Goal: Task Accomplishment & Management: Manage account settings

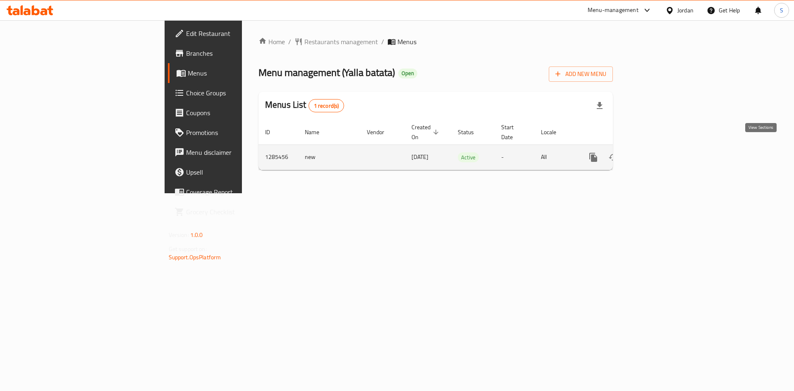
click at [663, 148] on link "enhanced table" at bounding box center [653, 158] width 20 height 20
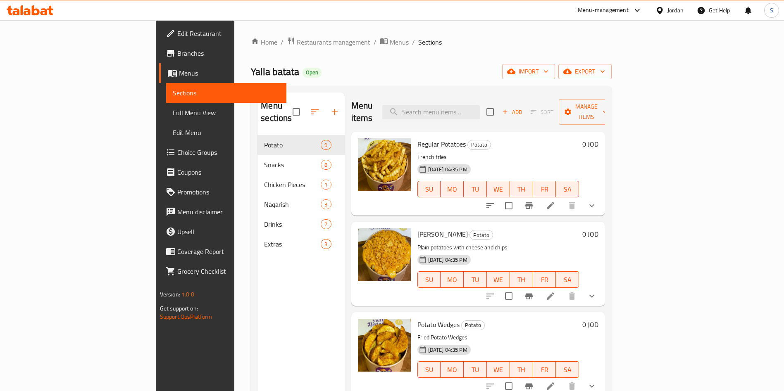
click at [177, 150] on span "Choice Groups" at bounding box center [228, 153] width 103 height 10
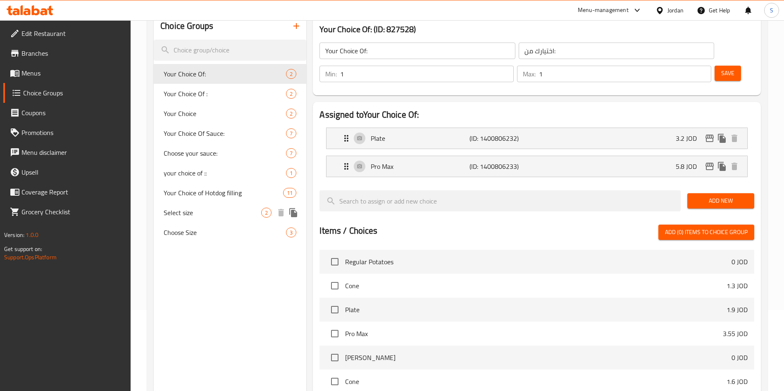
scroll to position [62, 0]
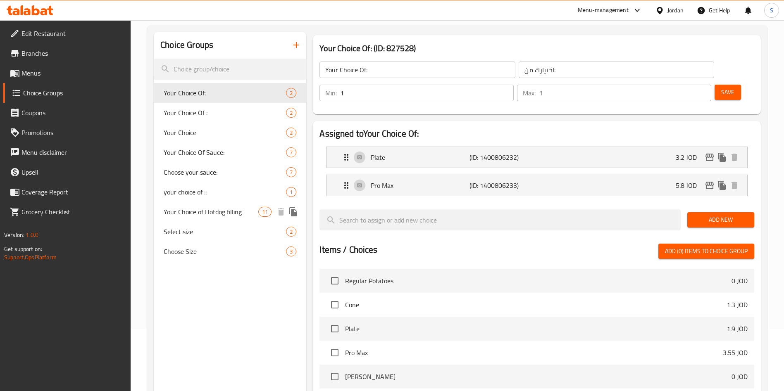
click at [209, 207] on span "Your Choice of Hotdog filling" at bounding box center [211, 212] width 95 height 10
type input "Your Choice of Hotdog filling"
type input "اختيارك من ال هوت دوغ"
type input "11"
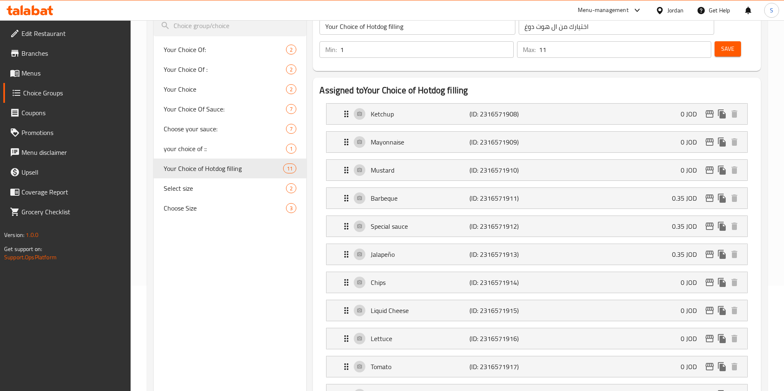
scroll to position [124, 0]
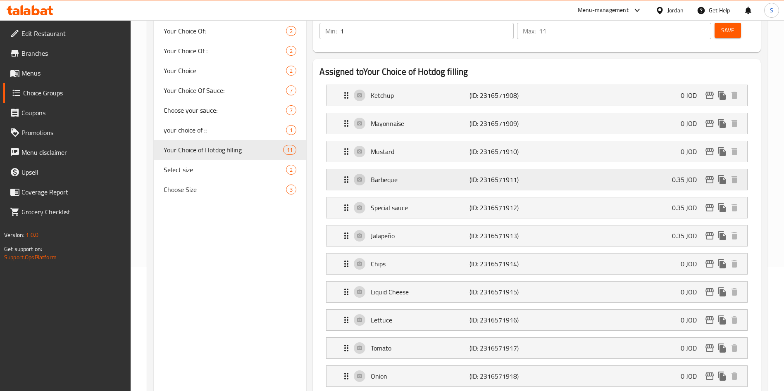
click at [582, 169] on div "Barbeque (ID: 2316571911) 0.35 JOD" at bounding box center [539, 179] width 396 height 21
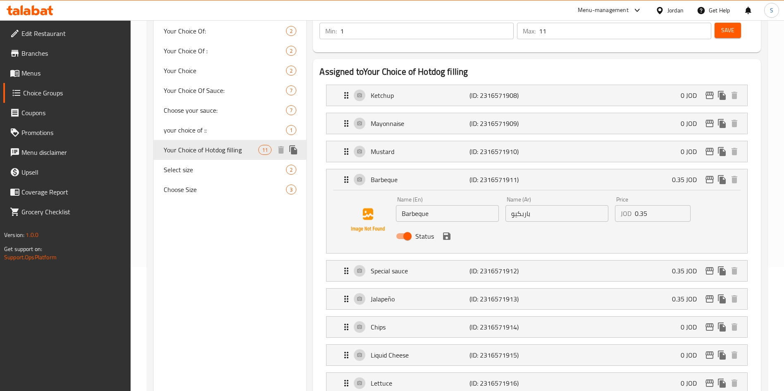
scroll to position [62, 0]
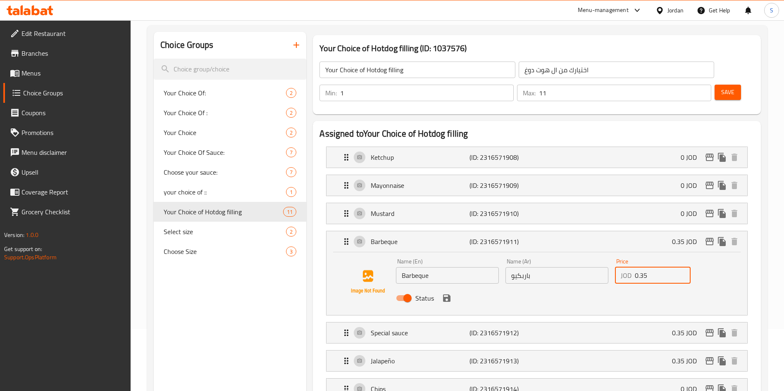
drag, startPoint x: 647, startPoint y: 253, endPoint x: 627, endPoint y: 247, distance: 20.3
click at [627, 267] on div "JOD 0.35 Price" at bounding box center [653, 275] width 76 height 17
click at [583, 287] on div "Status" at bounding box center [557, 298] width 329 height 22
click at [444, 287] on div "Status" at bounding box center [557, 298] width 329 height 22
type input "0"
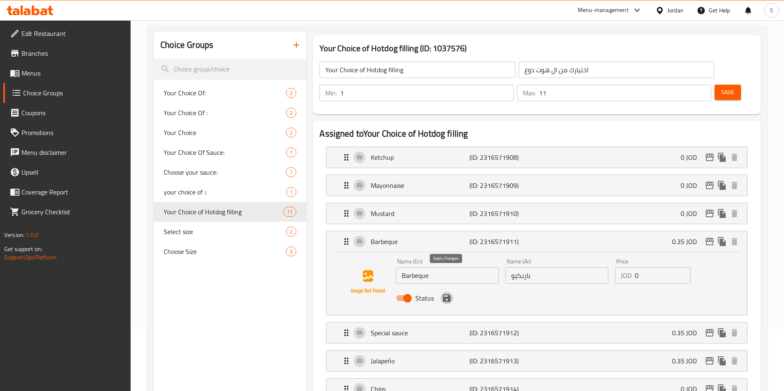
click at [448, 292] on button "save" at bounding box center [447, 298] width 12 height 12
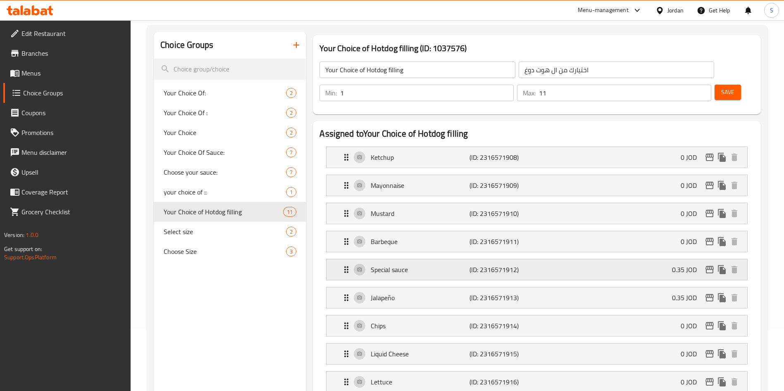
click at [592, 260] on div "Special sauce (ID: 2316571912) 0.35 JOD" at bounding box center [539, 270] width 396 height 21
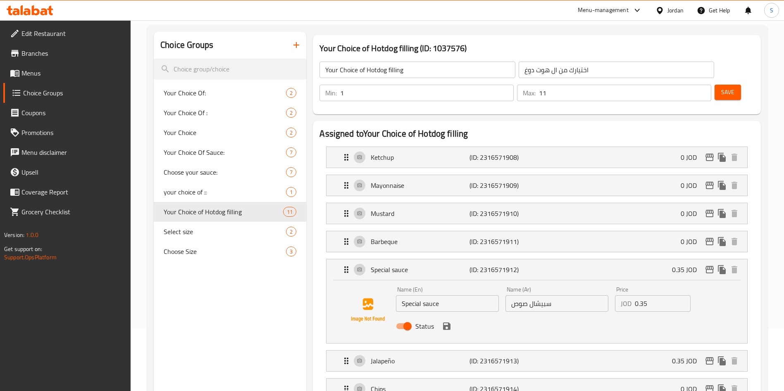
click at [659, 290] on div "Price JOD 0.35 Price" at bounding box center [653, 300] width 82 height 32
drag, startPoint x: 656, startPoint y: 283, endPoint x: 621, endPoint y: 281, distance: 35.2
click at [621, 296] on div "JOD 0.35 Price" at bounding box center [653, 304] width 76 height 17
click at [444, 323] on icon "save" at bounding box center [446, 326] width 7 height 7
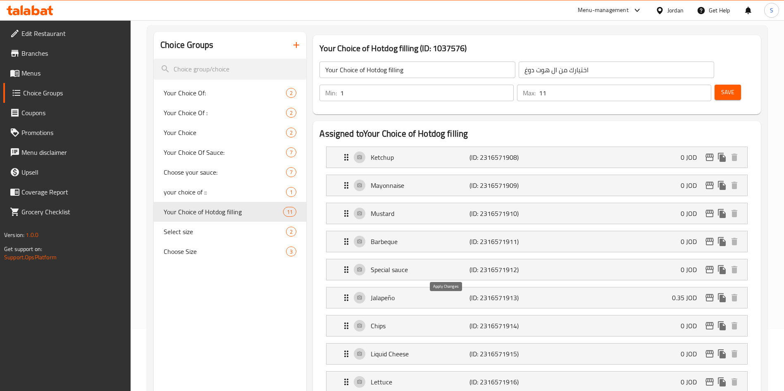
type input "0"
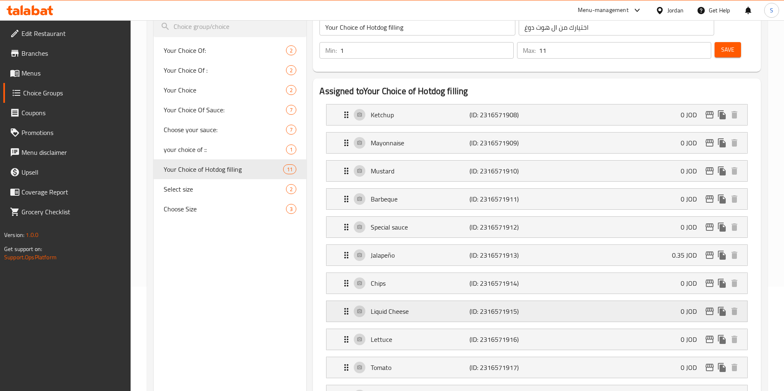
scroll to position [124, 0]
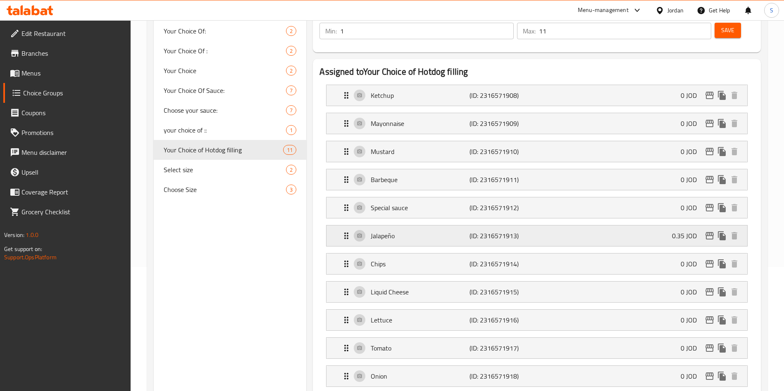
click at [624, 226] on div "Jalapeño (ID: 2316571913) 0.35 JOD" at bounding box center [539, 236] width 396 height 21
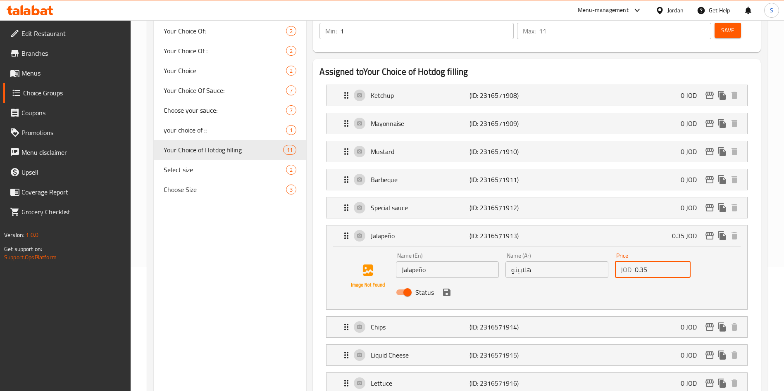
drag, startPoint x: 660, startPoint y: 248, endPoint x: 581, endPoint y: 248, distance: 78.5
click at [581, 250] on div "Name (En) Jalapeño Name (En) Name (Ar) هلابينو Name (Ar) Price JOD 0.35 Price S…" at bounding box center [557, 277] width 329 height 54
click at [446, 288] on icon "save" at bounding box center [447, 293] width 10 height 10
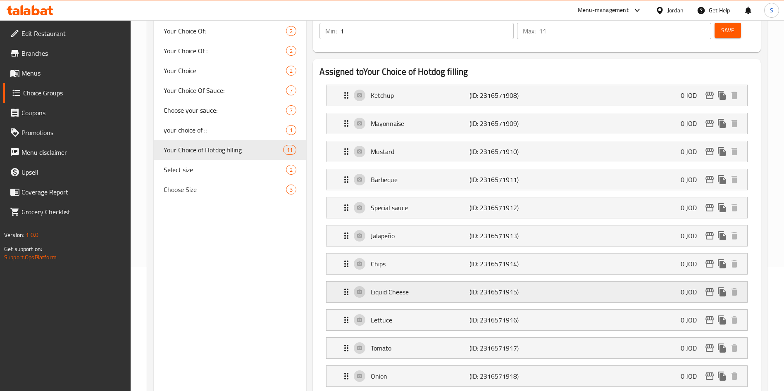
type input "0"
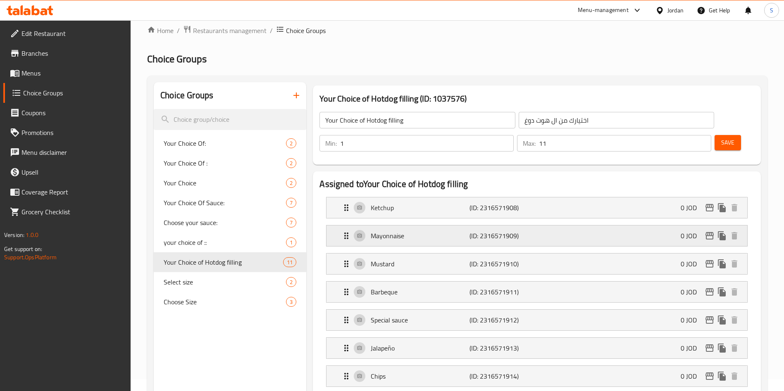
scroll to position [0, 0]
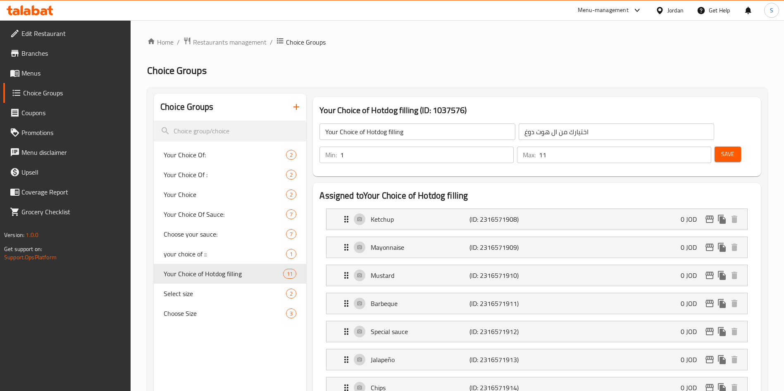
click at [721, 149] on span "Save" at bounding box center [727, 154] width 13 height 10
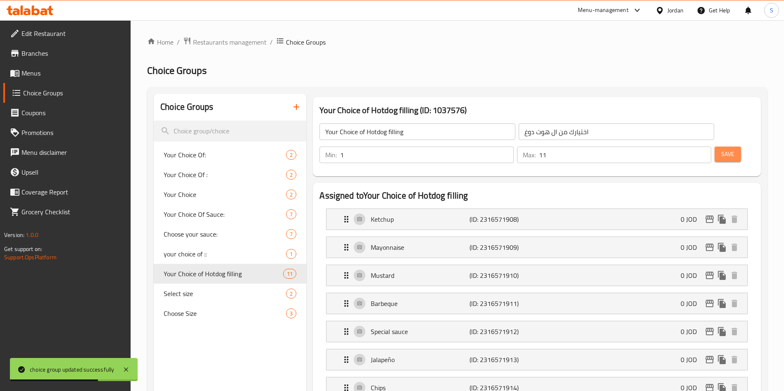
click at [721, 149] on span "Save" at bounding box center [727, 154] width 13 height 10
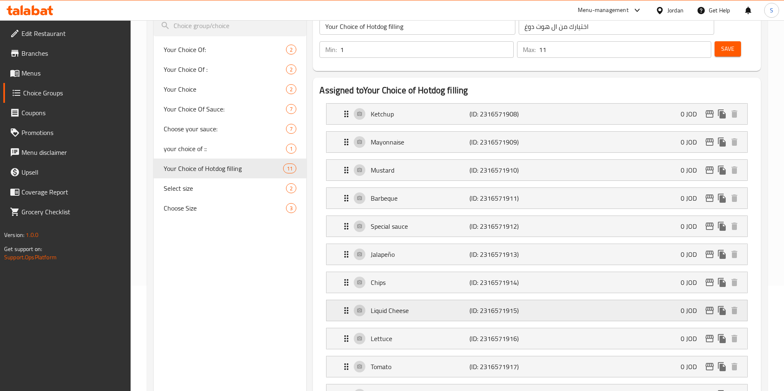
scroll to position [124, 0]
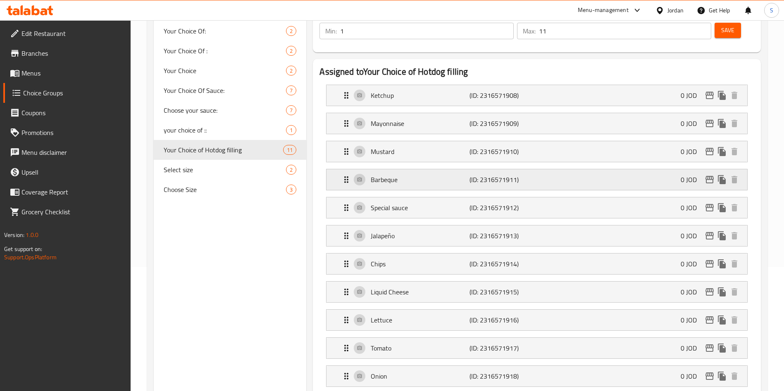
click at [588, 169] on div "Barbeque (ID: 2316571911) 0 JOD" at bounding box center [539, 179] width 396 height 21
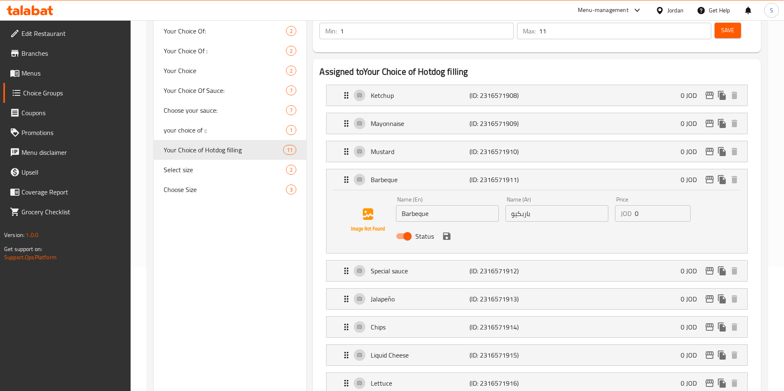
drag, startPoint x: 642, startPoint y: 195, endPoint x: 608, endPoint y: 188, distance: 35.3
click at [608, 193] on div "Name (En) Barbeque Name (En) Name (Ar) باربكيو Name (Ar) Price JOD 0 Price Stat…" at bounding box center [557, 220] width 329 height 54
click at [444, 225] on div "Status" at bounding box center [557, 236] width 329 height 22
click at [444, 233] on icon "save" at bounding box center [446, 236] width 7 height 7
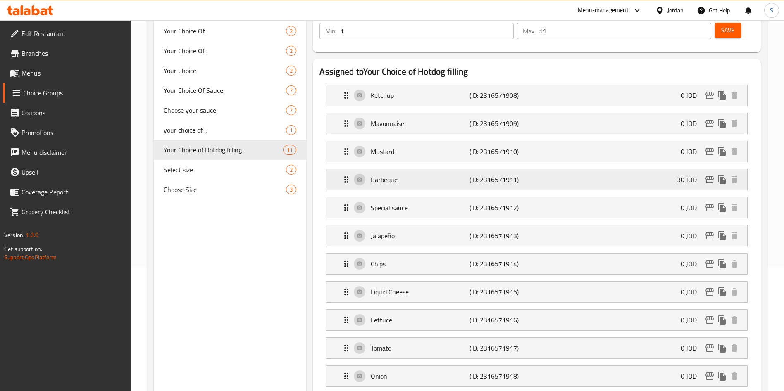
click at [595, 169] on div "Barbeque (ID: 2316571911) 30 JOD" at bounding box center [539, 179] width 396 height 21
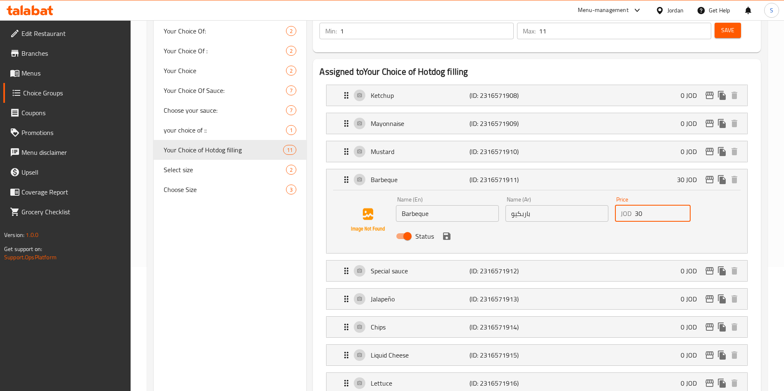
drag, startPoint x: 644, startPoint y: 194, endPoint x: 628, endPoint y: 194, distance: 15.3
click at [629, 205] on div "JOD 30 Price" at bounding box center [653, 213] width 76 height 17
click at [443, 233] on icon "save" at bounding box center [446, 236] width 7 height 7
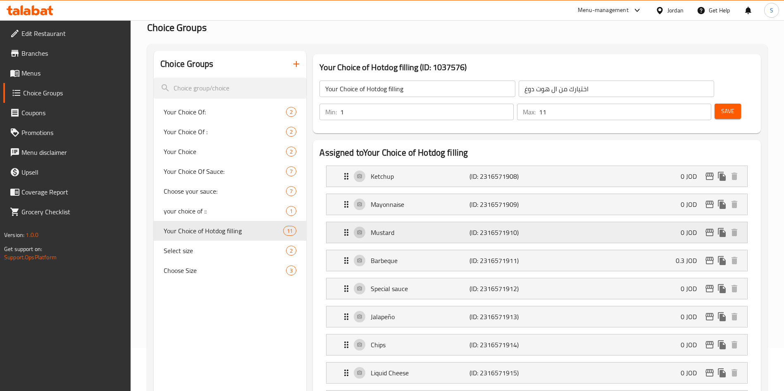
scroll to position [62, 0]
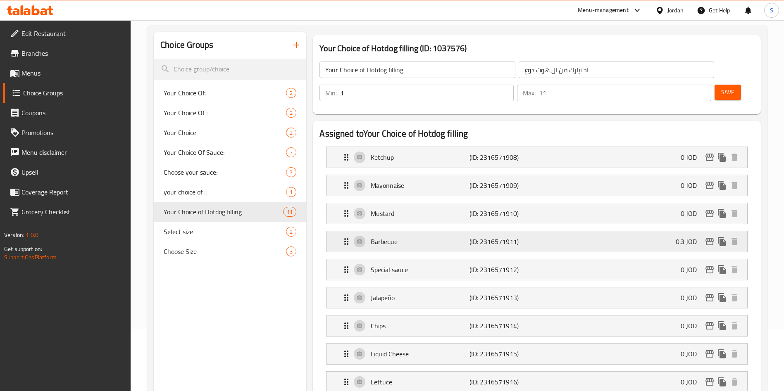
click at [541, 231] on div "Barbeque (ID: 2316571911) 0.3 JOD" at bounding box center [539, 241] width 396 height 21
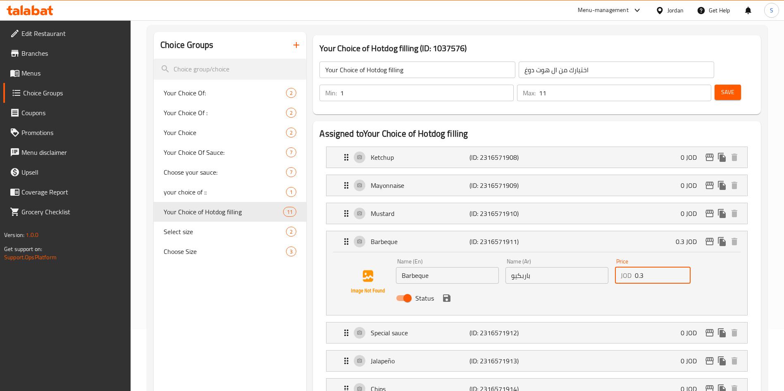
drag, startPoint x: 647, startPoint y: 251, endPoint x: 602, endPoint y: 245, distance: 45.1
click at [602, 255] on div "Name (En) Barbeque Name (En) Name (Ar) باربكيو Name (Ar) Price JOD 0.3 Price St…" at bounding box center [557, 282] width 329 height 54
click at [448, 295] on icon "save" at bounding box center [446, 298] width 7 height 7
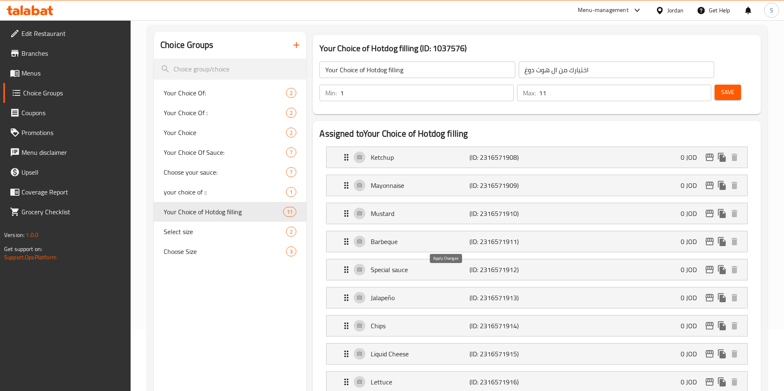
type input "0"
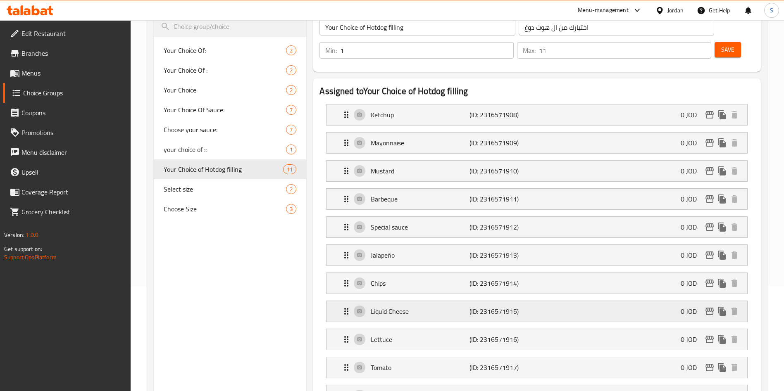
scroll to position [124, 0]
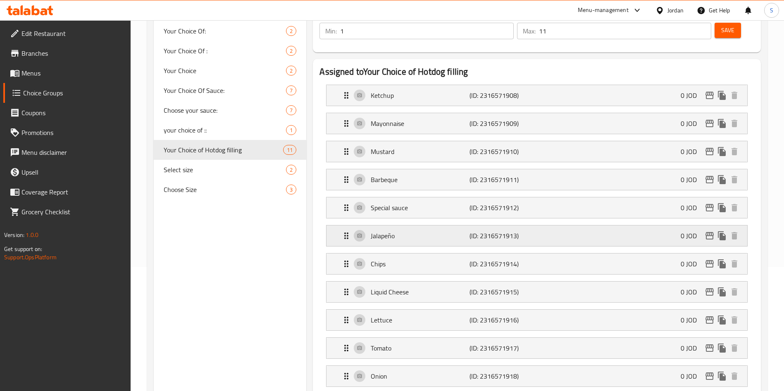
click at [658, 226] on div "Jalapeño (ID: 2316571913) 0 JOD" at bounding box center [539, 236] width 396 height 21
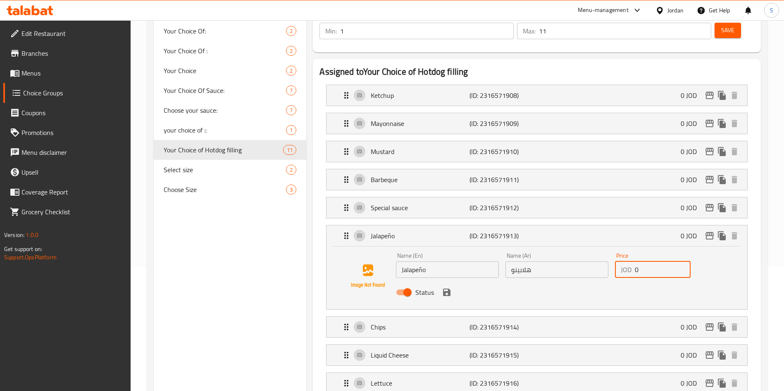
drag, startPoint x: 661, startPoint y: 246, endPoint x: 612, endPoint y: 247, distance: 48.4
click at [612, 250] on div "Price JOD 0 Price" at bounding box center [653, 266] width 82 height 32
click at [441, 282] on div "Status" at bounding box center [557, 293] width 329 height 22
click at [444, 288] on icon "save" at bounding box center [447, 293] width 10 height 10
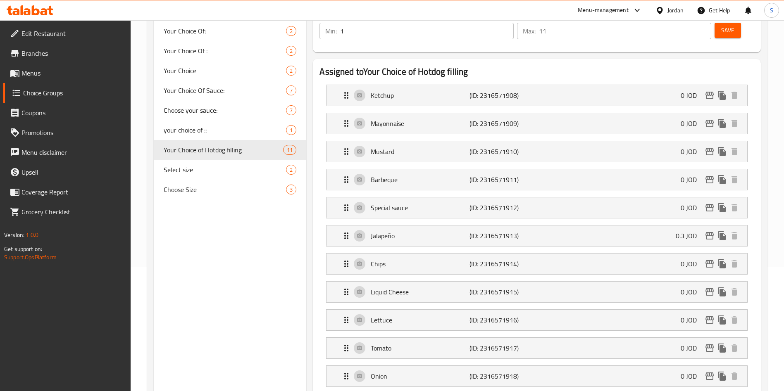
type input "0.3"
click at [615, 254] on div "Chips (ID: 2316571914) 0 JOD" at bounding box center [539, 264] width 396 height 21
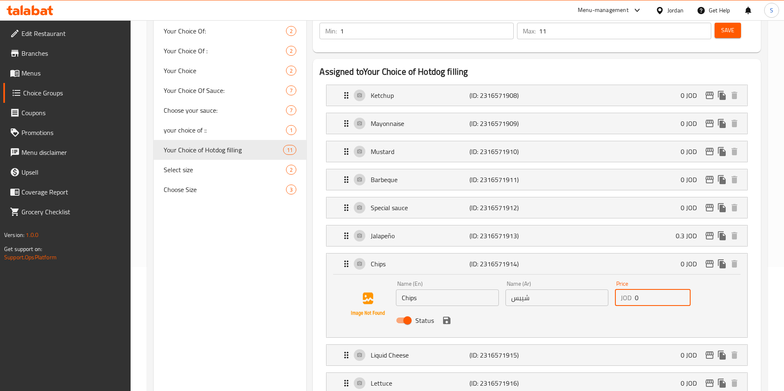
drag, startPoint x: 651, startPoint y: 276, endPoint x: 630, endPoint y: 275, distance: 21.5
click at [630, 290] on div "JOD 0 Price" at bounding box center [653, 298] width 76 height 17
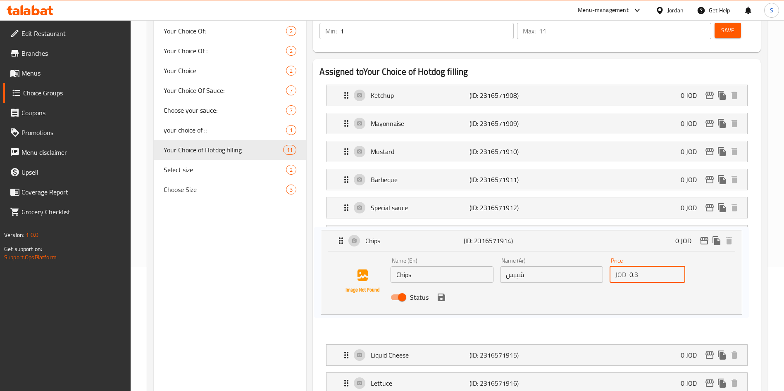
drag, startPoint x: 457, startPoint y: 305, endPoint x: 449, endPoint y: 305, distance: 7.9
click at [449, 305] on nav "Ketchup (ID: 2316571908) 0 JOD Name (En) Ketchup Name (En) Name (Ar) كاتشب Name…" at bounding box center [537, 267] width 435 height 379
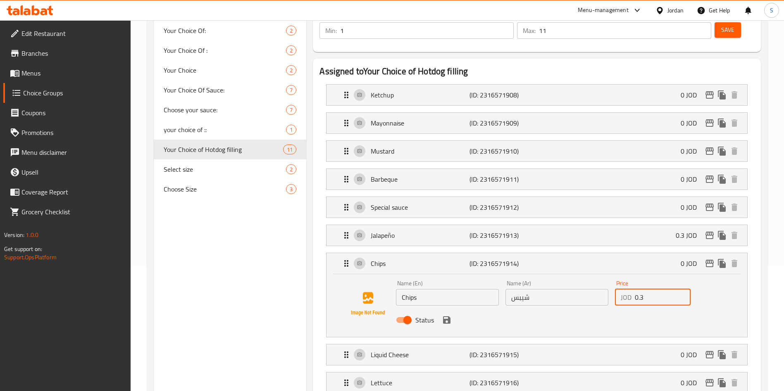
click at [439, 309] on div "Status" at bounding box center [557, 320] width 329 height 22
click at [445, 317] on icon "save" at bounding box center [446, 320] width 7 height 7
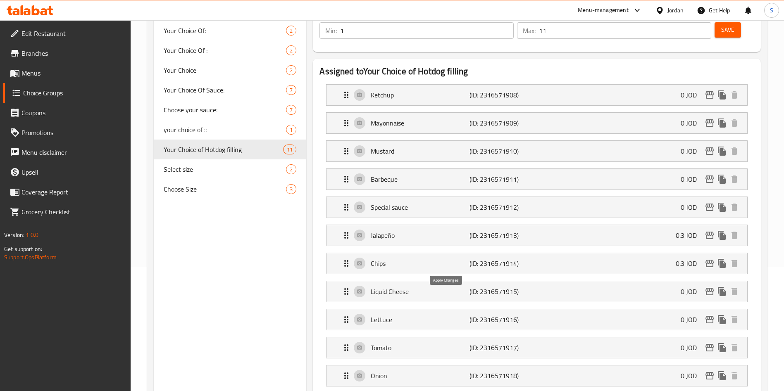
type input "0.3"
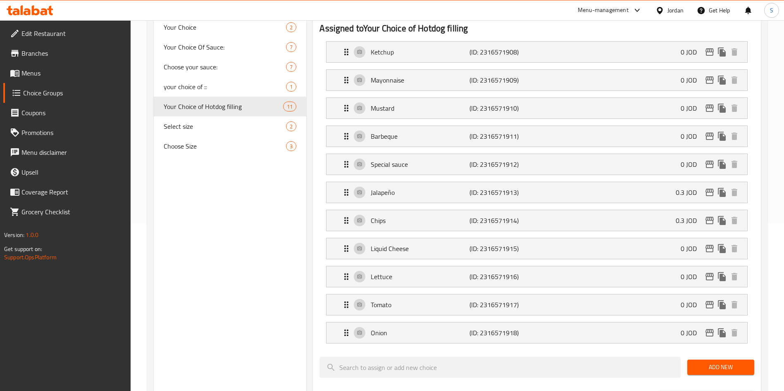
scroll to position [186, 0]
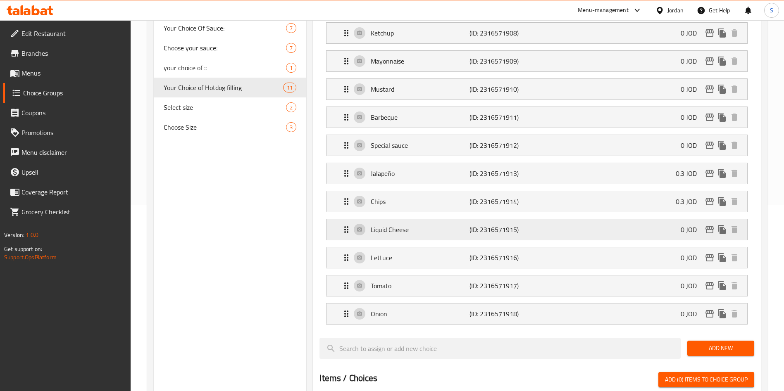
click at [611, 219] on div "Liquid Cheese (ID: 2316571915) 0 JOD" at bounding box center [539, 229] width 396 height 21
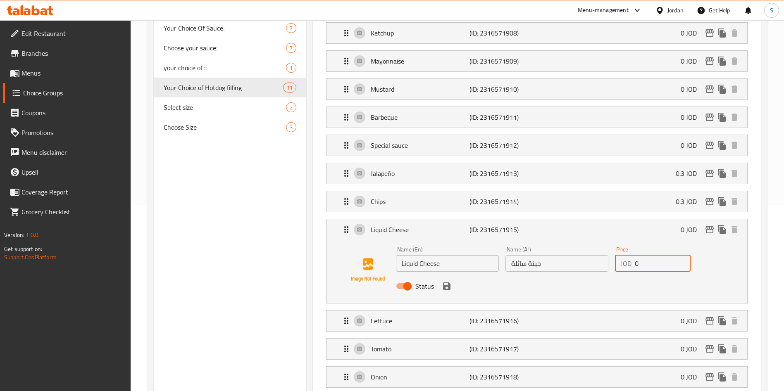
drag, startPoint x: 653, startPoint y: 243, endPoint x: 520, endPoint y: 248, distance: 133.2
click at [520, 248] on div "Name (En) Liquid Cheese Name (En) Name (Ar) جبنة سائلة Name (Ar) Price JOD 0 Pr…" at bounding box center [557, 270] width 329 height 54
click at [448, 275] on div "Status" at bounding box center [557, 286] width 329 height 22
click at [450, 275] on div "Status" at bounding box center [557, 286] width 329 height 22
type input "0.30"
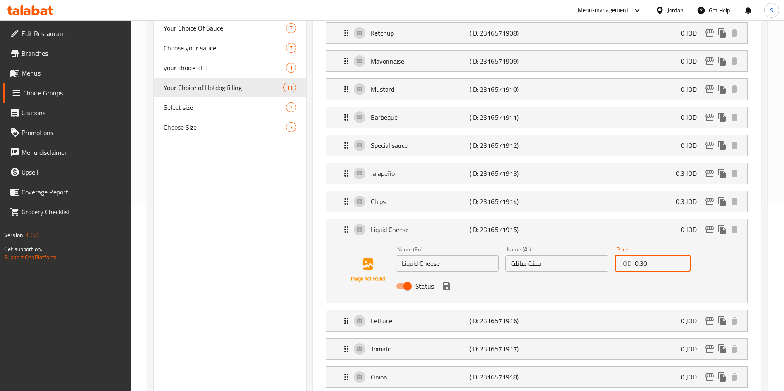
click at [447, 280] on button "save" at bounding box center [447, 286] width 12 height 12
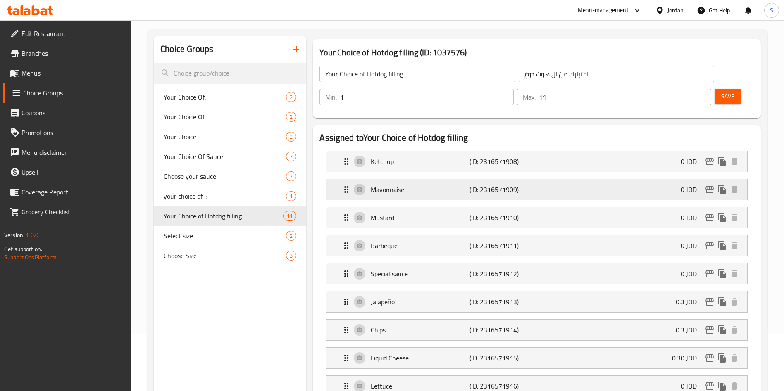
scroll to position [0, 0]
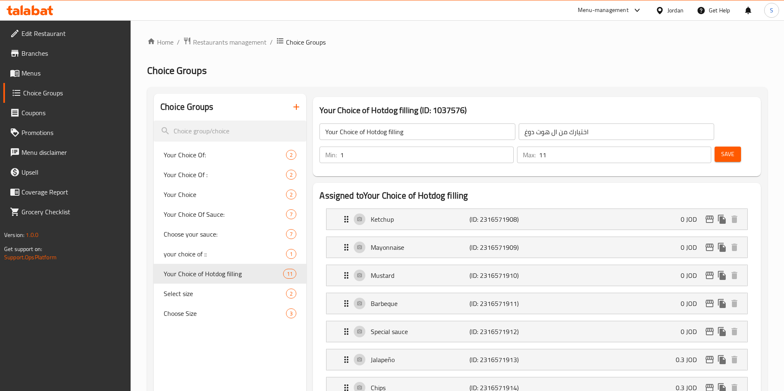
click at [719, 147] on button "Save" at bounding box center [728, 154] width 26 height 15
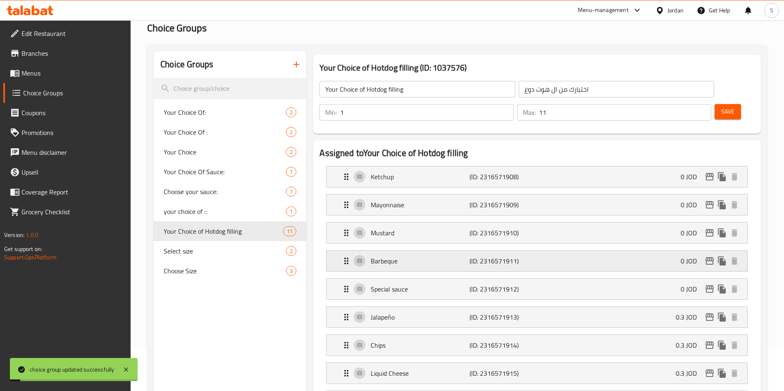
scroll to position [62, 0]
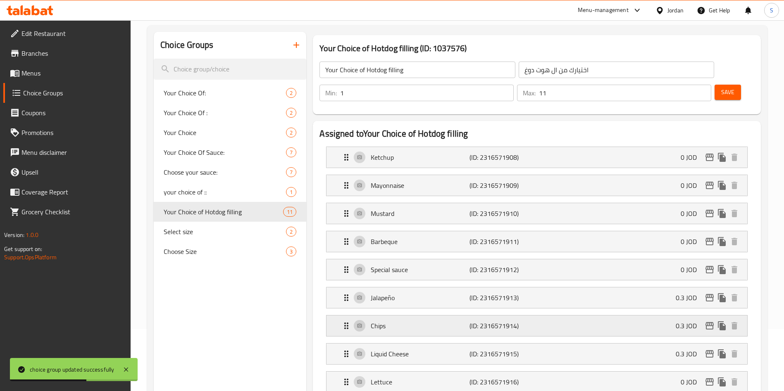
click at [409, 321] on p "Chips" at bounding box center [420, 326] width 98 height 10
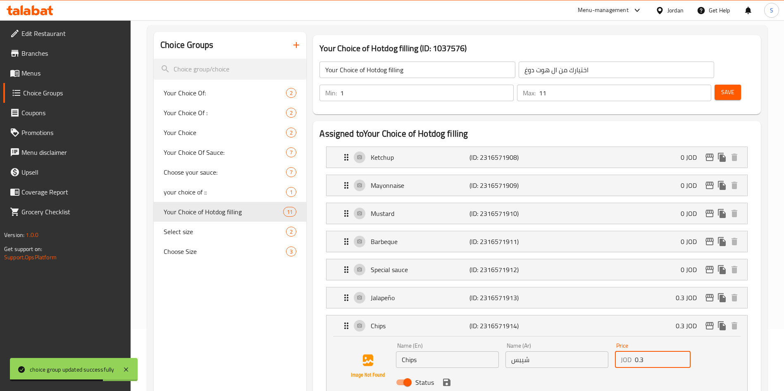
drag, startPoint x: 646, startPoint y: 337, endPoint x: 623, endPoint y: 337, distance: 22.7
click at [623, 352] on div "JOD 0.3 Price" at bounding box center [653, 360] width 76 height 17
click at [443, 378] on icon "save" at bounding box center [447, 383] width 10 height 10
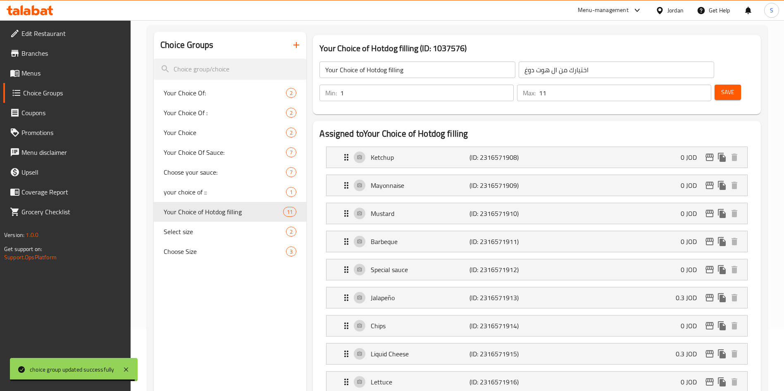
type input "0"
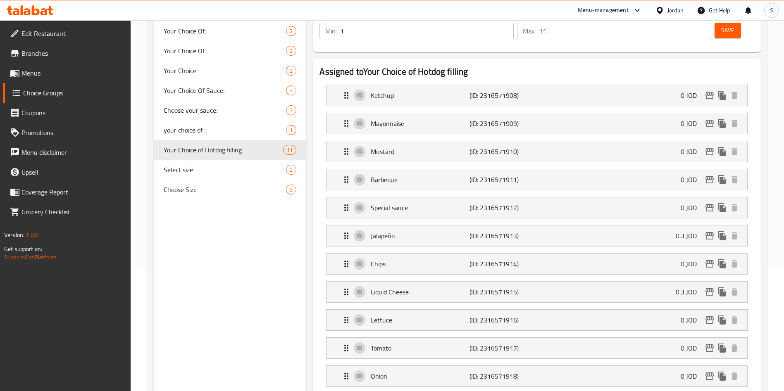
scroll to position [248, 0]
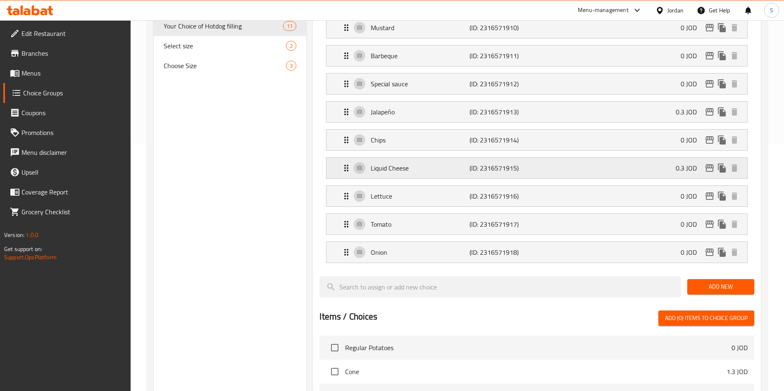
click at [465, 163] on p "Liquid Cheese" at bounding box center [420, 168] width 98 height 10
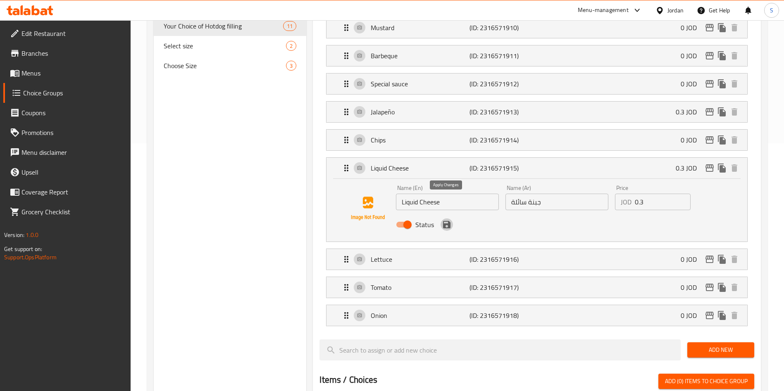
click at [446, 220] on icon "save" at bounding box center [447, 225] width 10 height 10
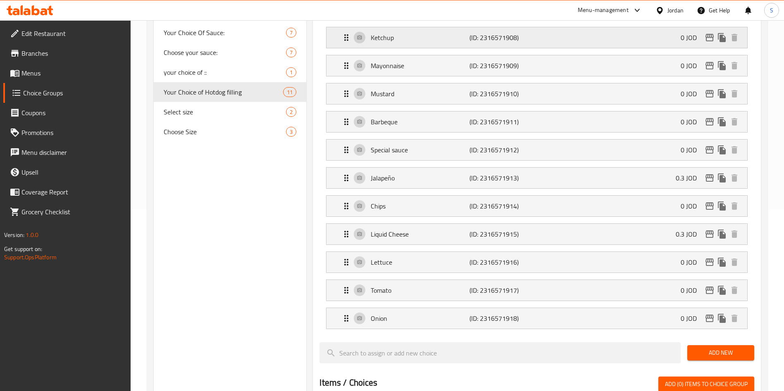
scroll to position [0, 0]
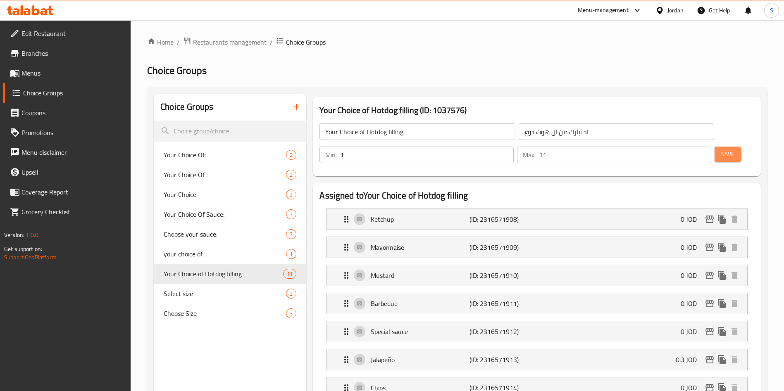
click at [721, 149] on span "Save" at bounding box center [727, 154] width 13 height 10
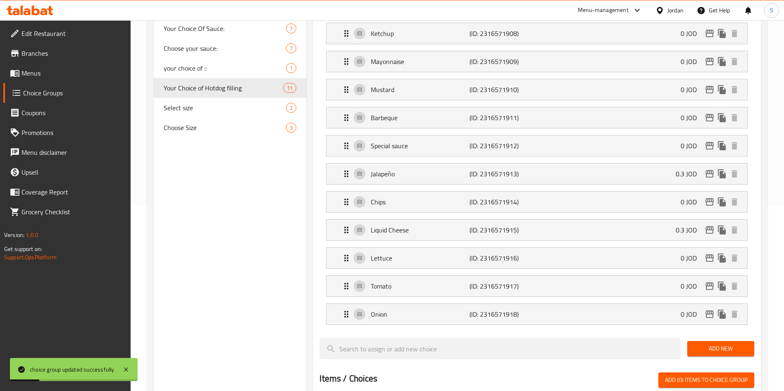
scroll to position [124, 0]
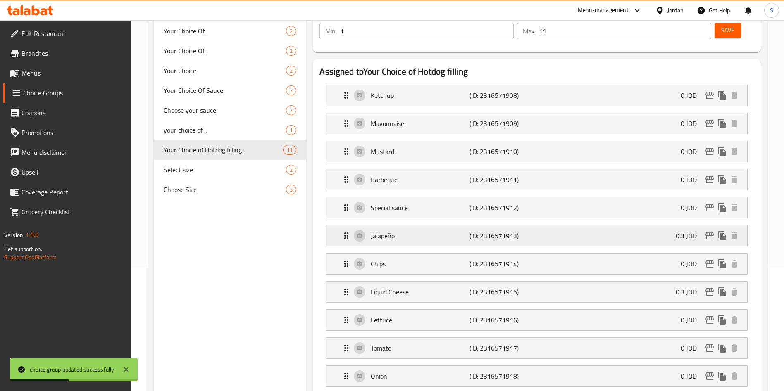
click at [419, 231] on p "Jalapeño" at bounding box center [420, 236] width 98 height 10
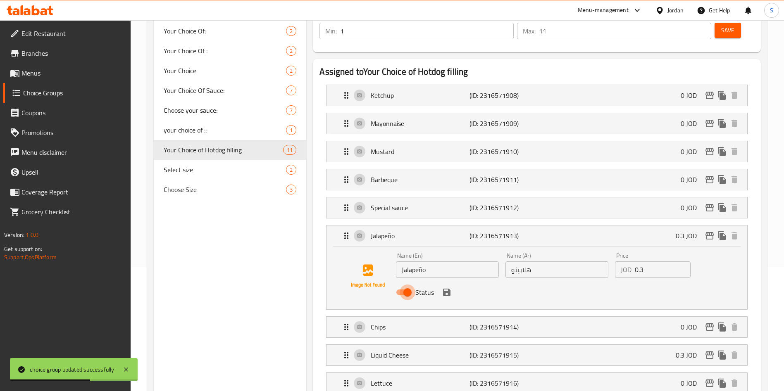
click at [405, 285] on input "Status" at bounding box center [407, 293] width 47 height 16
checkbox input "false"
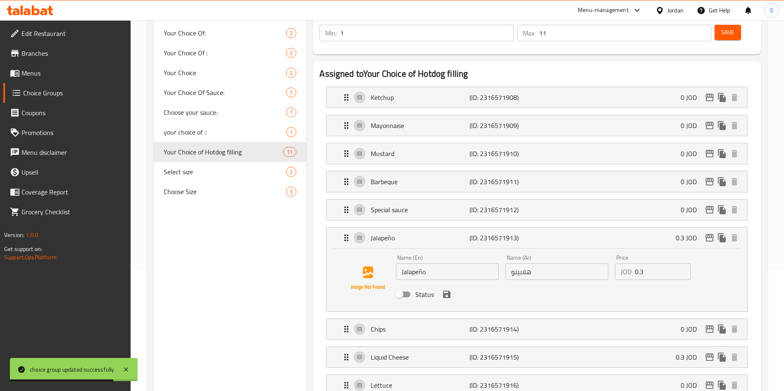
scroll to position [0, 0]
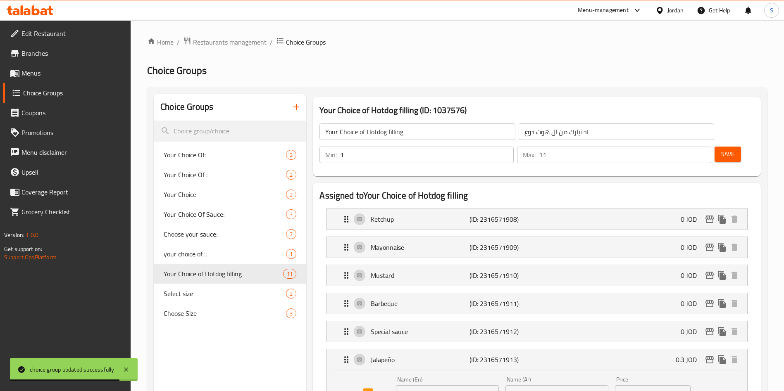
click at [721, 149] on span "Save" at bounding box center [727, 154] width 13 height 10
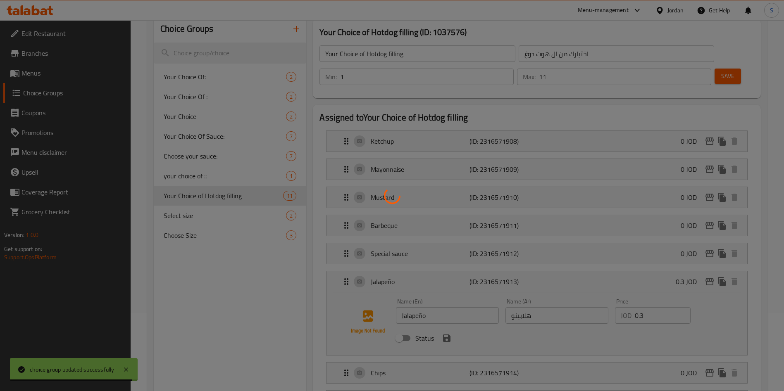
scroll to position [124, 0]
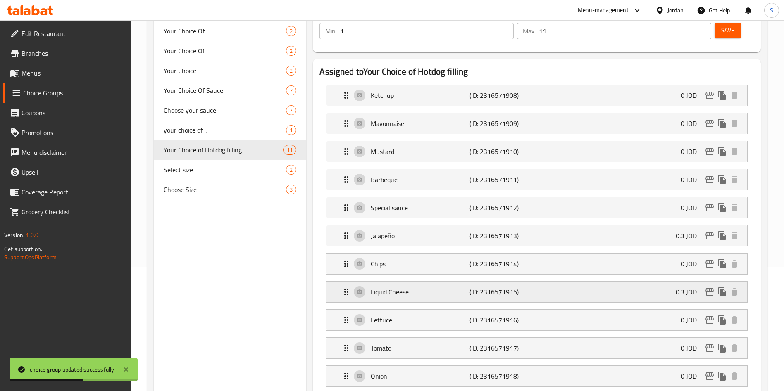
click at [440, 287] on p "Liquid Cheese" at bounding box center [420, 292] width 98 height 10
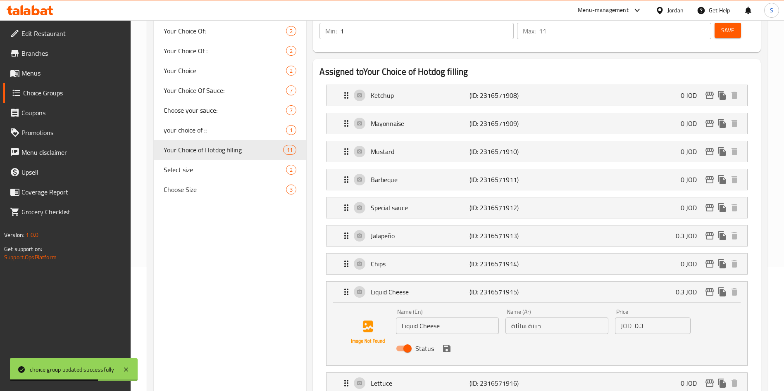
click at [407, 341] on input "Status" at bounding box center [407, 349] width 47 height 16
checkbox input "false"
click at [449, 343] on button "save" at bounding box center [447, 349] width 12 height 12
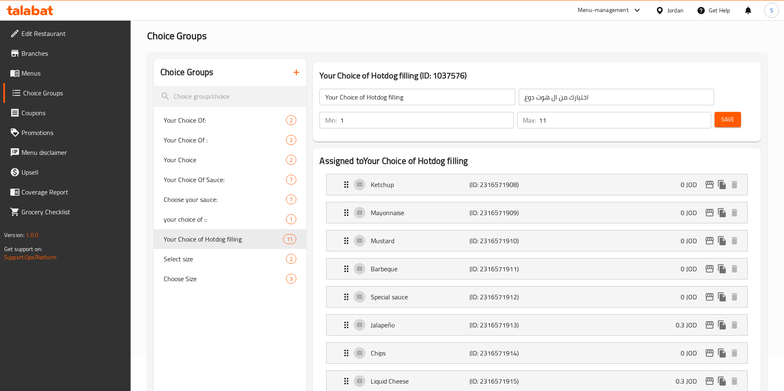
scroll to position [0, 0]
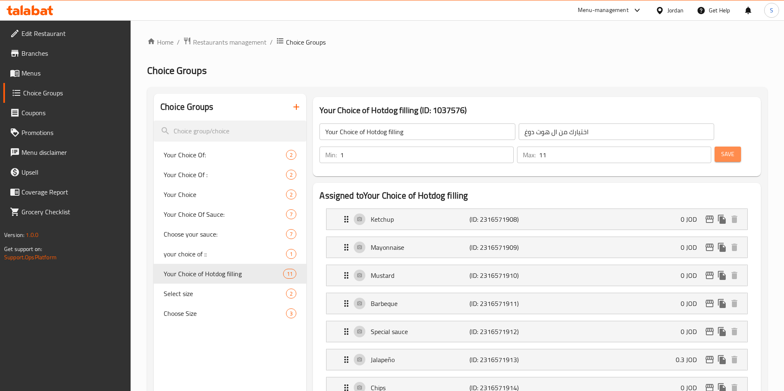
click at [725, 147] on button "Save" at bounding box center [728, 154] width 26 height 15
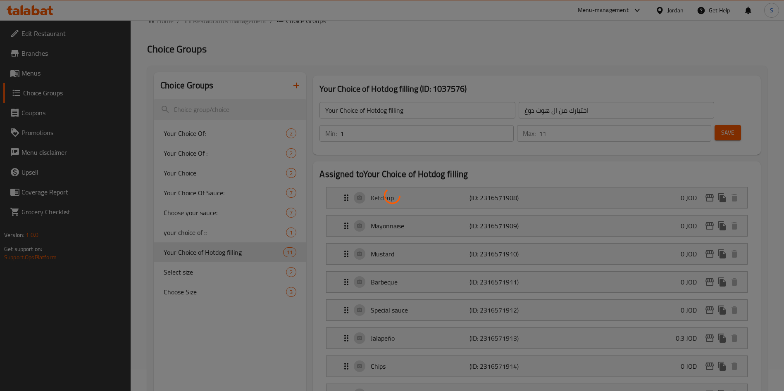
scroll to position [124, 0]
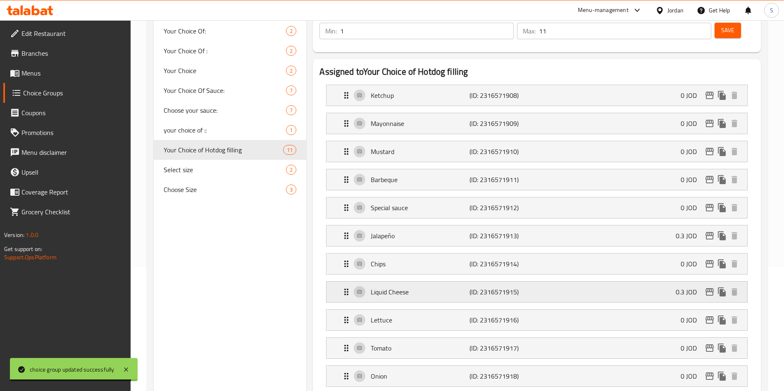
click at [428, 287] on p "Liquid Cheese" at bounding box center [420, 292] width 98 height 10
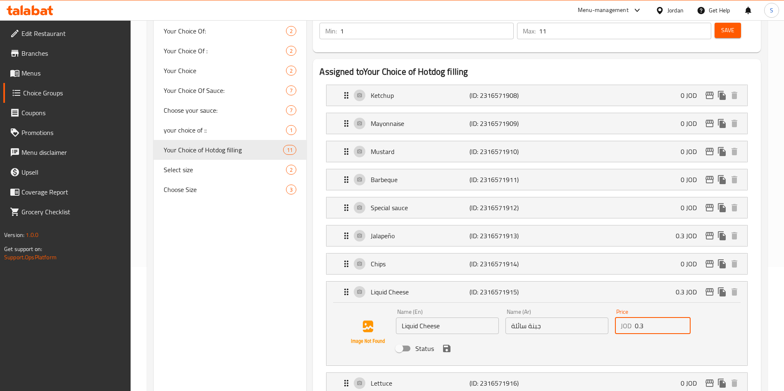
drag, startPoint x: 664, startPoint y: 308, endPoint x: 613, endPoint y: 308, distance: 50.9
click at [613, 308] on div "Price JOD 0.3 Price" at bounding box center [653, 322] width 82 height 32
click at [449, 345] on icon "save" at bounding box center [446, 348] width 7 height 7
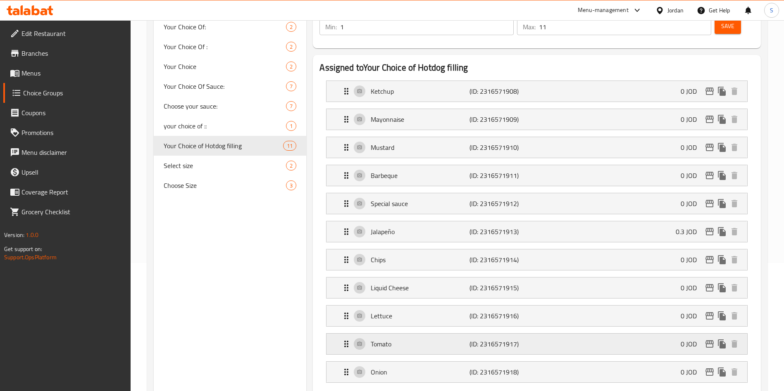
type input "0"
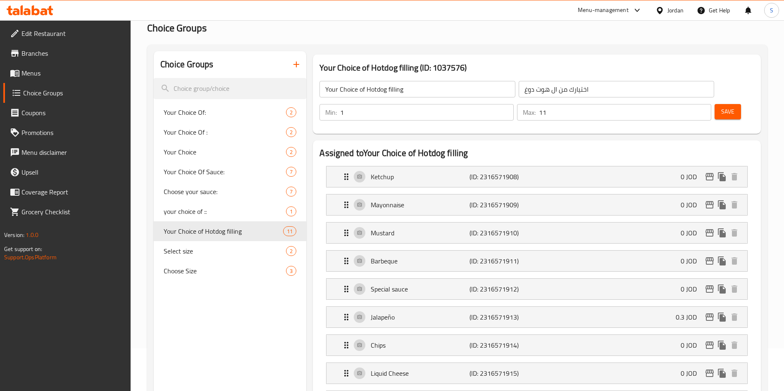
scroll to position [0, 0]
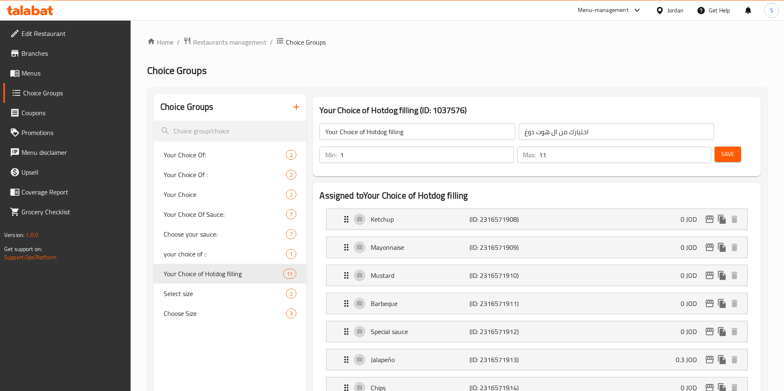
click at [721, 149] on span "Save" at bounding box center [727, 154] width 13 height 10
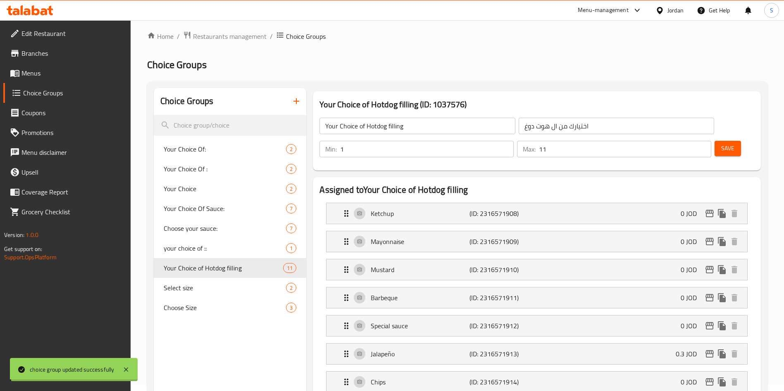
scroll to position [186, 0]
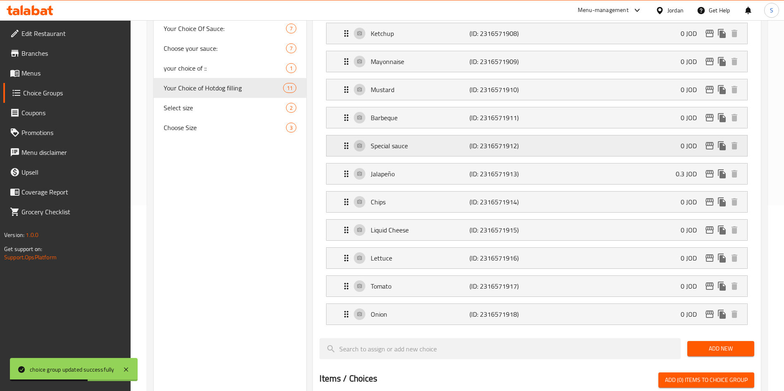
click at [622, 136] on div "Special sauce (ID: 2316571912) 0 JOD" at bounding box center [539, 146] width 396 height 21
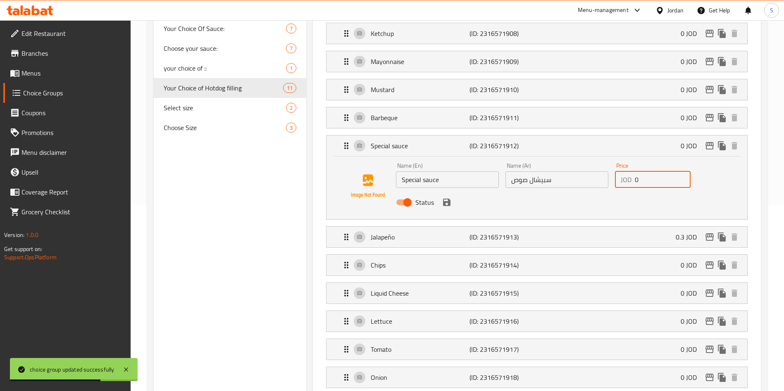
drag, startPoint x: 642, startPoint y: 158, endPoint x: 633, endPoint y: 158, distance: 9.1
click at [633, 172] on div "JOD 0 Price" at bounding box center [653, 180] width 76 height 17
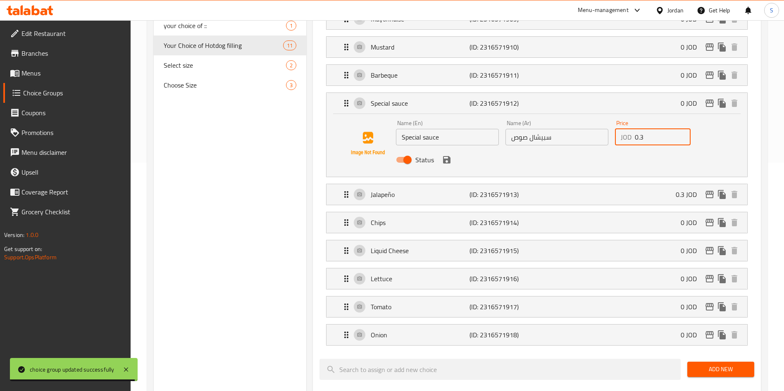
scroll to position [248, 0]
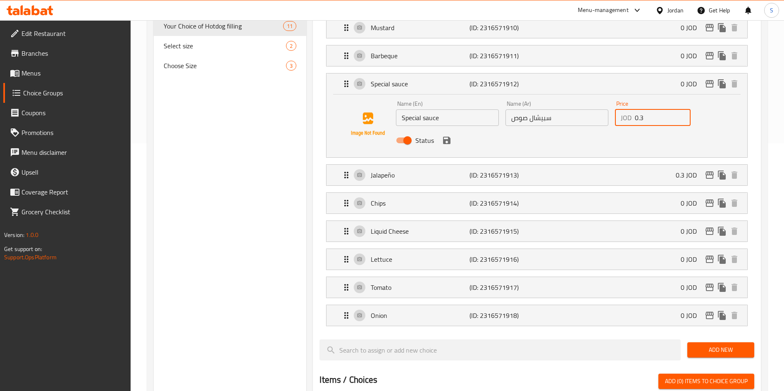
type input "0.3"
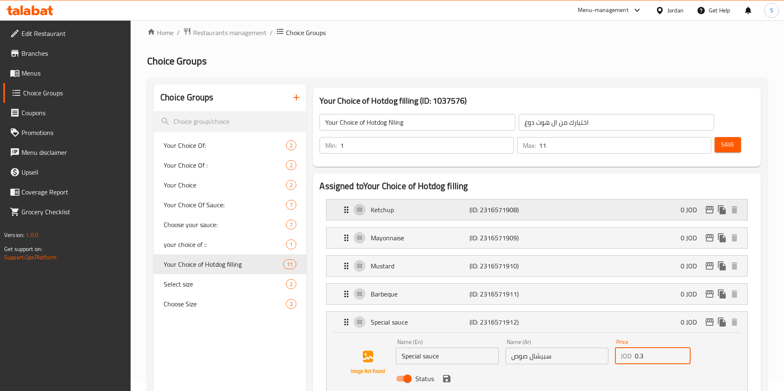
scroll to position [0, 0]
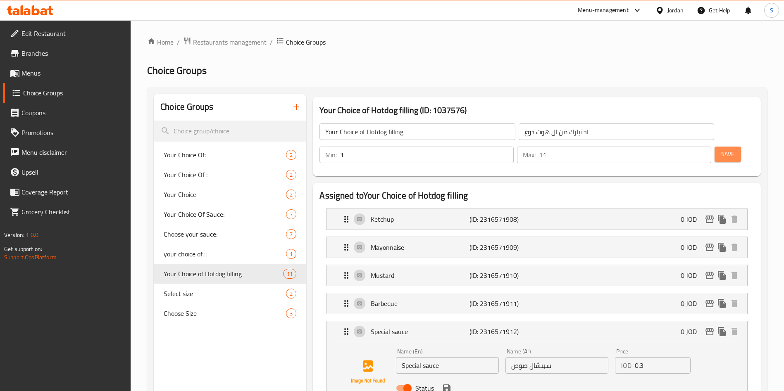
click at [721, 149] on span "Save" at bounding box center [727, 154] width 13 height 10
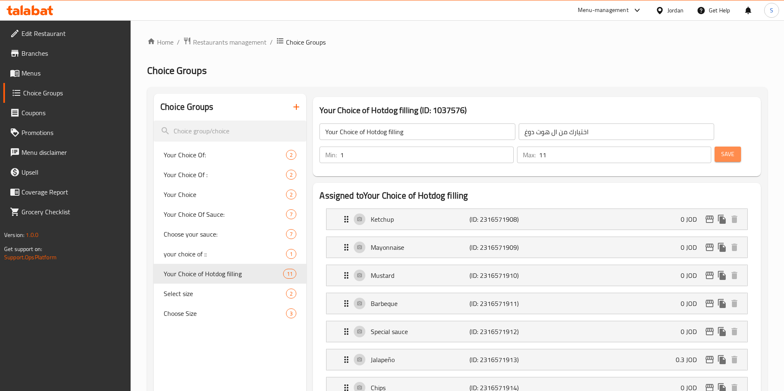
click at [721, 149] on span "Save" at bounding box center [727, 154] width 13 height 10
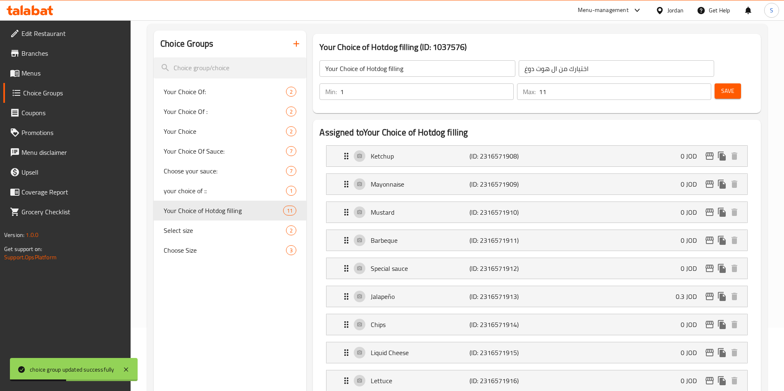
scroll to position [124, 0]
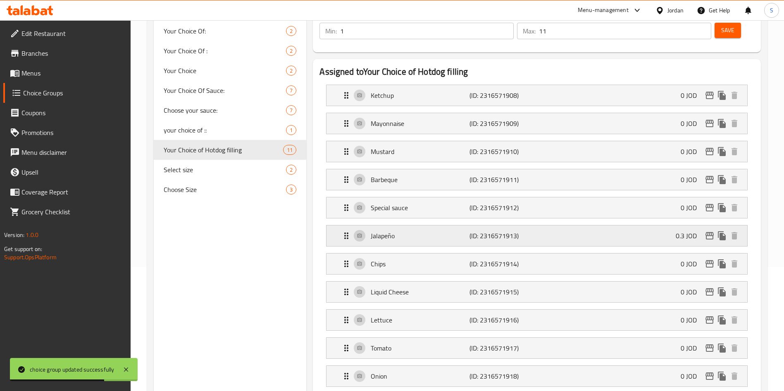
click at [426, 231] on p "Jalapeño" at bounding box center [420, 236] width 98 height 10
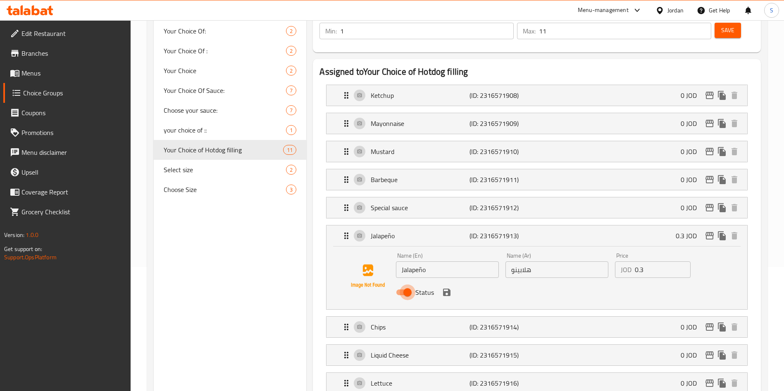
click at [409, 285] on input "Status" at bounding box center [407, 293] width 47 height 16
checkbox input "false"
click at [566, 198] on div "Special sauce (ID: 2316571912) 0 JOD" at bounding box center [539, 208] width 396 height 21
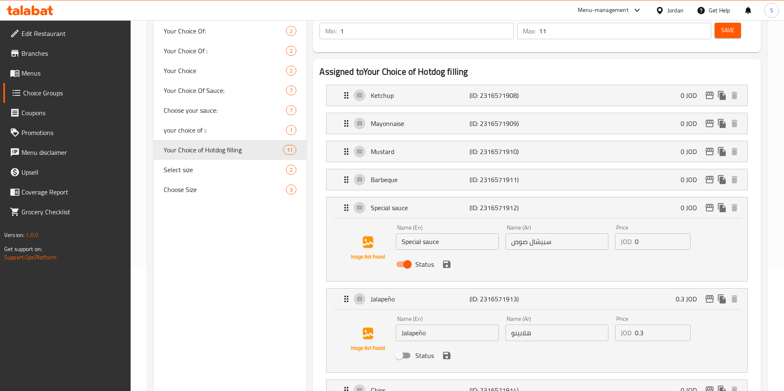
click at [642, 253] on div "Status" at bounding box center [557, 264] width 329 height 22
drag, startPoint x: 641, startPoint y: 223, endPoint x: 618, endPoint y: 222, distance: 23.6
click at [618, 234] on div "JOD 0 Price" at bounding box center [653, 242] width 76 height 17
click at [450, 261] on icon "save" at bounding box center [446, 264] width 7 height 7
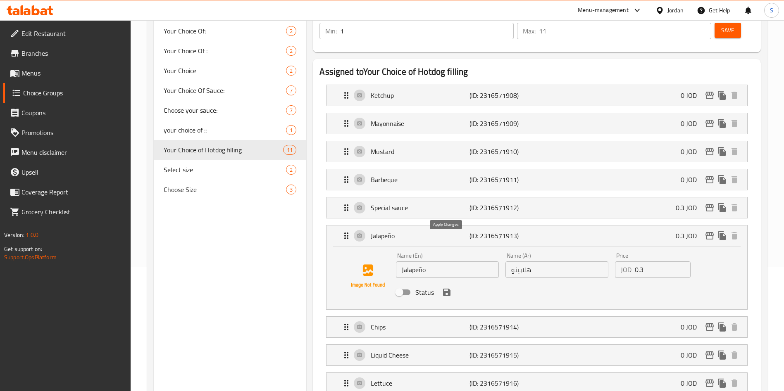
type input "0.3"
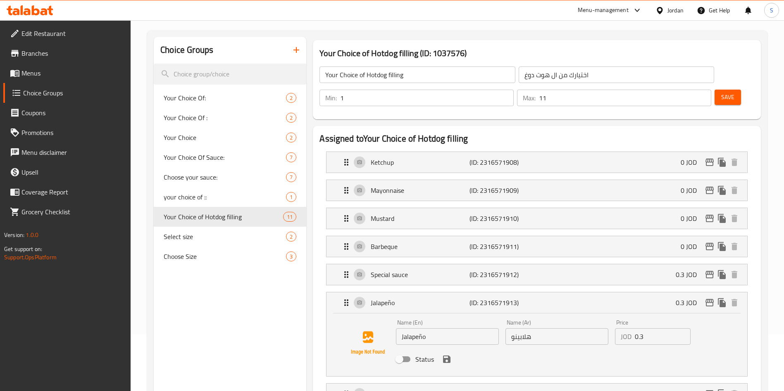
scroll to position [0, 0]
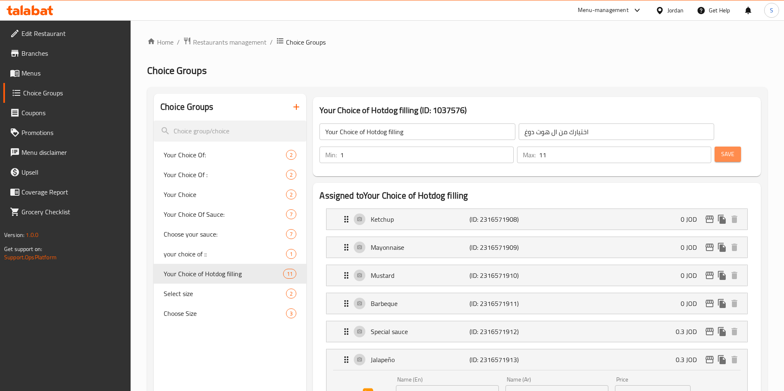
click at [721, 149] on span "Save" at bounding box center [727, 154] width 13 height 10
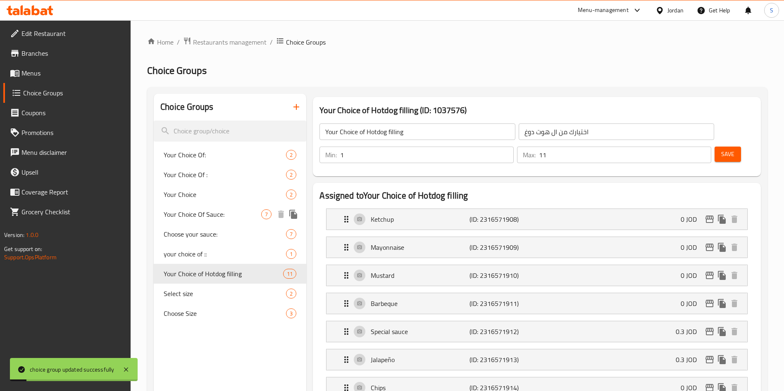
click at [197, 210] on span "Your Choice Of Sauce:" at bounding box center [213, 215] width 98 height 10
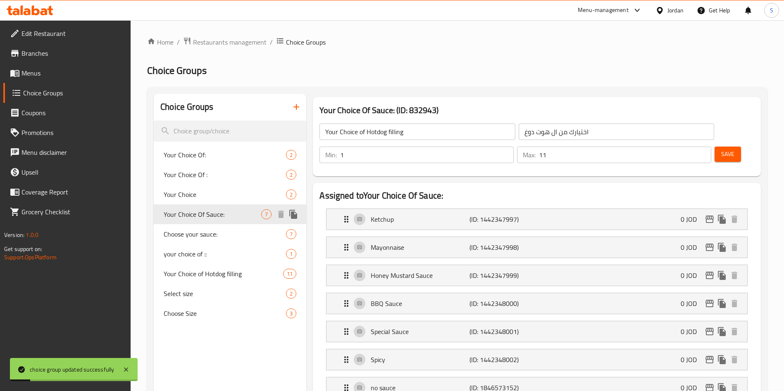
type input "Your Choice Of Sauce:"
type input "اختيارك من الصوص:"
type input "6"
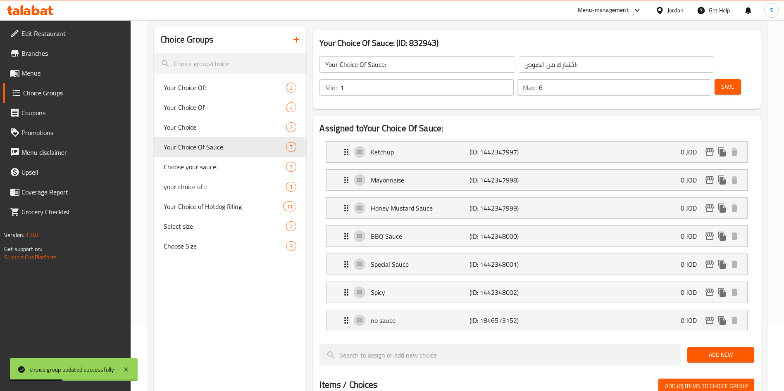
scroll to position [62, 0]
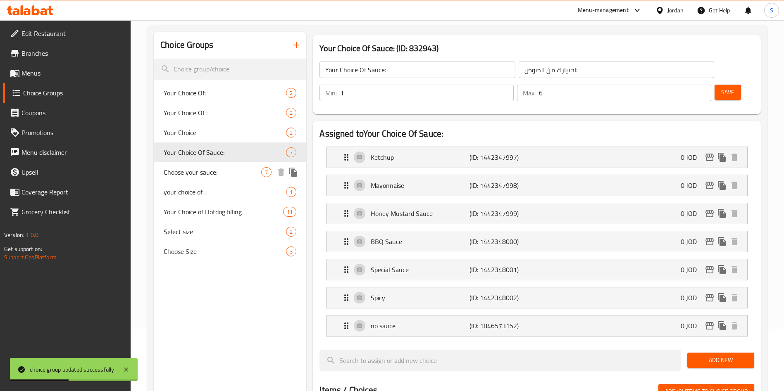
click at [218, 178] on div "Choose your sauce: 7" at bounding box center [230, 172] width 153 height 20
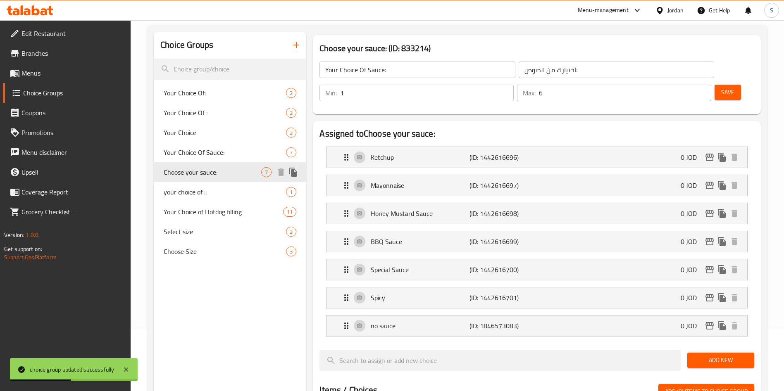
type input "Choose your sauce:"
type input "اختر الصوص:"
type input "2"
click at [191, 227] on span "Select size" at bounding box center [213, 232] width 98 height 10
type input "Select size"
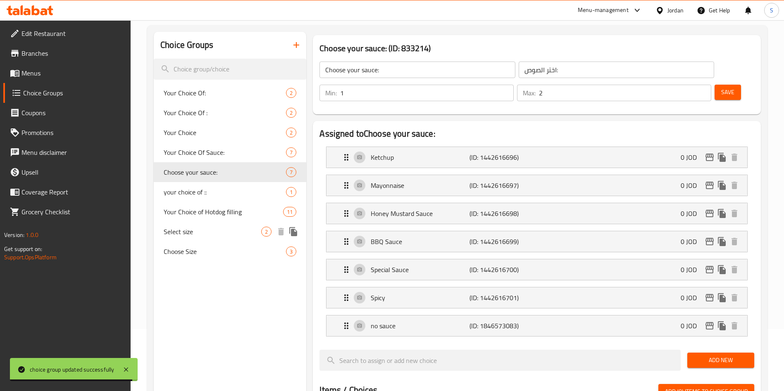
type input "اختيار الحجم"
type input "1"
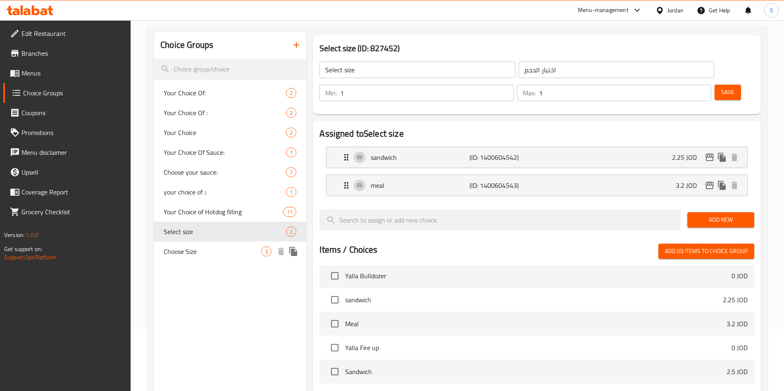
click at [204, 249] on span "Choose Size" at bounding box center [213, 252] width 98 height 10
type input "Choose Size"
type input "اختر الحجم"
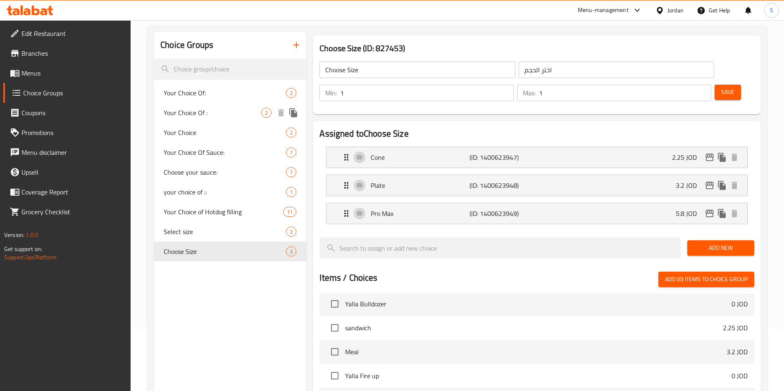
click at [200, 95] on span "Your Choice Of:" at bounding box center [225, 93] width 122 height 10
type input "Your Choice Of:"
type input "اختيارك من:"
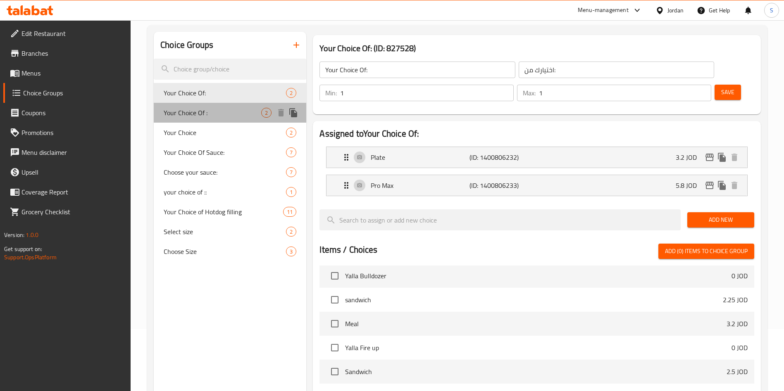
click at [200, 115] on span "Your Choice Of :" at bounding box center [213, 113] width 98 height 10
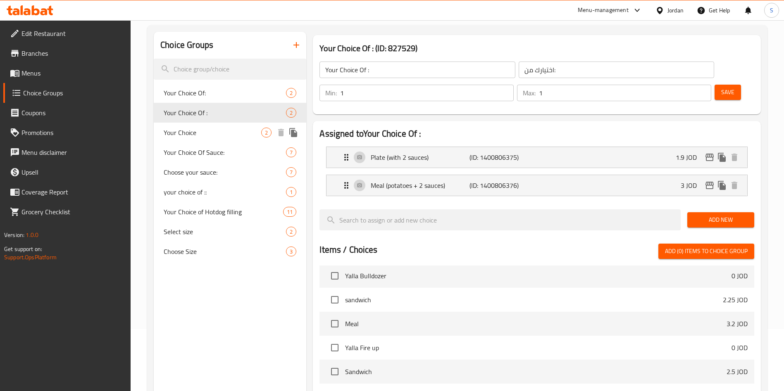
click at [199, 130] on span "Your Choice" at bounding box center [213, 133] width 98 height 10
type input "Your Choice"
type input "اختيارك من"
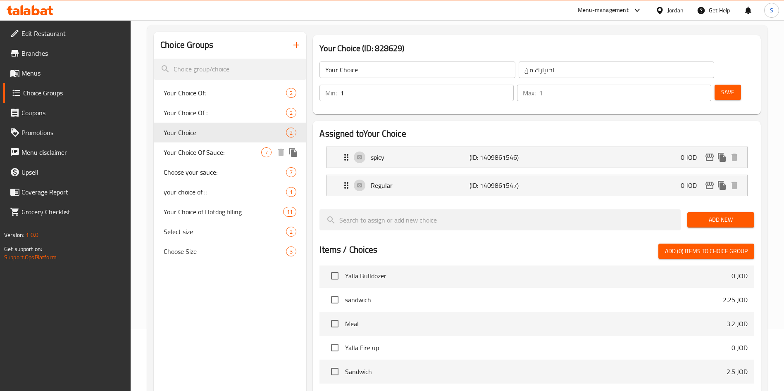
click at [199, 146] on div "Your Choice Of Sauce: 7" at bounding box center [230, 153] width 153 height 20
type input "Your Choice Of Sauce:"
type input "اختيارك من الصوص:"
type input "6"
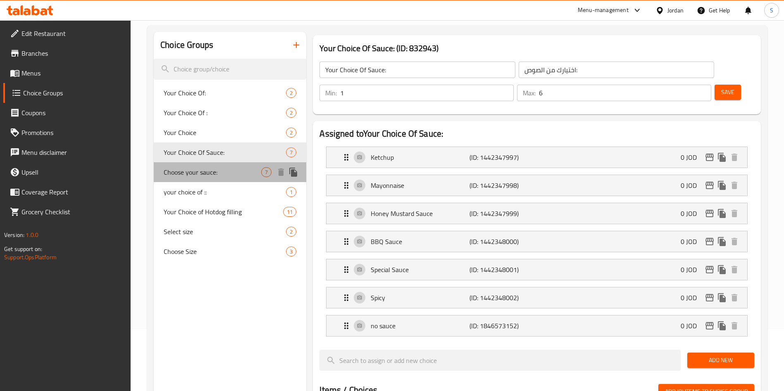
click at [192, 180] on div "Choose your sauce: 7" at bounding box center [230, 172] width 153 height 20
type input "Choose your sauce:"
type input "اختر الصوص:"
type input "2"
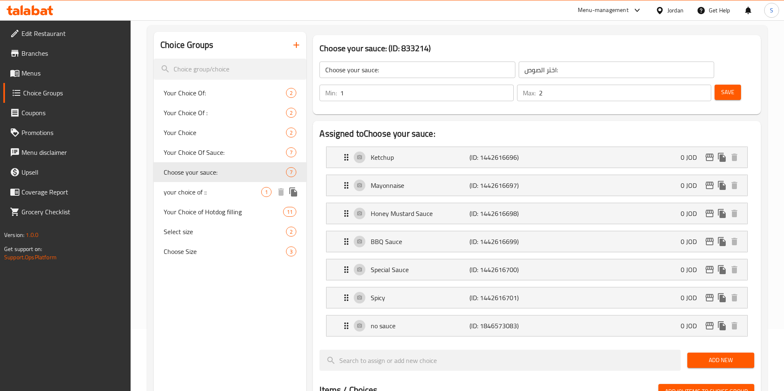
click at [191, 193] on span "your choice of ::" at bounding box center [213, 192] width 98 height 10
type input "your choice of ::"
type input "اختيارك للصوص"
type input "0"
type input "1"
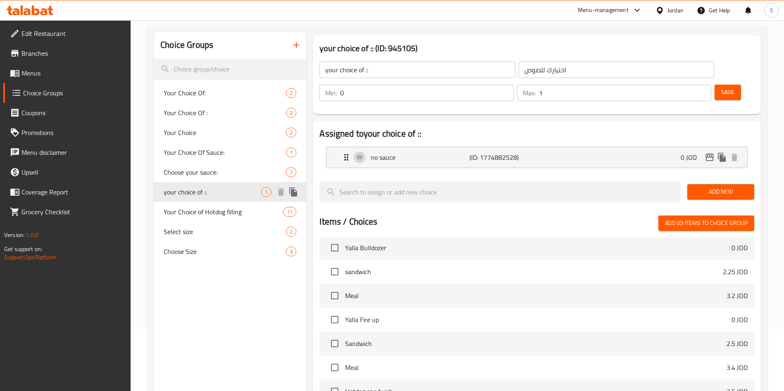
click at [189, 199] on div "your choice of :: 1" at bounding box center [230, 192] width 153 height 20
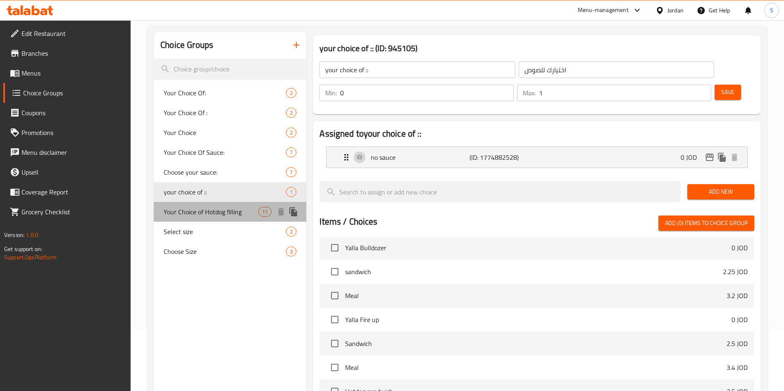
click at [185, 219] on div "Your Choice of Hotdog filling 11" at bounding box center [230, 212] width 153 height 20
type input "Your Choice of Hotdog filling"
type input "اختيارك من ال هوت دوغ"
type input "1"
type input "11"
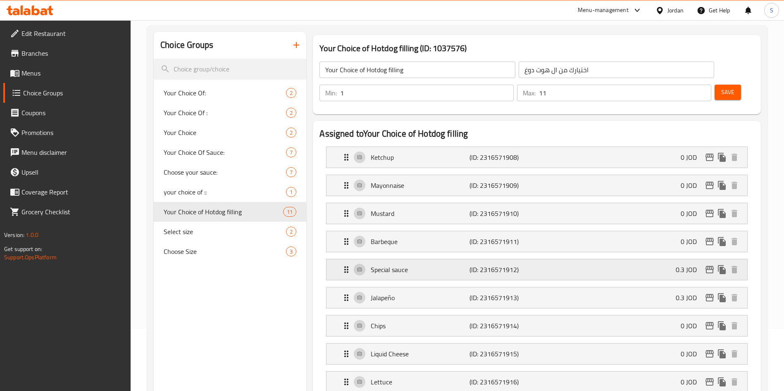
click at [649, 260] on div "Special sauce (ID: 2316571912) 0.3 JOD" at bounding box center [539, 270] width 396 height 21
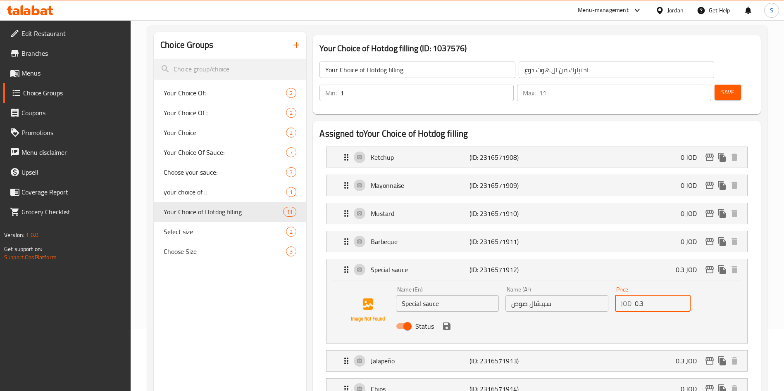
click at [657, 296] on input "0.3" at bounding box center [663, 304] width 56 height 17
type input "0.35"
click at [452, 320] on button "save" at bounding box center [447, 326] width 12 height 12
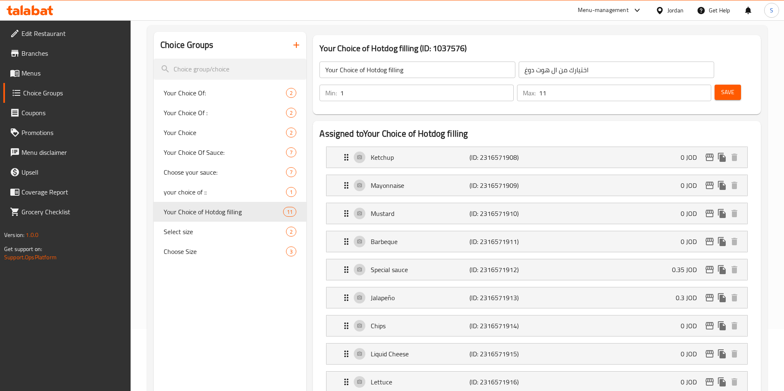
click at [721, 87] on span "Save" at bounding box center [727, 92] width 13 height 10
click at [468, 260] on div "Special sauce (ID: 2316571912) 0.35 JOD" at bounding box center [539, 270] width 396 height 21
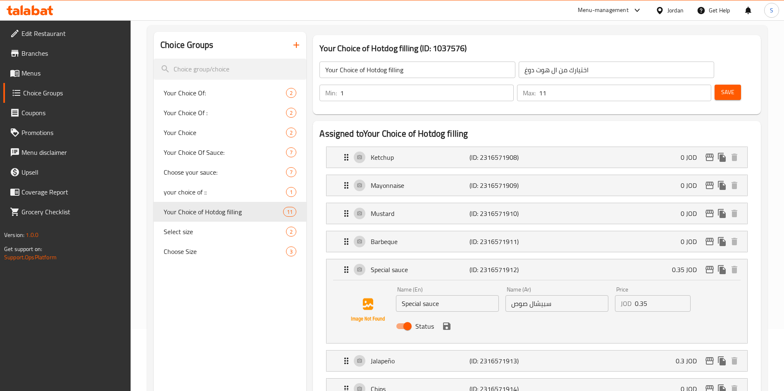
click at [444, 323] on icon "save" at bounding box center [446, 326] width 7 height 7
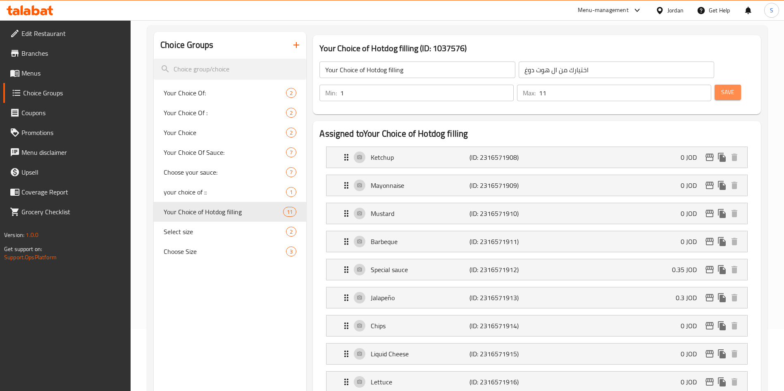
click at [721, 87] on span "Save" at bounding box center [727, 92] width 13 height 10
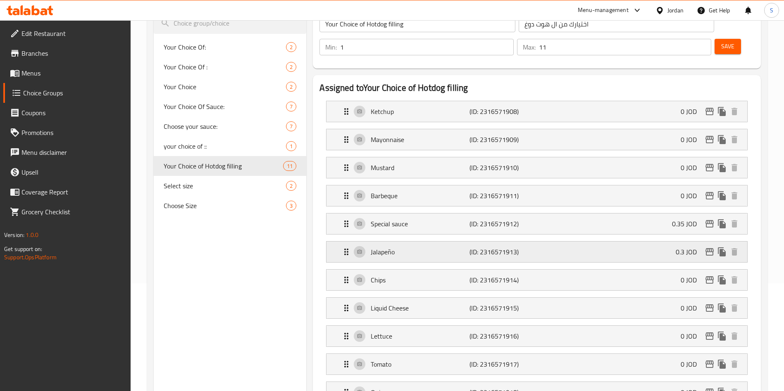
scroll to position [124, 0]
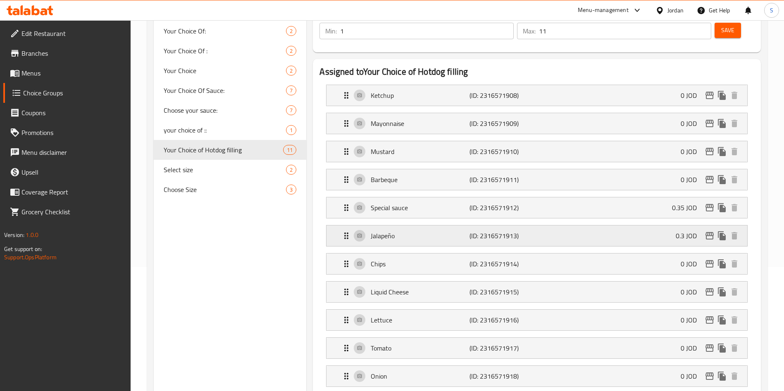
click at [623, 226] on div "Jalapeño (ID: 2316571913) 0.3 JOD" at bounding box center [539, 236] width 396 height 21
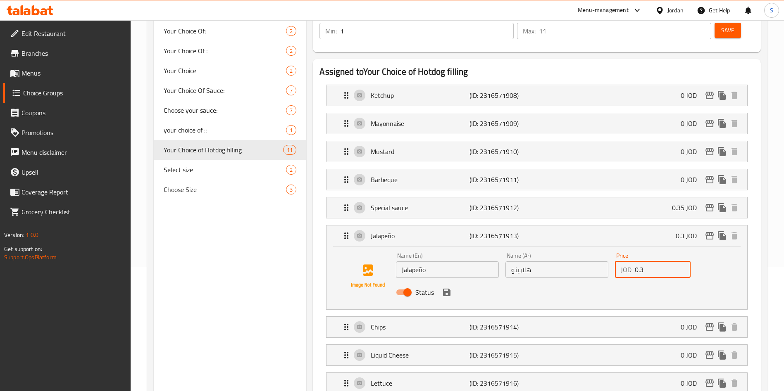
click at [659, 262] on input "0.3" at bounding box center [663, 270] width 56 height 17
click at [449, 289] on icon "save" at bounding box center [446, 292] width 7 height 7
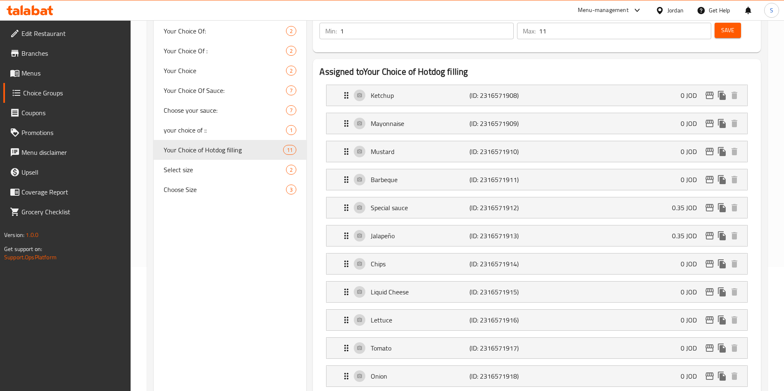
type input "0.35"
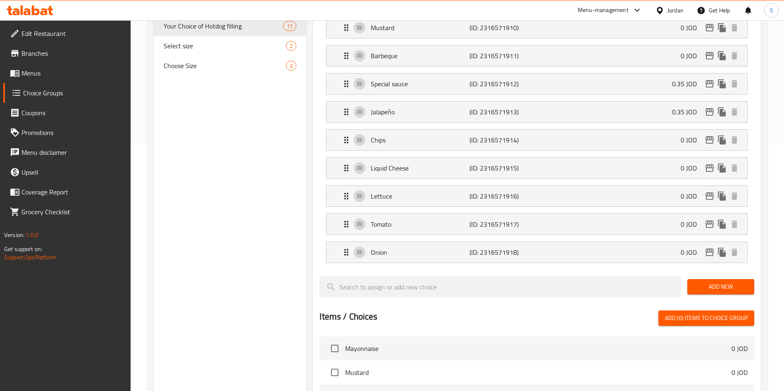
scroll to position [0, 0]
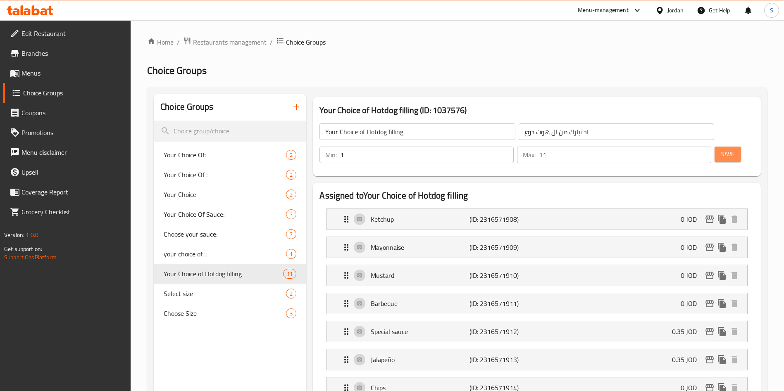
click at [721, 149] on span "Save" at bounding box center [727, 154] width 13 height 10
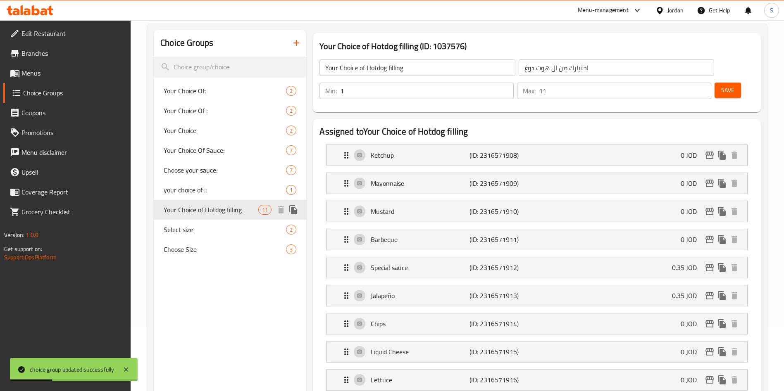
scroll to position [62, 0]
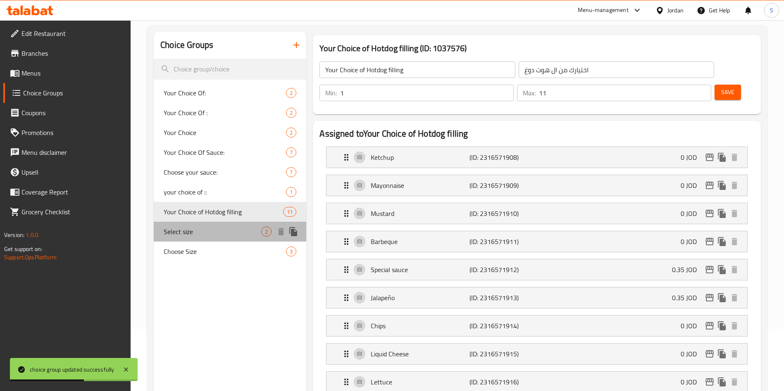
click at [188, 224] on div "Select size 2" at bounding box center [230, 232] width 153 height 20
type input "Select size"
type input "اختيار الحجم"
type input "1"
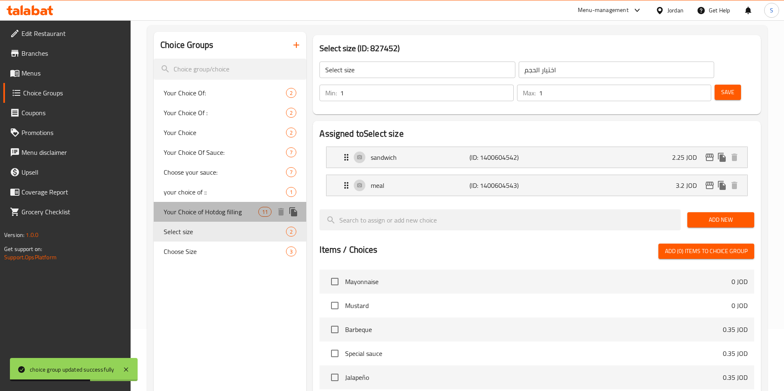
click at [187, 212] on span "Your Choice of Hotdog filling" at bounding box center [211, 212] width 95 height 10
type input "Your Choice of Hotdog filling"
type input "اختيارك من ال هوت دوغ"
type input "11"
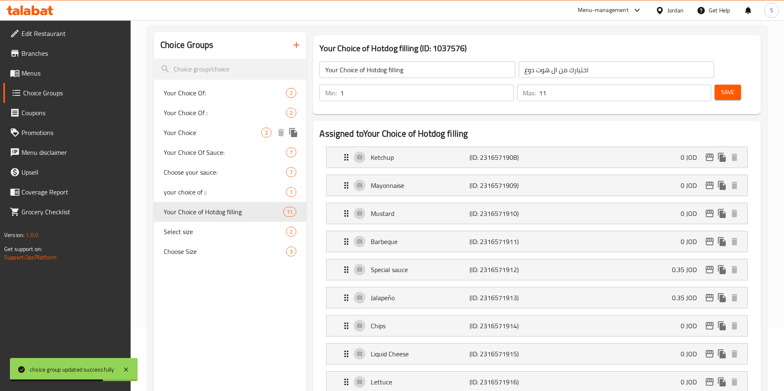
click at [199, 141] on div "Your Choice 2" at bounding box center [230, 133] width 153 height 20
type input "Your Choice"
type input "اختيارك من"
type input "1"
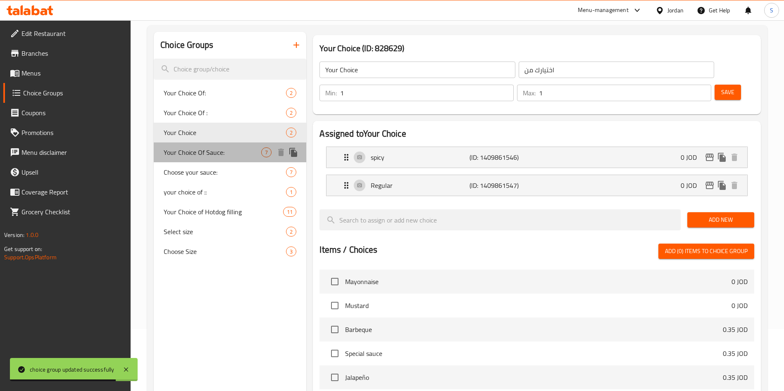
click at [200, 160] on div "Your Choice Of Sauce: 7" at bounding box center [230, 153] width 153 height 20
type input "Your Choice Of Sauce:"
type input "اختيارك من الصوص:"
type input "6"
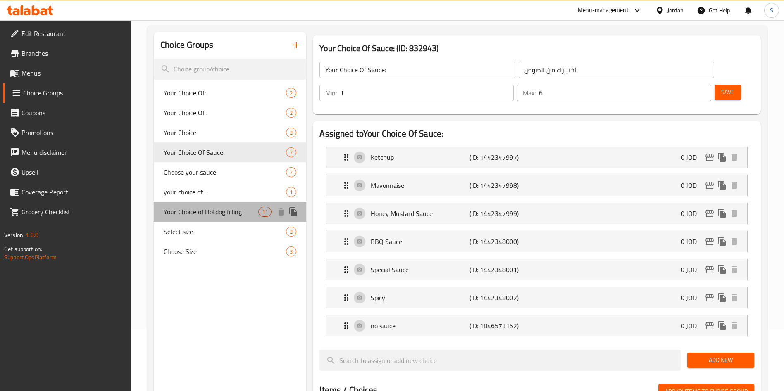
click at [193, 211] on span "Your Choice of Hotdog filling" at bounding box center [211, 212] width 95 height 10
type input "Your Choice of Hotdog filling"
type input "اختيارك من ال هوت دوغ"
type input "11"
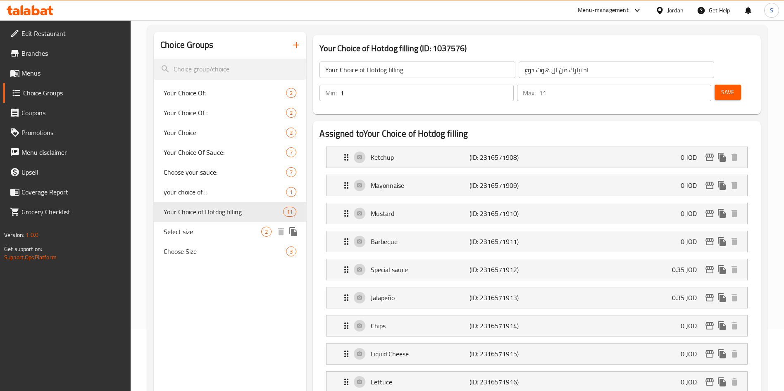
click at [191, 227] on span "Select size" at bounding box center [213, 232] width 98 height 10
type input "Select size"
type input "اختيار الحجم"
type input "1"
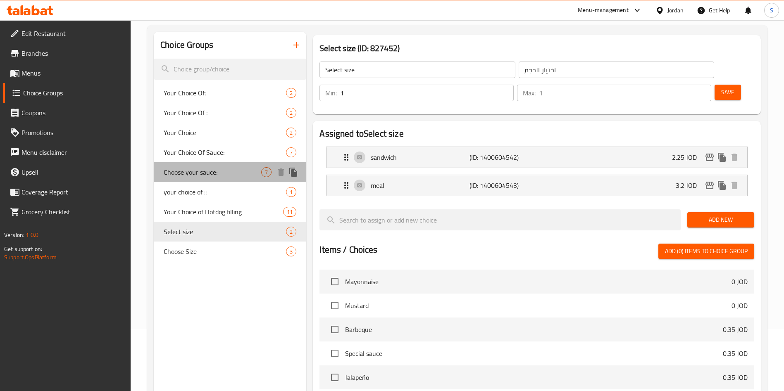
click at [192, 169] on span "Choose your sauce:" at bounding box center [213, 172] width 98 height 10
type input "Choose your sauce:"
type input "اختر الصوص:"
type input "2"
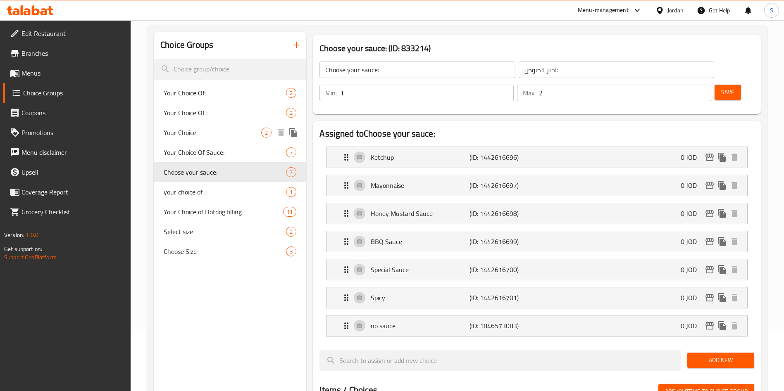
click at [195, 131] on span "Your Choice" at bounding box center [213, 133] width 98 height 10
type input "Your Choice"
type input "اختيارك من"
type input "1"
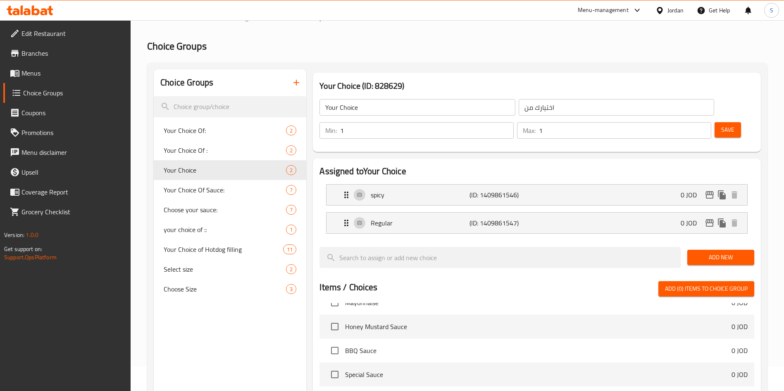
scroll to position [0, 0]
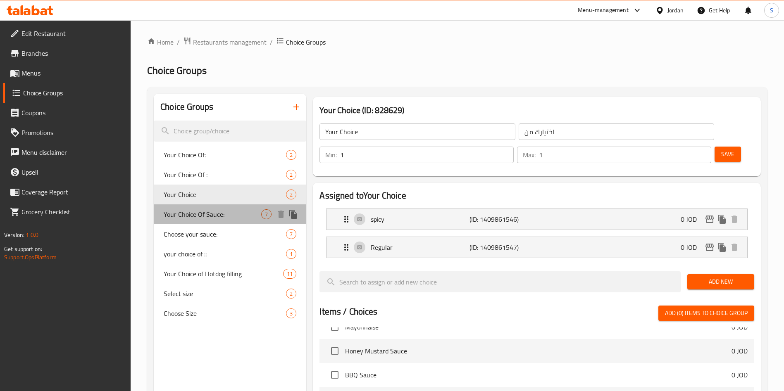
click at [193, 210] on span "Your Choice Of Sauce:" at bounding box center [213, 215] width 98 height 10
type input "Your Choice Of Sauce:"
type input "اختيارك من الصوص:"
type input "6"
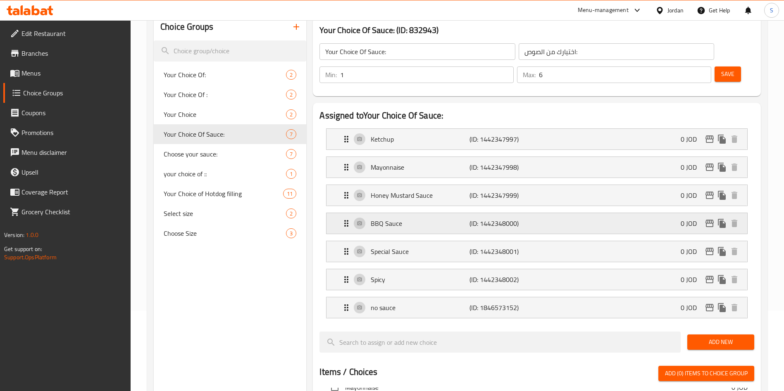
scroll to position [124, 0]
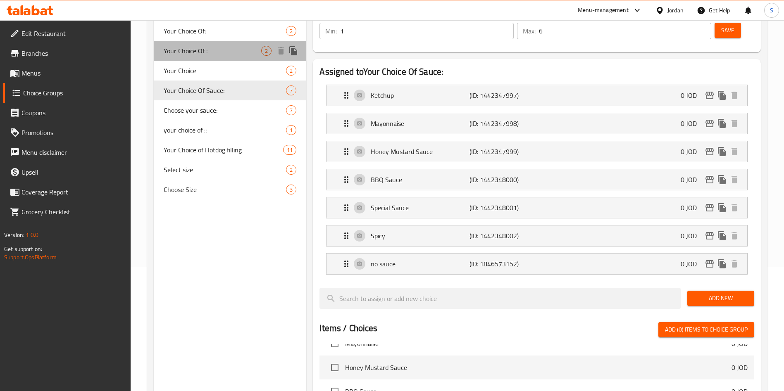
click at [176, 51] on span "Your Choice Of :" at bounding box center [213, 51] width 98 height 10
type input "Your Choice Of :"
type input "اختيارك من:"
type input "1"
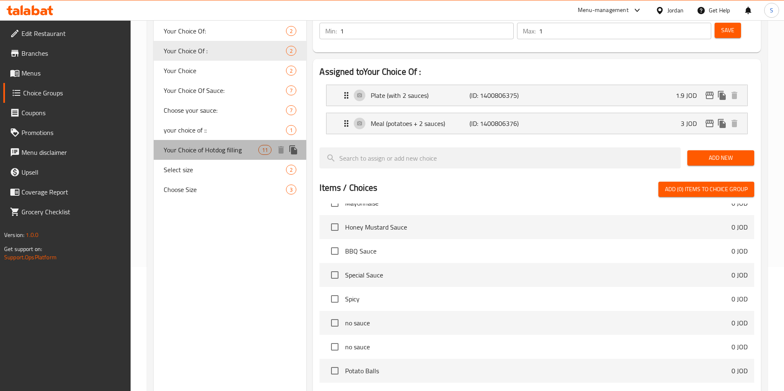
scroll to position [62, 0]
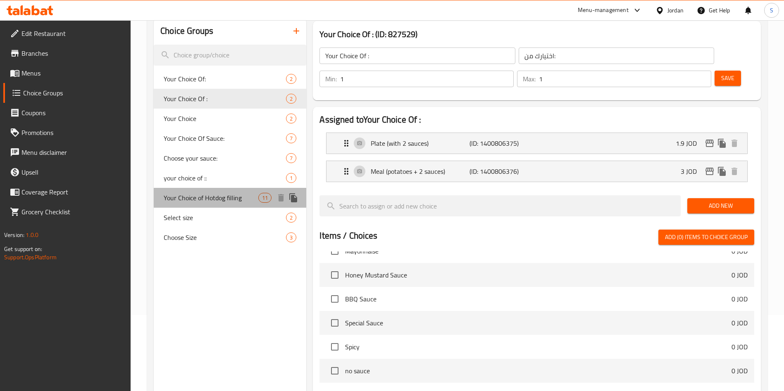
click at [191, 150] on div "Your Choice Of: 2 Your Choice Of : 2 Your Choice 2 Your Choice Of Sauce: 7 Choo…" at bounding box center [230, 158] width 153 height 179
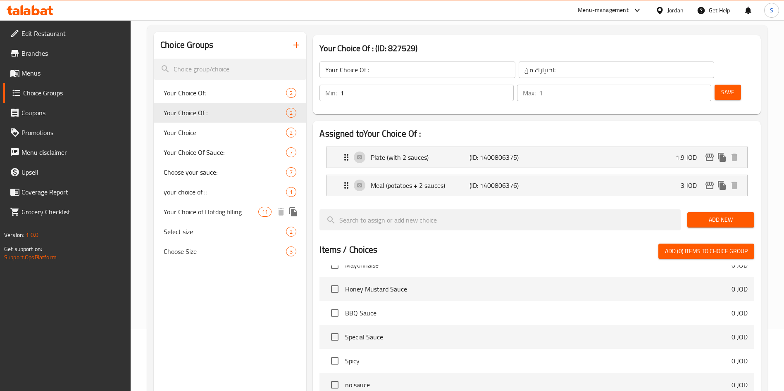
click at [228, 210] on span "Your Choice of Hotdog filling" at bounding box center [211, 212] width 95 height 10
type input "Your Choice of Hotdog filling"
type input "اختيارك من ال هوت دوغ"
type input "11"
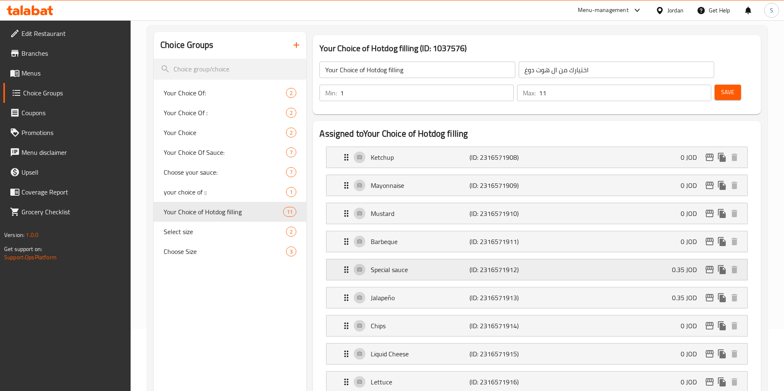
click at [411, 265] on p "Special sauce" at bounding box center [420, 270] width 98 height 10
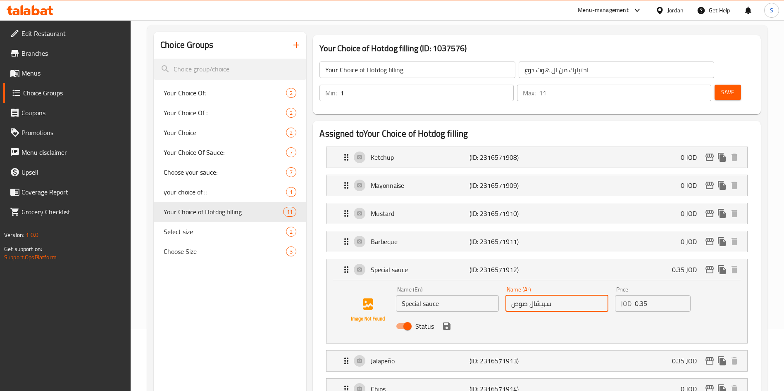
drag, startPoint x: 581, startPoint y: 280, endPoint x: 403, endPoint y: 281, distance: 177.8
click at [403, 284] on div "Name (En) Special sauce Name (En) Name (Ar) سبيشال صوص Name (Ar) Price JOD 0.35…" at bounding box center [557, 311] width 329 height 54
click at [752, 128] on h2 "Assigned to Your Choice of Hotdog filling" at bounding box center [537, 134] width 435 height 12
click at [409, 319] on input "Status" at bounding box center [407, 327] width 47 height 16
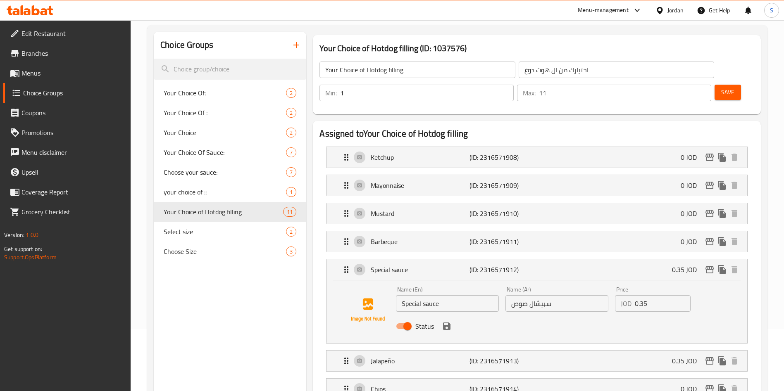
checkbox input "false"
click at [446, 322] on icon "save" at bounding box center [447, 327] width 10 height 10
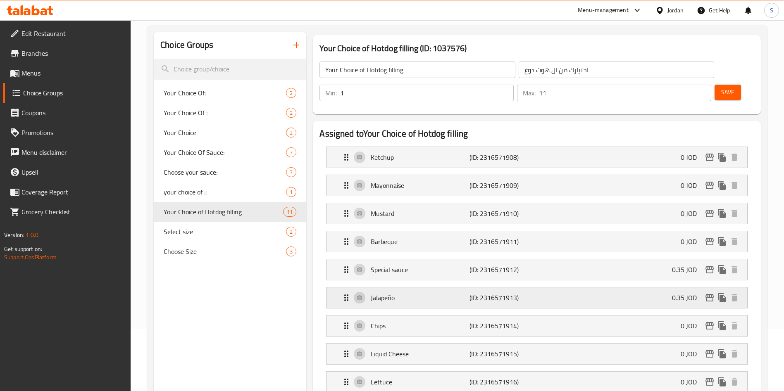
click at [452, 293] on p "Jalapeño" at bounding box center [420, 298] width 98 height 10
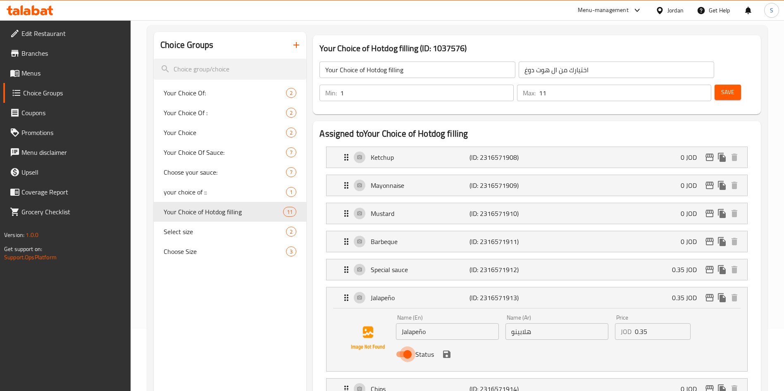
click at [407, 347] on input "Status" at bounding box center [407, 355] width 47 height 16
checkbox input "false"
click at [448, 351] on icon "save" at bounding box center [446, 354] width 7 height 7
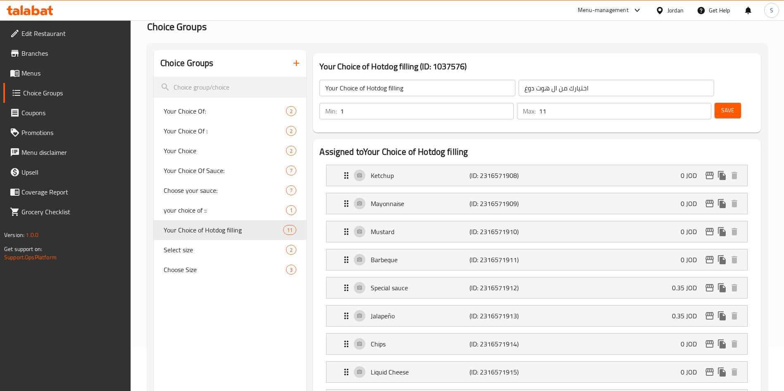
scroll to position [0, 0]
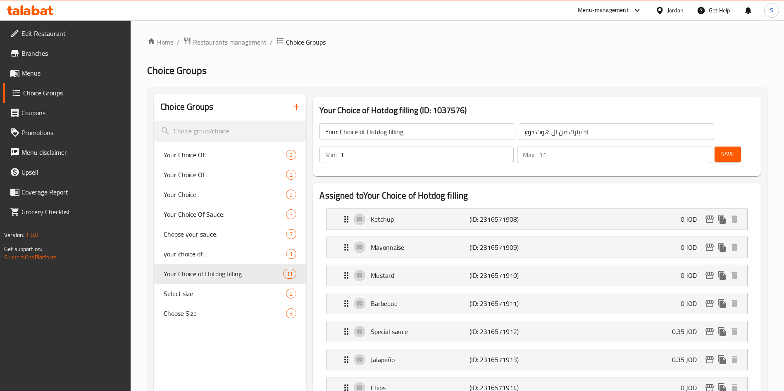
click at [723, 147] on button "Save" at bounding box center [728, 154] width 26 height 15
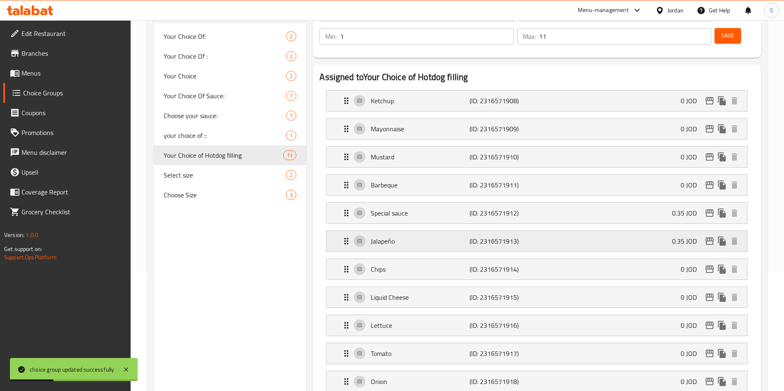
scroll to position [124, 0]
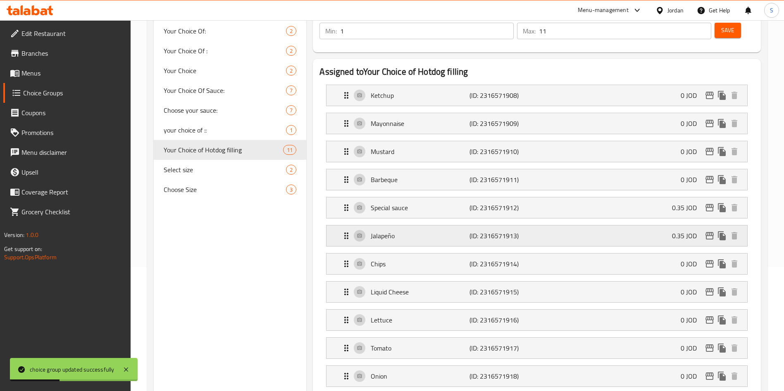
click at [428, 231] on p "Jalapeño" at bounding box center [420, 236] width 98 height 10
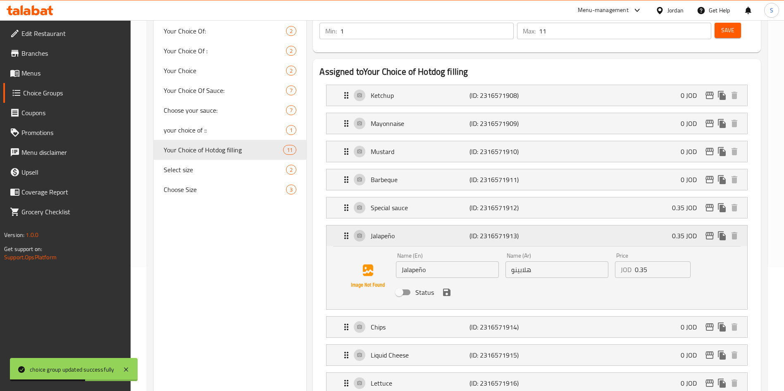
click at [398, 226] on div "Jalapeño (ID: 2316571913) 0.35 JOD" at bounding box center [539, 236] width 396 height 21
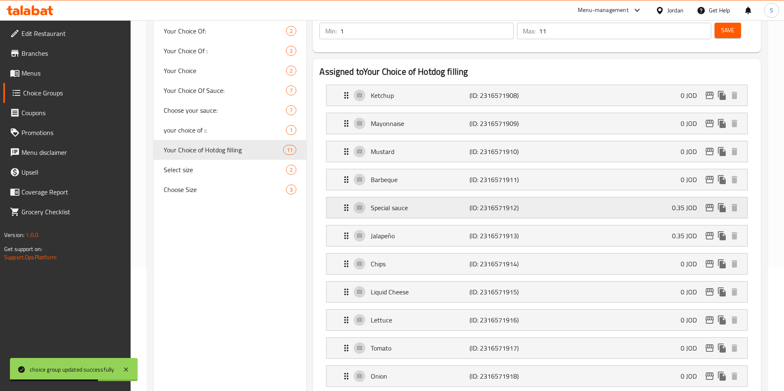
click at [408, 203] on p "Special sauce" at bounding box center [420, 208] width 98 height 10
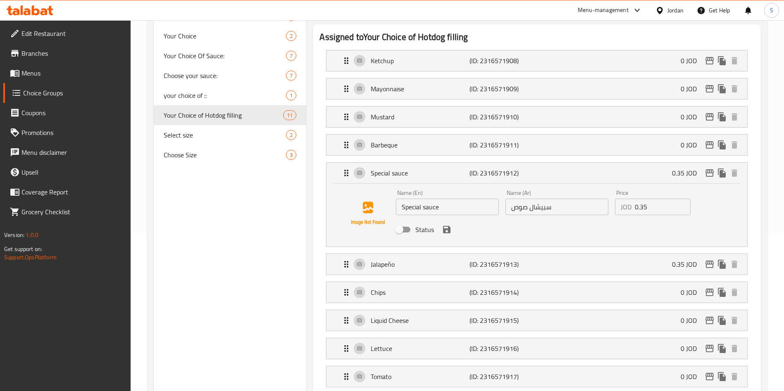
scroll to position [94, 0]
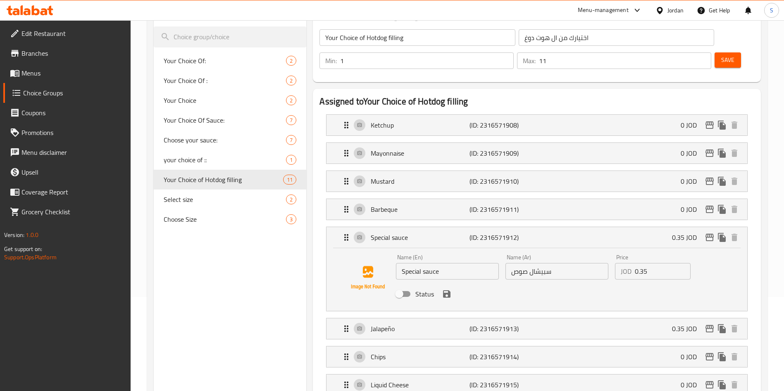
click at [721, 55] on span "Save" at bounding box center [727, 60] width 13 height 10
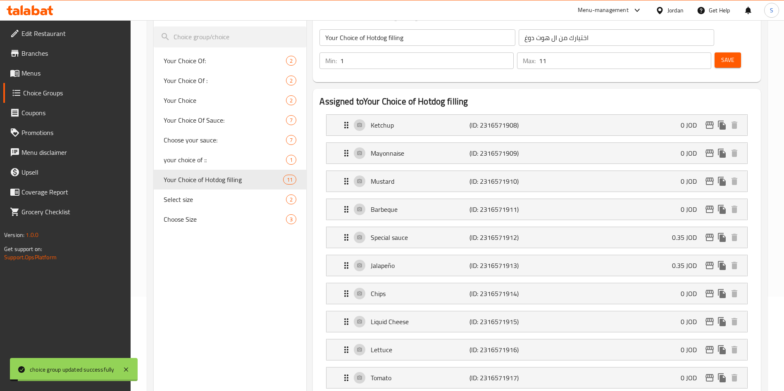
click at [320, 95] on h2 "Assigned to Your Choice of Hotdog filling" at bounding box center [537, 101] width 435 height 12
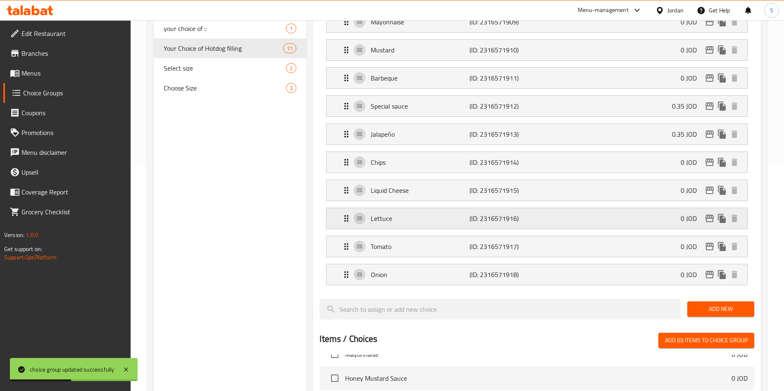
scroll to position [310, 0]
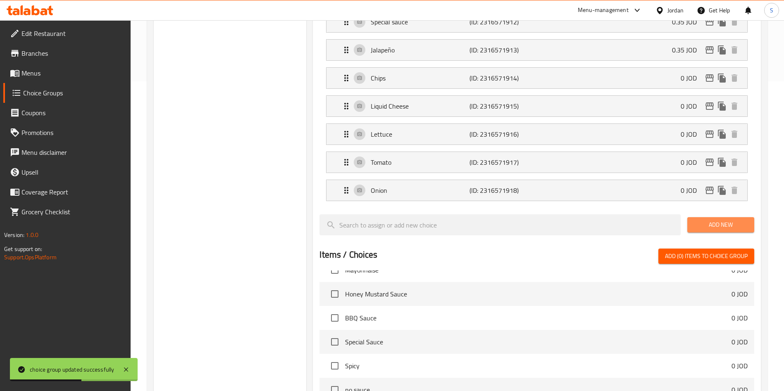
click at [707, 220] on span "Add New" at bounding box center [721, 225] width 54 height 10
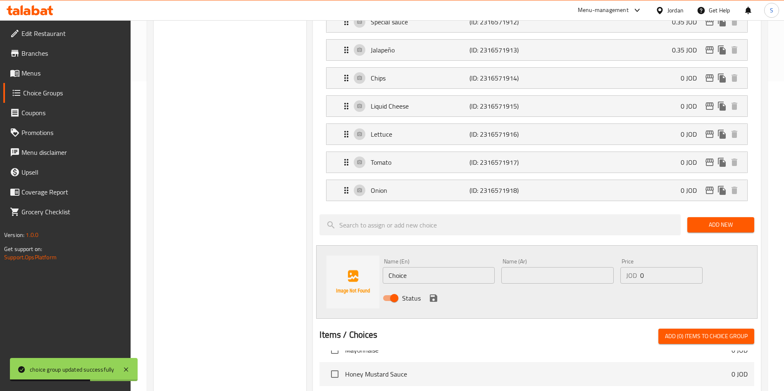
click at [481, 259] on div "Name (En) Choice Name (En)" at bounding box center [439, 271] width 112 height 25
click at [553, 267] on input "text" at bounding box center [557, 275] width 112 height 17
paste input "سبيشال صوص"
type input "سبيشال صوص"
click at [463, 267] on input "Choice" at bounding box center [439, 275] width 112 height 17
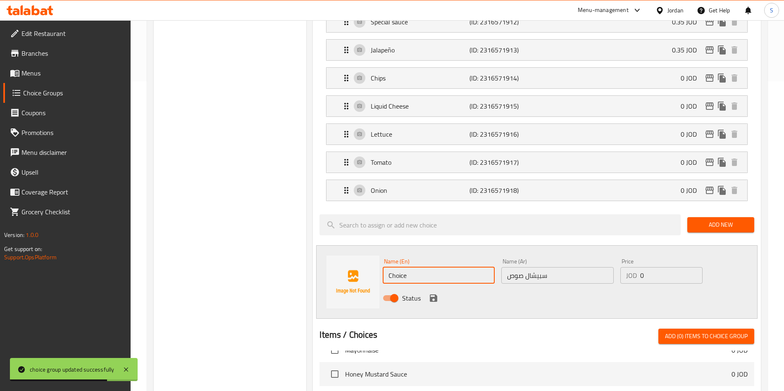
click at [463, 267] on input "Choice" at bounding box center [439, 275] width 112 height 17
type input "ٍ"
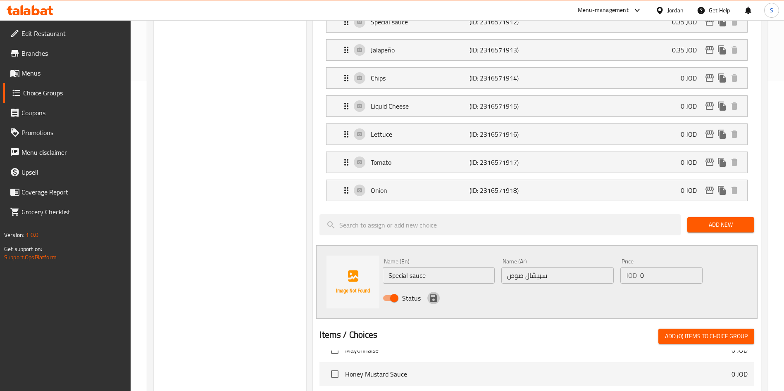
click at [436, 293] on icon "save" at bounding box center [434, 298] width 10 height 10
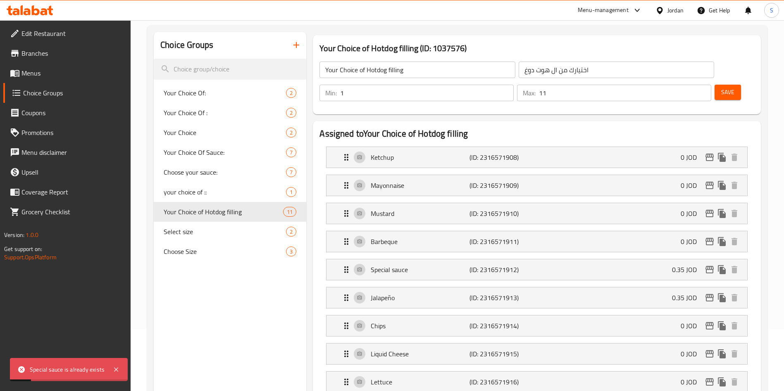
scroll to position [0, 0]
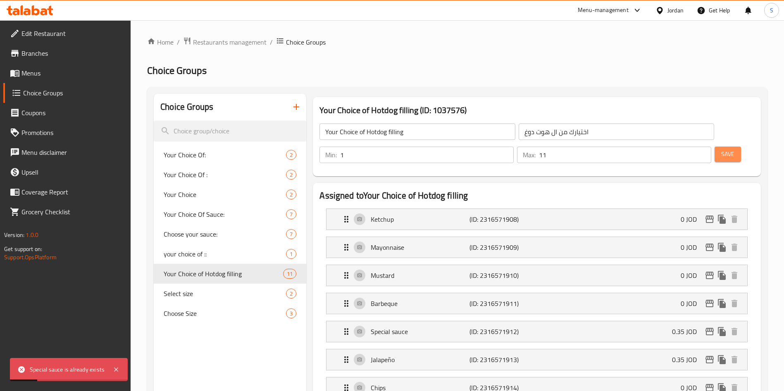
click at [724, 147] on button "Save" at bounding box center [728, 154] width 26 height 15
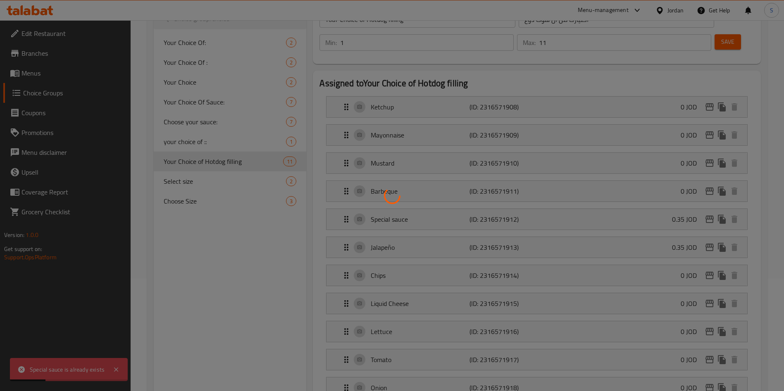
scroll to position [186, 0]
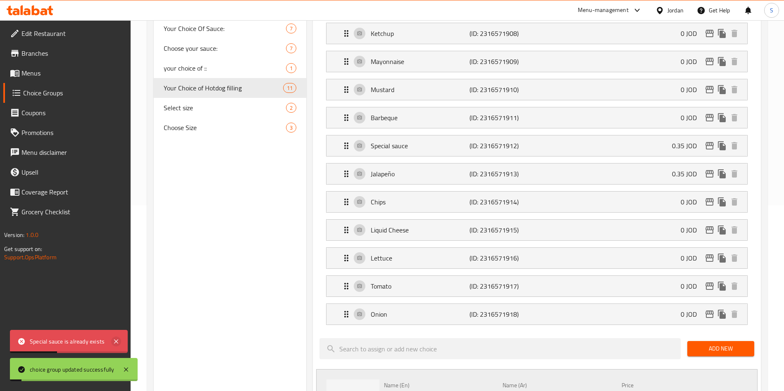
click at [115, 341] on icon at bounding box center [116, 342] width 4 height 4
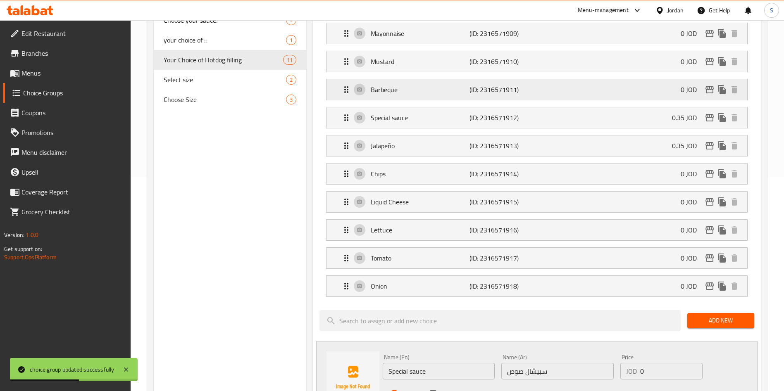
scroll to position [248, 0]
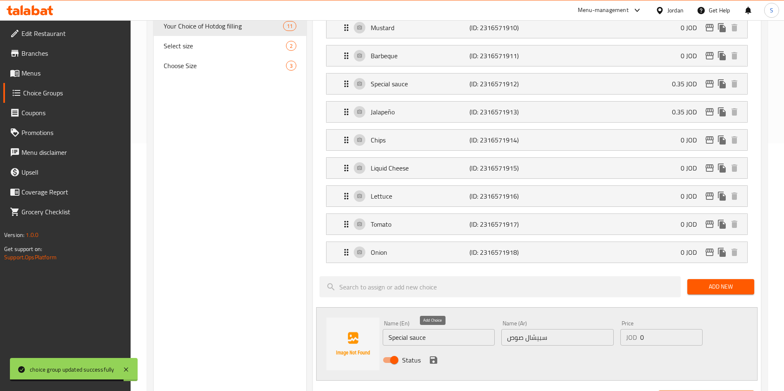
click at [435, 357] on icon "save" at bounding box center [433, 360] width 7 height 7
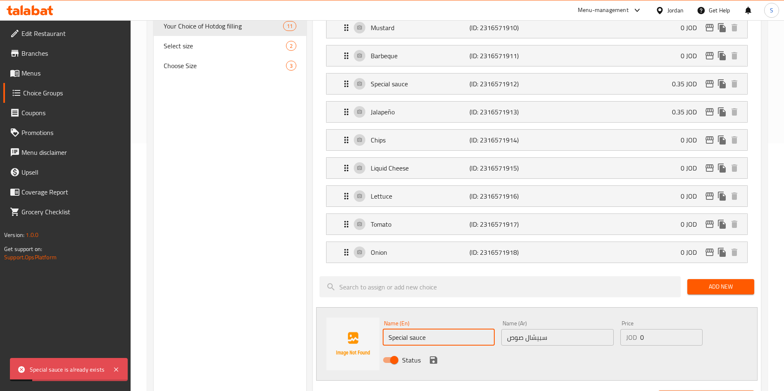
click at [425, 329] on input "Special sauce" at bounding box center [439, 337] width 112 height 17
type input "Special sauce."
click at [432, 357] on icon "save" at bounding box center [433, 360] width 7 height 7
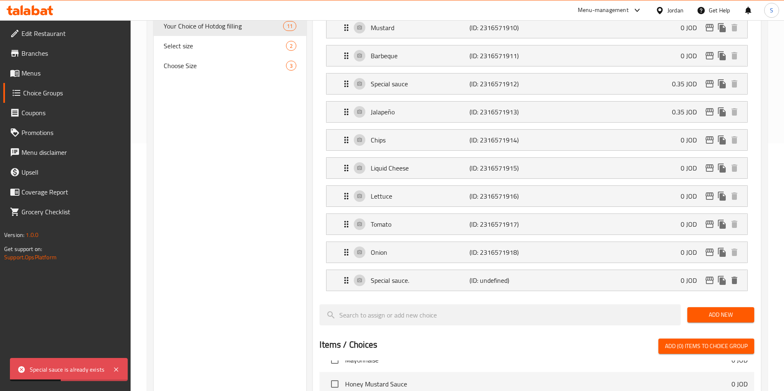
scroll to position [0, 0]
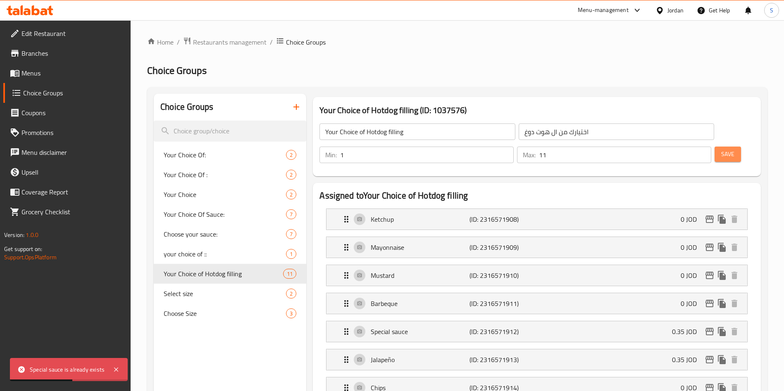
click at [723, 147] on button "Save" at bounding box center [728, 154] width 26 height 15
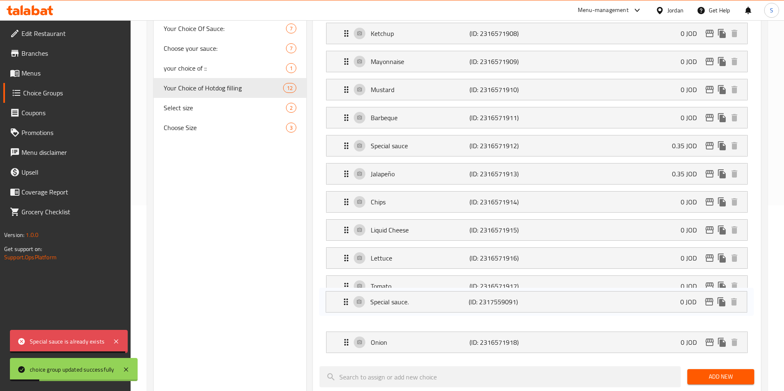
scroll to position [189, 0]
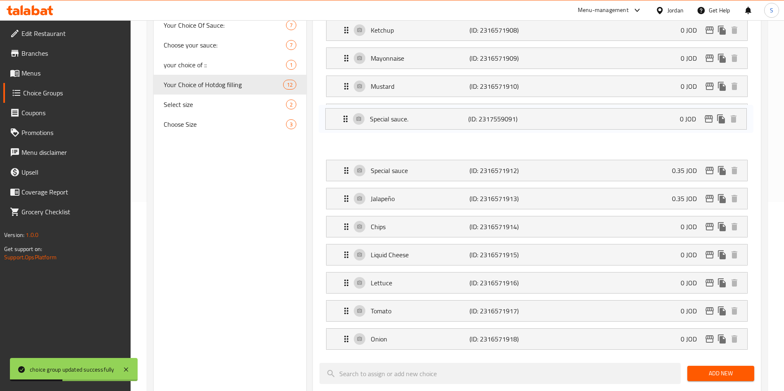
drag, startPoint x: 394, startPoint y: 318, endPoint x: 391, endPoint y: 115, distance: 203.8
click at [391, 115] on nav "Ketchup (ID: 2316571908) 0 JOD Name (En) Ketchup Name (En) Name (Ar) كاتشب Name…" at bounding box center [537, 185] width 435 height 344
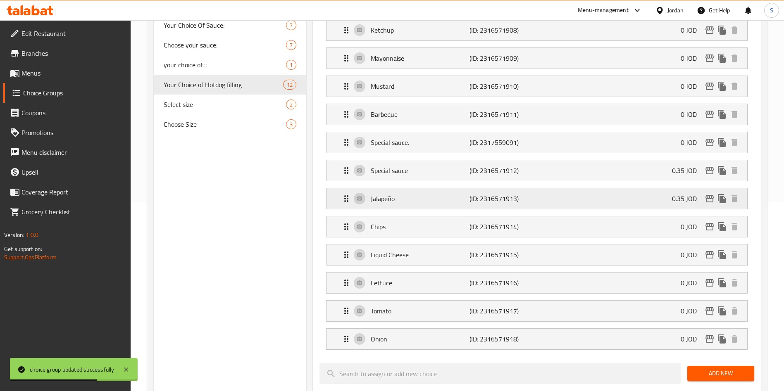
click at [411, 194] on p "Jalapeño" at bounding box center [420, 199] width 98 height 10
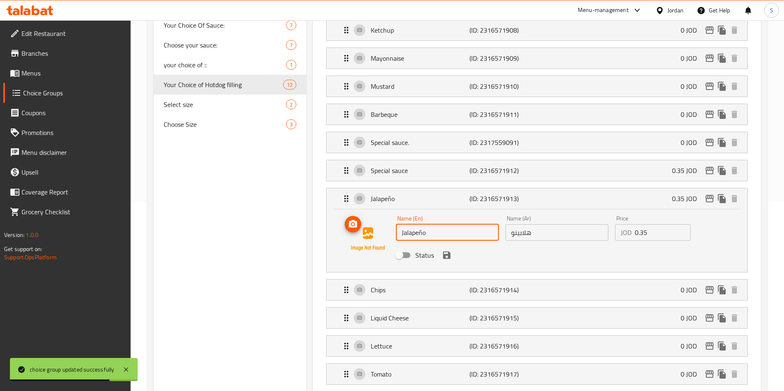
drag, startPoint x: 420, startPoint y: 204, endPoint x: 374, endPoint y: 203, distance: 45.9
click at [374, 211] on div "Name (En) Jalapeño Name (En) Name (Ar) هلابينو Name (Ar) Price JOD 0.35 Price S…" at bounding box center [537, 239] width 394 height 56
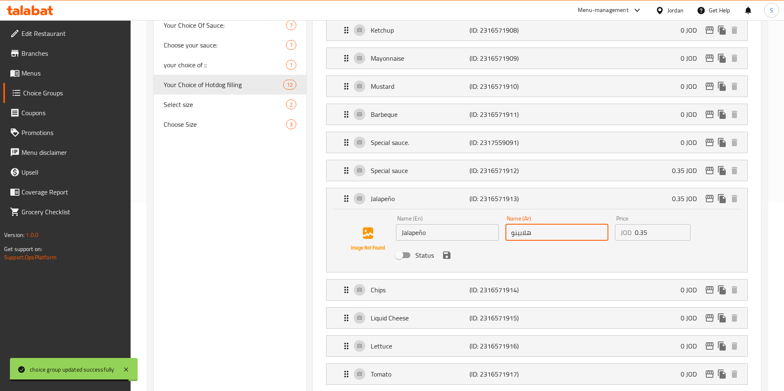
drag, startPoint x: 548, startPoint y: 212, endPoint x: 444, endPoint y: 207, distance: 104.7
click at [444, 212] on div "Name (En) Jalapeño Name (En) Name (Ar) هلابينو Name (Ar) Price JOD 0.35 Price S…" at bounding box center [557, 239] width 329 height 54
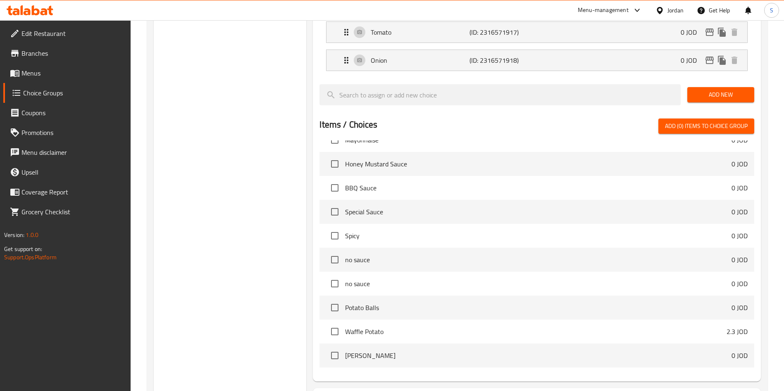
scroll to position [408, 0]
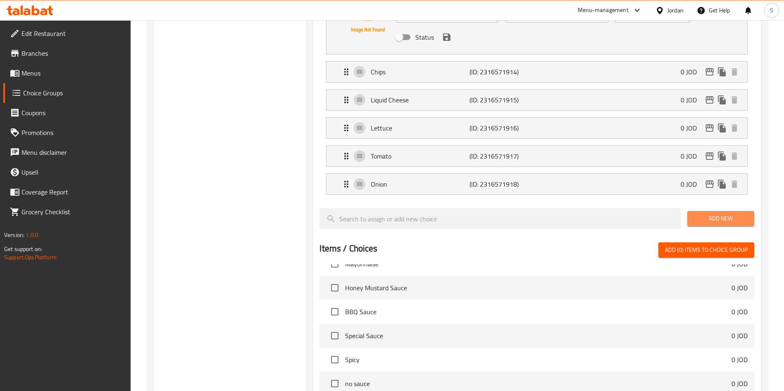
click at [705, 214] on span "Add New" at bounding box center [721, 219] width 54 height 10
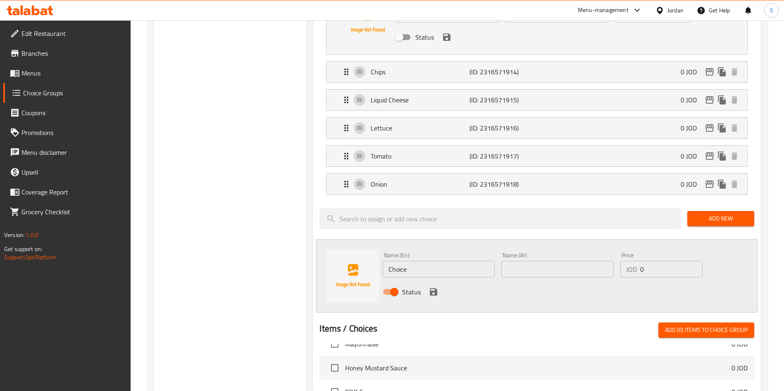
click at [446, 253] on div "Name (En) Choice Name (En)" at bounding box center [439, 265] width 112 height 25
click at [525, 261] on input "text" at bounding box center [557, 269] width 112 height 17
paste input "هلابينو"
type input "هلابينو"
click at [470, 261] on input "Choice" at bounding box center [439, 269] width 112 height 17
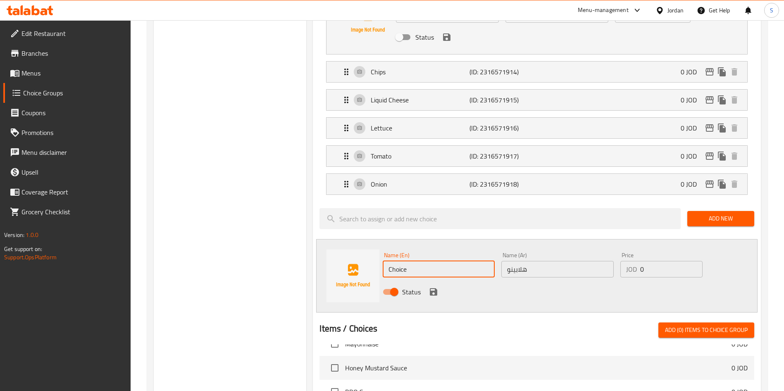
click at [470, 261] on input "Choice" at bounding box center [439, 269] width 112 height 17
drag, startPoint x: 410, startPoint y: 248, endPoint x: 405, endPoint y: 248, distance: 4.5
click at [405, 261] on input "Jalapeño" at bounding box center [439, 269] width 112 height 17
type input "Jalapeno"
click at [435, 289] on icon "save" at bounding box center [433, 292] width 7 height 7
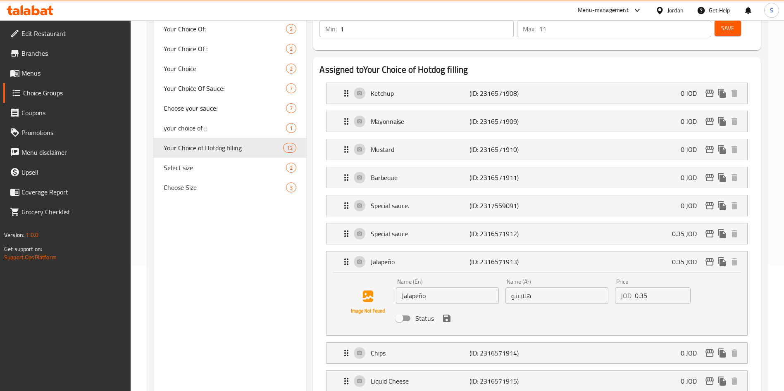
scroll to position [0, 0]
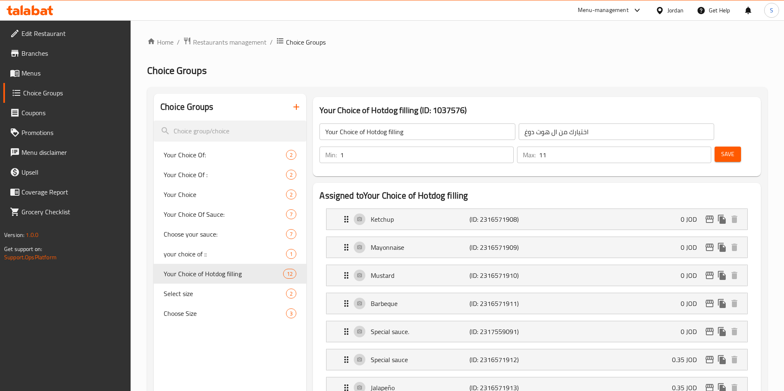
click at [721, 149] on span "Save" at bounding box center [727, 154] width 13 height 10
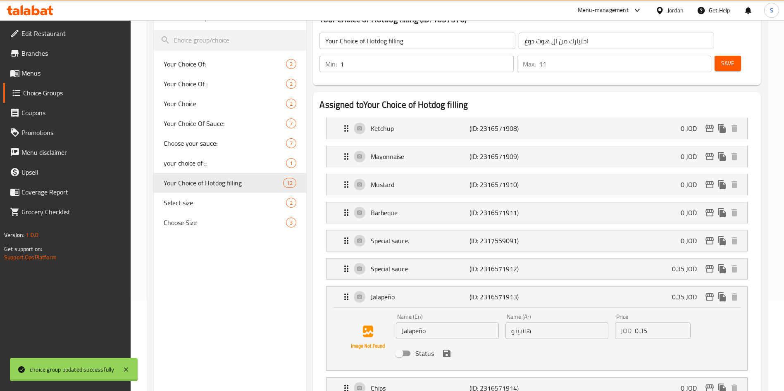
scroll to position [124, 0]
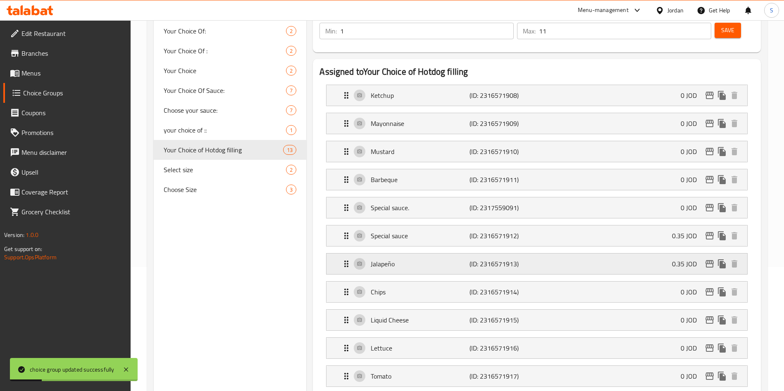
click at [410, 259] on p "Jalapeño" at bounding box center [420, 264] width 98 height 10
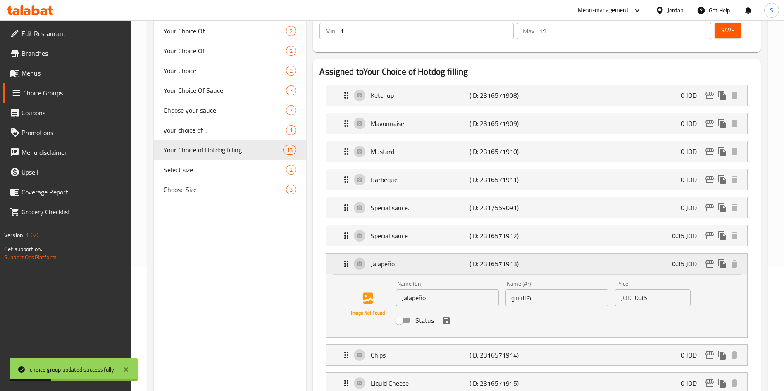
click at [410, 259] on p "Jalapeño" at bounding box center [420, 264] width 98 height 10
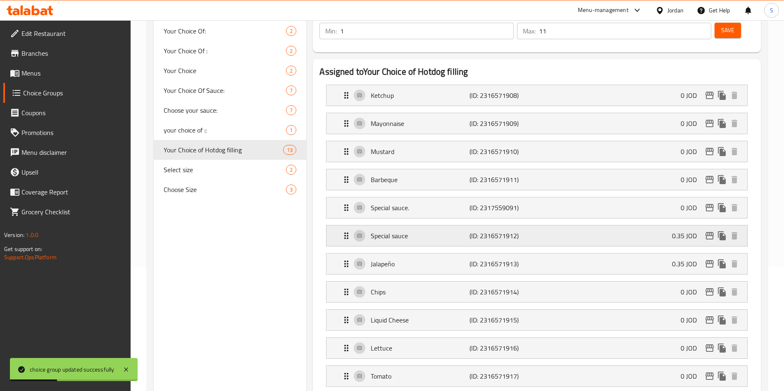
click at [413, 231] on p "Special sauce" at bounding box center [420, 236] width 98 height 10
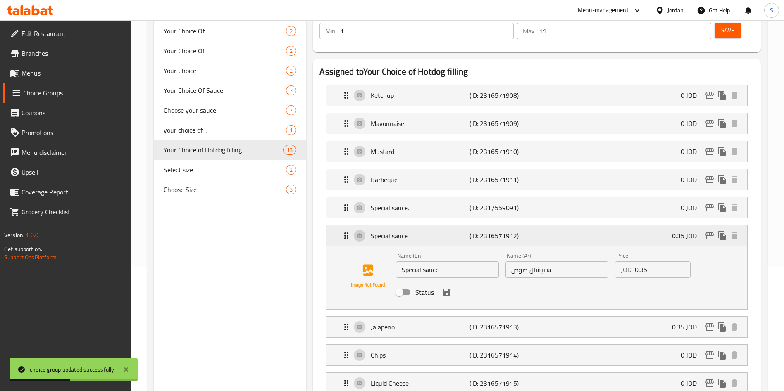
click at [413, 231] on p "Special sauce" at bounding box center [420, 236] width 98 height 10
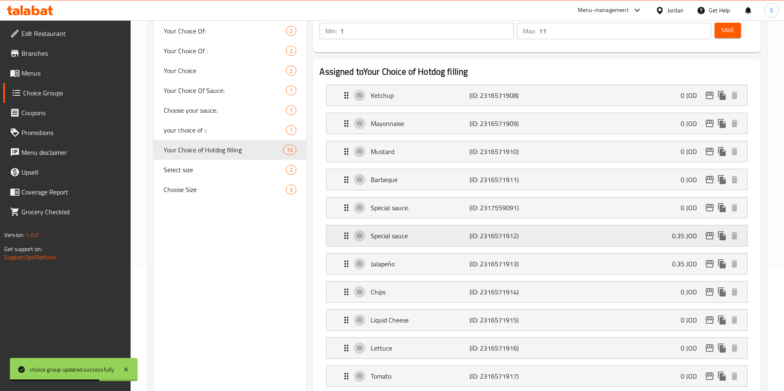
scroll to position [248, 0]
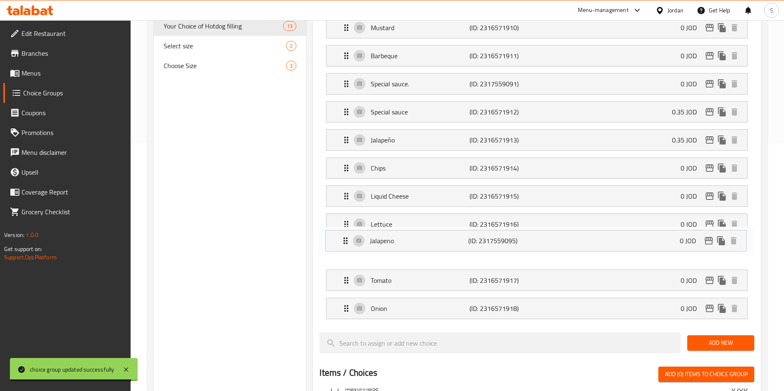
drag, startPoint x: 420, startPoint y: 284, endPoint x: 416, endPoint y: 235, distance: 48.5
click at [416, 235] on nav "Ketchup (ID: 2316571908) 0 JOD Name (En) Ketchup Name (En) Name (Ar) كاتشب Name…" at bounding box center [537, 140] width 435 height 372
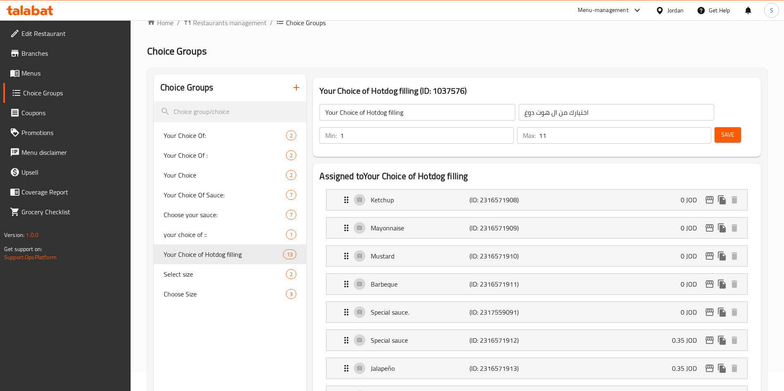
scroll to position [0, 0]
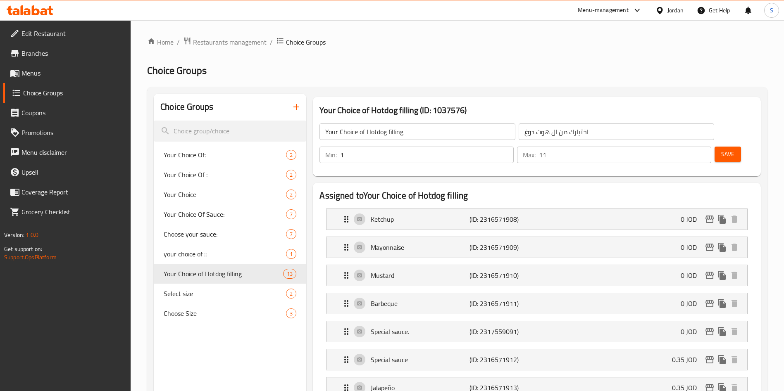
click at [721, 149] on span "Save" at bounding box center [727, 154] width 13 height 10
click at [723, 145] on div "Save" at bounding box center [731, 155] width 36 height 20
click at [715, 145] on div "Save" at bounding box center [731, 155] width 36 height 20
click at [721, 149] on span "Save" at bounding box center [727, 154] width 13 height 10
click at [592, 14] on div "Menu-management" at bounding box center [603, 10] width 51 height 10
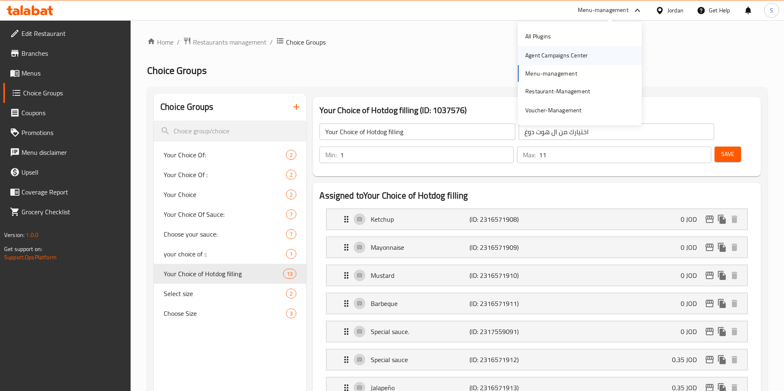
click at [549, 55] on div "Agent Campaigns Center" at bounding box center [556, 55] width 62 height 9
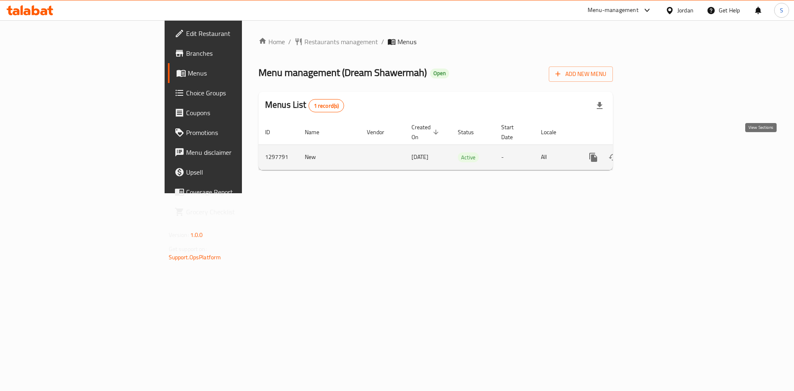
click at [658, 153] on icon "enhanced table" at bounding box center [653, 158] width 10 height 10
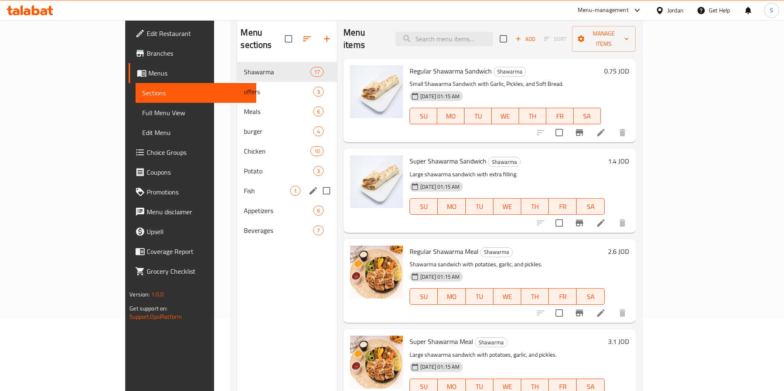
scroll to position [54, 0]
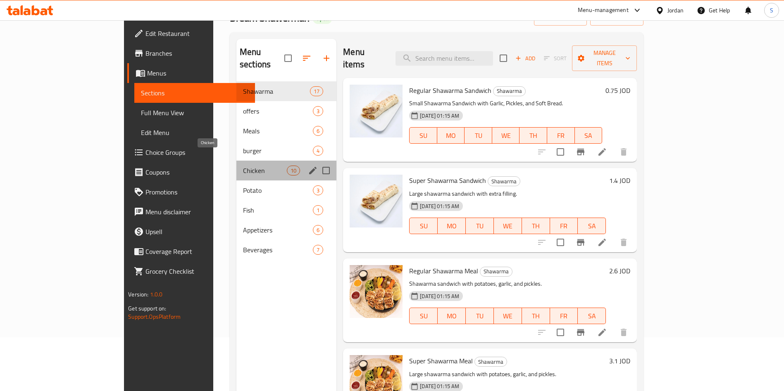
click at [243, 166] on span "Chicken" at bounding box center [265, 171] width 44 height 10
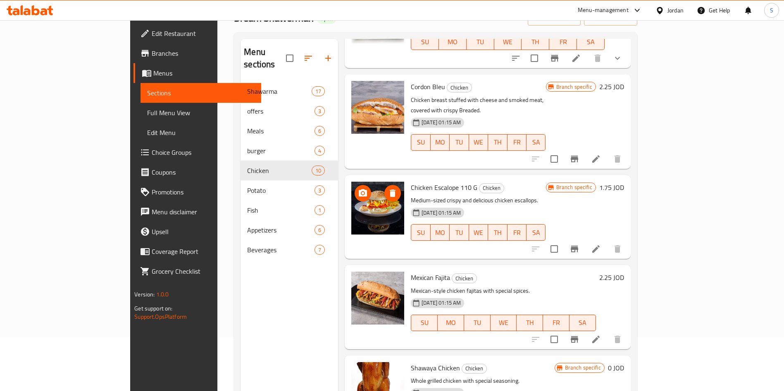
scroll to position [310, 0]
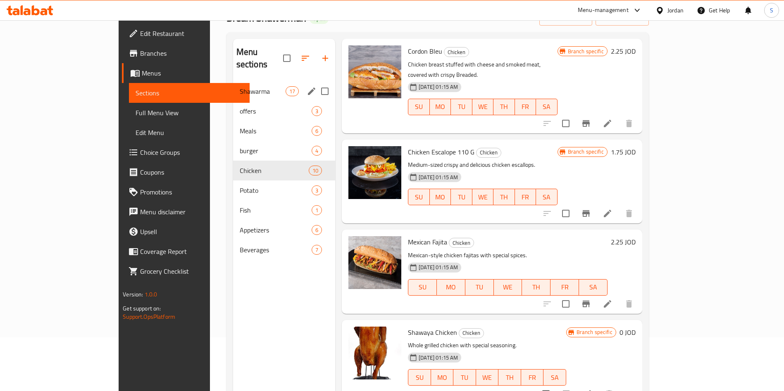
click at [233, 85] on div "Shawarma 17" at bounding box center [284, 91] width 103 height 20
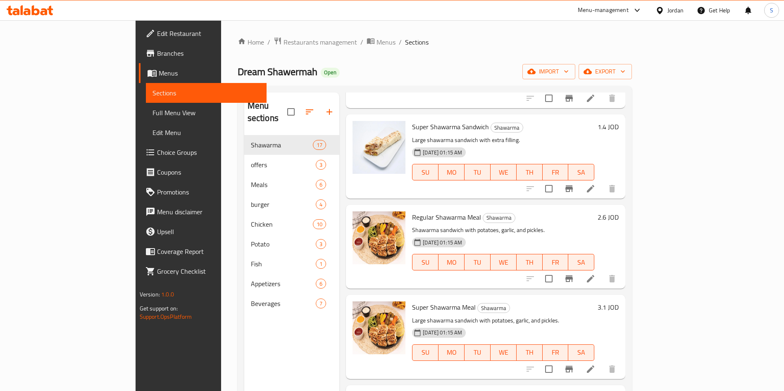
scroll to position [124, 0]
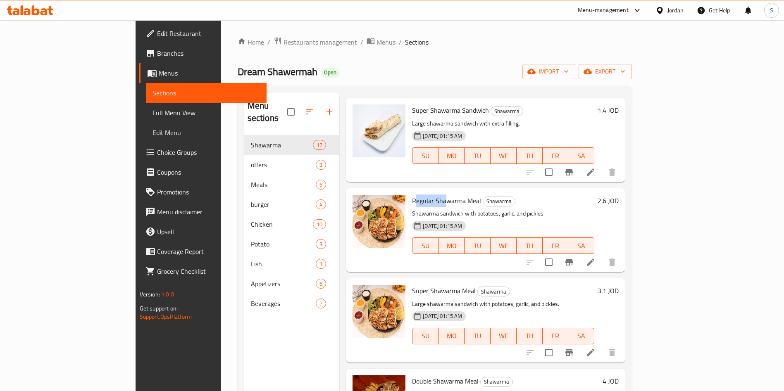
drag, startPoint x: 413, startPoint y: 186, endPoint x: 382, endPoint y: 187, distance: 30.2
click at [412, 195] on span "Regular Shawarma Meal" at bounding box center [446, 201] width 69 height 12
click at [412, 285] on span "Super Shawarma Meal" at bounding box center [444, 291] width 64 height 12
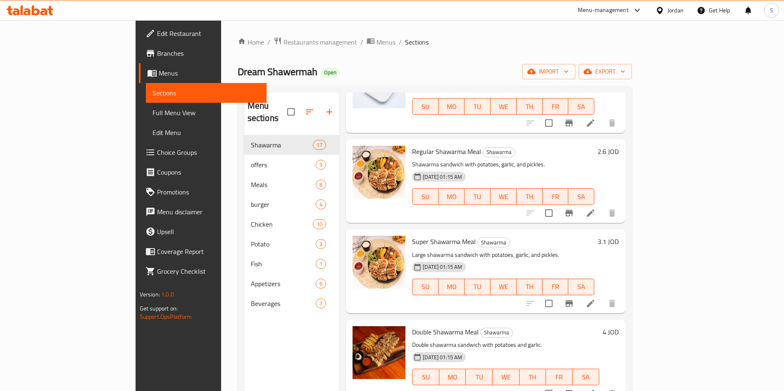
scroll to position [248, 0]
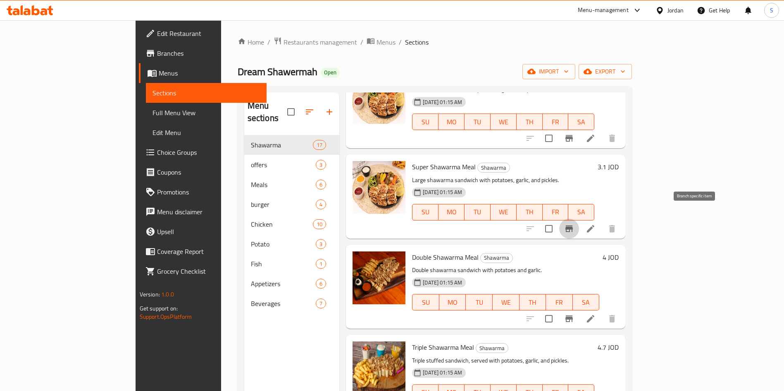
click at [574, 224] on icon "Branch-specific-item" at bounding box center [569, 229] width 10 height 10
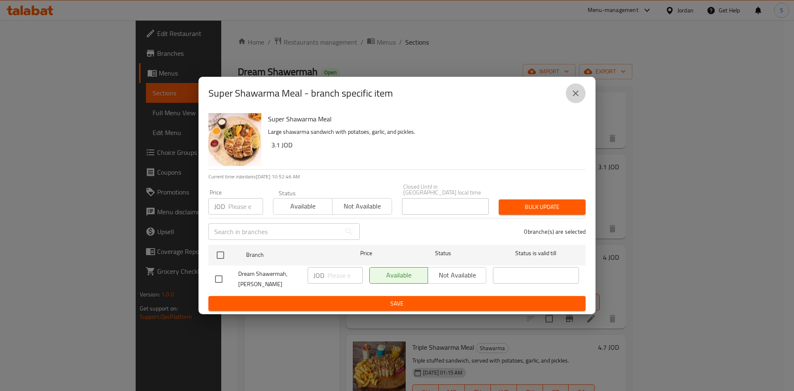
click at [575, 96] on icon "close" at bounding box center [576, 94] width 6 height 6
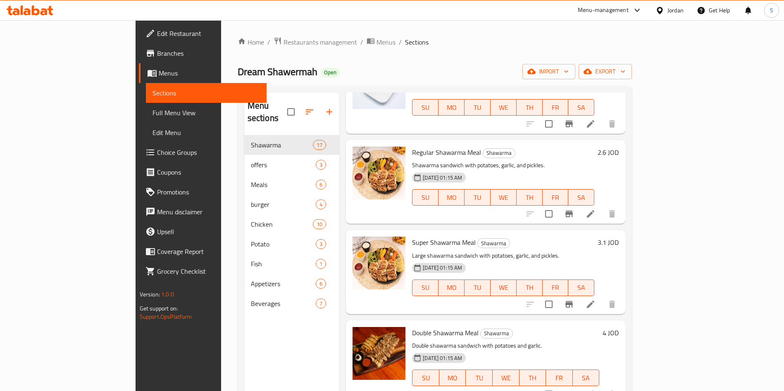
scroll to position [0, 0]
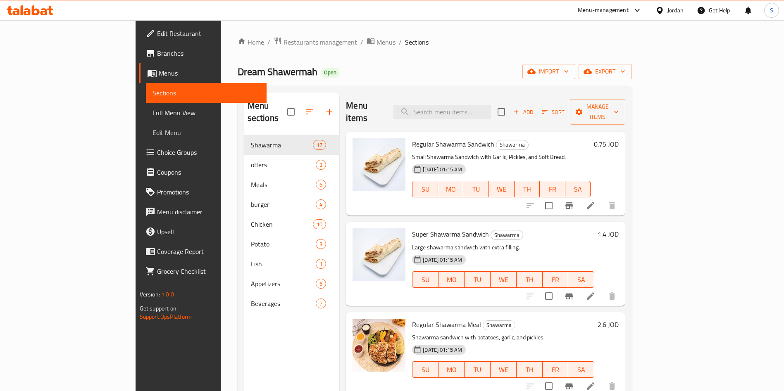
click at [440, 152] on p "Small Shawarma Sandwich with Garlic, Pickles, and Soft Bread." at bounding box center [501, 157] width 179 height 10
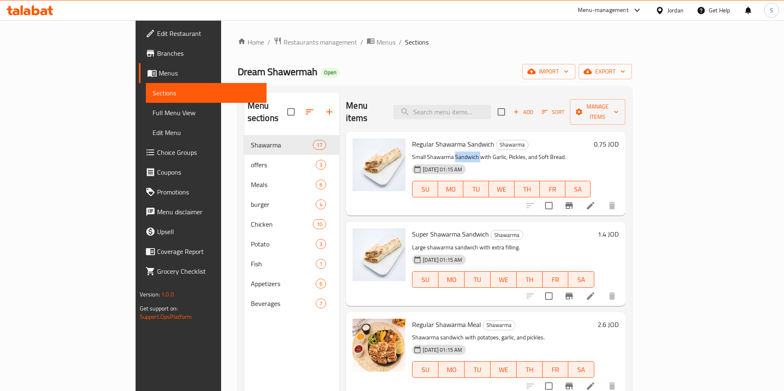
click at [440, 152] on p "Small Shawarma Sandwich with Garlic, Pickles, and Soft Bread." at bounding box center [501, 157] width 179 height 10
click at [412, 152] on p "Small Shawarma Sandwich with Garlic, Pickles, and Soft Bread." at bounding box center [501, 157] width 179 height 10
drag, startPoint x: 377, startPoint y: 141, endPoint x: 411, endPoint y: 143, distance: 34.8
click at [411, 143] on div "Regular Shawarma Sandwich Shawarma Small Shawarma Sandwich with Garlic, Pickles…" at bounding box center [501, 173] width 185 height 77
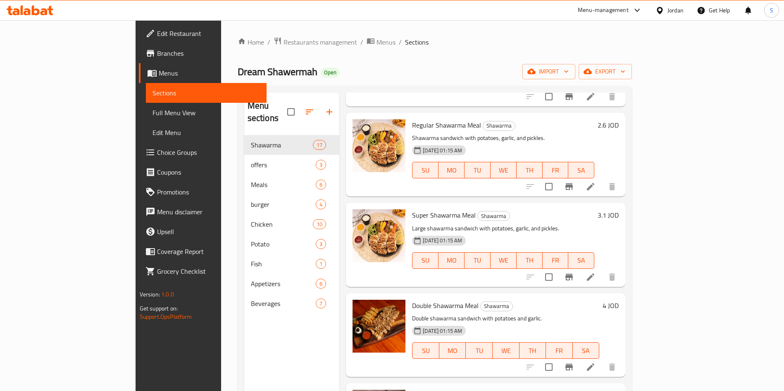
scroll to position [207, 0]
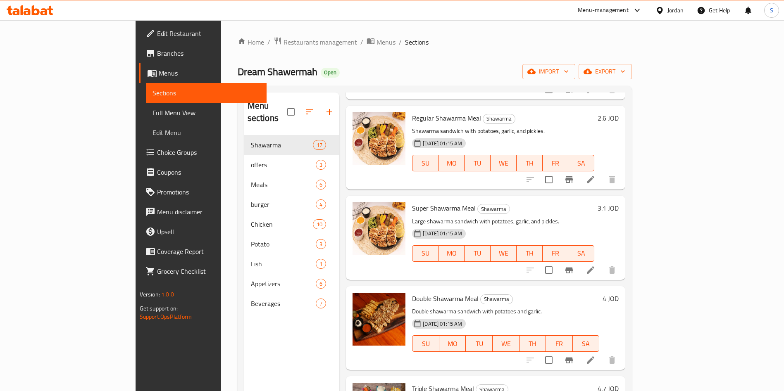
drag, startPoint x: 751, startPoint y: 219, endPoint x: 759, endPoint y: 181, distance: 39.0
click at [625, 181] on div "Menu items Add Sort Manage items Regular Shawarma Sandwich Shawarma Small Shawa…" at bounding box center [482, 288] width 286 height 391
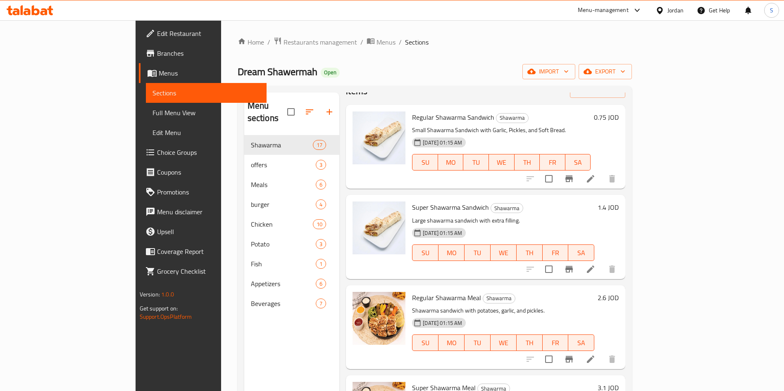
scroll to position [0, 0]
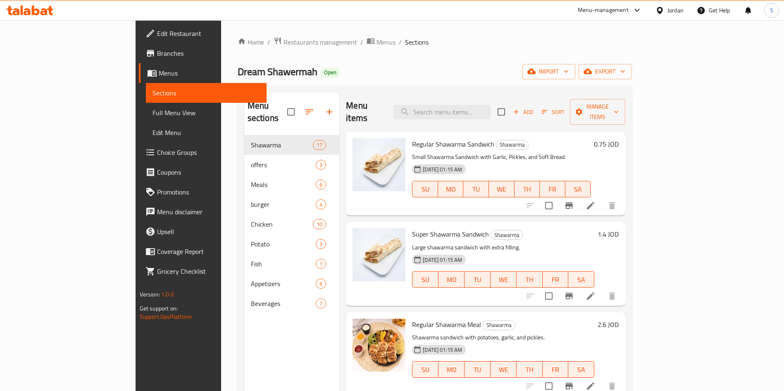
drag, startPoint x: 751, startPoint y: 153, endPoint x: 752, endPoint y: 167, distance: 14.9
click at [625, 167] on div "Menu items Add Sort Manage items Regular Shawarma Sandwich Shawarma Small Shawa…" at bounding box center [482, 288] width 286 height 391
drag, startPoint x: 379, startPoint y: 129, endPoint x: 458, endPoint y: 129, distance: 79.8
click at [458, 138] on span "Regular Shawarma Sandwich" at bounding box center [453, 144] width 82 height 12
click at [471, 152] on p "Small Shawarma Sandwich with Garlic, Pickles, and Soft Bread." at bounding box center [501, 157] width 179 height 10
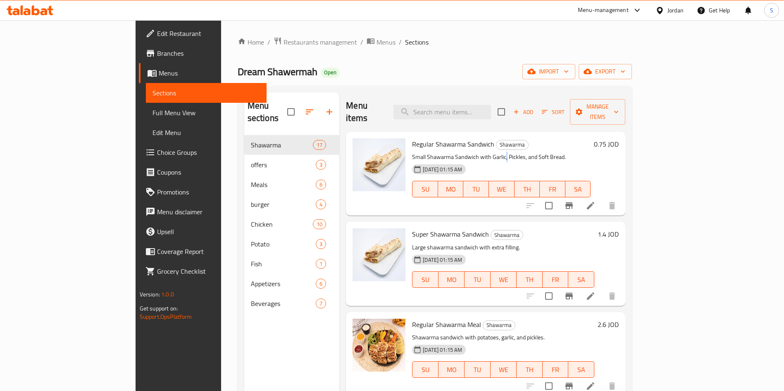
click at [471, 152] on p "Small Shawarma Sandwich with Garlic, Pickles, and Soft Bread." at bounding box center [501, 157] width 179 height 10
click at [465, 243] on p "Large shawarma sandwich with extra filling." at bounding box center [503, 248] width 182 height 10
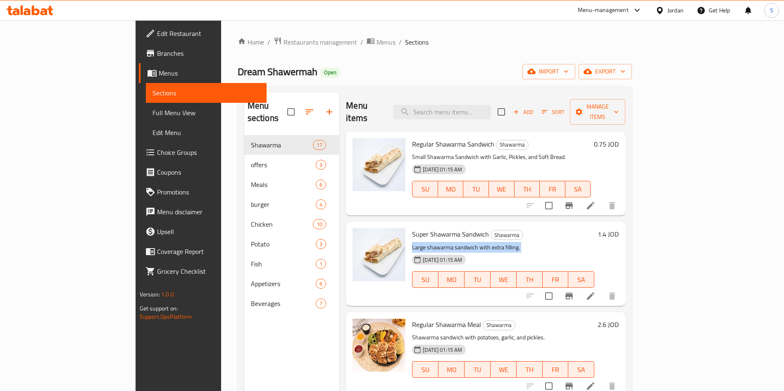
click at [465, 243] on p "Large shawarma sandwich with extra filling." at bounding box center [503, 248] width 182 height 10
click at [409, 234] on div "Super Shawarma Sandwich Shawarma Large shawarma sandwich with extra filling. 27…" at bounding box center [503, 263] width 189 height 77
drag, startPoint x: 376, startPoint y: 234, endPoint x: 545, endPoint y: 233, distance: 168.7
click at [545, 233] on div "Super Shawarma Sandwich Shawarma Large shawarma sandwich with extra filling. 27…" at bounding box center [503, 263] width 189 height 77
drag, startPoint x: 383, startPoint y: 324, endPoint x: 388, endPoint y: 324, distance: 5.0
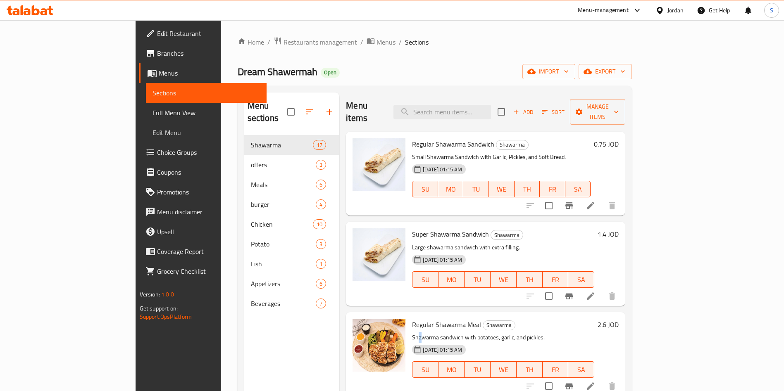
click at [412, 333] on p "Shawarma sandwich with potatoes, garlic, and pickles." at bounding box center [503, 338] width 182 height 10
drag, startPoint x: 379, startPoint y: 324, endPoint x: 510, endPoint y: 323, distance: 131.5
click at [510, 333] on p "Shawarma sandwich with potatoes, garlic, and pickles." at bounding box center [503, 338] width 182 height 10
click at [511, 333] on p "Shawarma sandwich with potatoes, garlic, and pickles." at bounding box center [503, 338] width 182 height 10
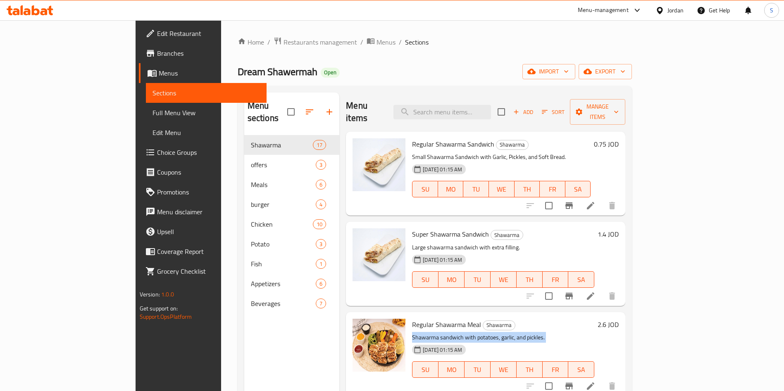
drag, startPoint x: 511, startPoint y: 324, endPoint x: 379, endPoint y: 327, distance: 131.5
click at [412, 333] on p "Shawarma sandwich with potatoes, garlic, and pickles." at bounding box center [503, 338] width 182 height 10
drag, startPoint x: 379, startPoint y: 327, endPoint x: 528, endPoint y: 324, distance: 148.8
click at [528, 333] on p "Shawarma sandwich with potatoes, garlic, and pickles." at bounding box center [503, 338] width 182 height 10
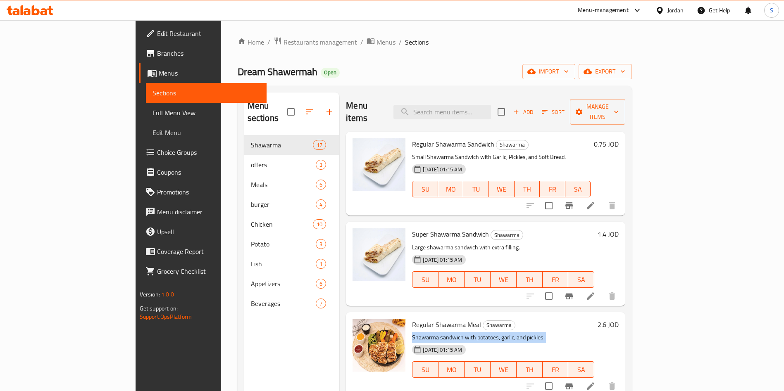
click at [433, 333] on p "Shawarma sandwich with potatoes, garlic, and pickles." at bounding box center [503, 338] width 182 height 10
click at [409, 327] on div "Regular Shawarma Meal Shawarma Shawarma sandwich with potatoes, garlic, and pic…" at bounding box center [503, 354] width 189 height 77
drag, startPoint x: 377, startPoint y: 327, endPoint x: 512, endPoint y: 327, distance: 135.2
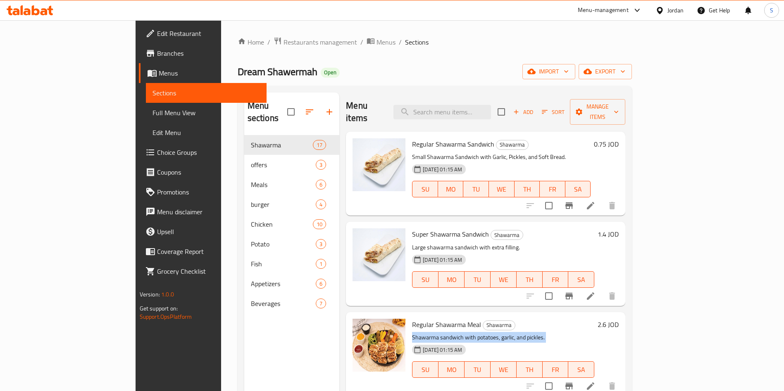
click at [512, 327] on div "Regular Shawarma Meal Shawarma Shawarma sandwich with potatoes, garlic, and pic…" at bounding box center [503, 354] width 189 height 77
click at [512, 333] on p "Shawarma sandwich with potatoes, garlic, and pickles." at bounding box center [503, 338] width 182 height 10
drag, startPoint x: 511, startPoint y: 325, endPoint x: 377, endPoint y: 324, distance: 133.5
click at [409, 324] on div "Regular Shawarma Meal Shawarma Shawarma sandwich with potatoes, garlic, and pic…" at bounding box center [503, 354] width 189 height 77
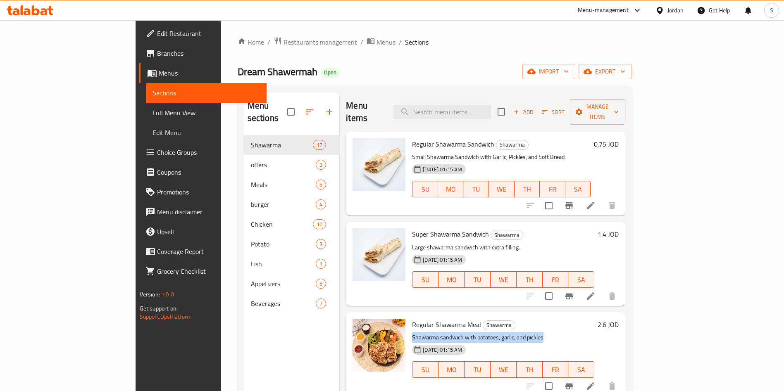
drag, startPoint x: 377, startPoint y: 324, endPoint x: 502, endPoint y: 328, distance: 125.3
click at [502, 328] on div "Regular Shawarma Meal Shawarma Shawarma sandwich with potatoes, garlic, and pic…" at bounding box center [503, 354] width 189 height 77
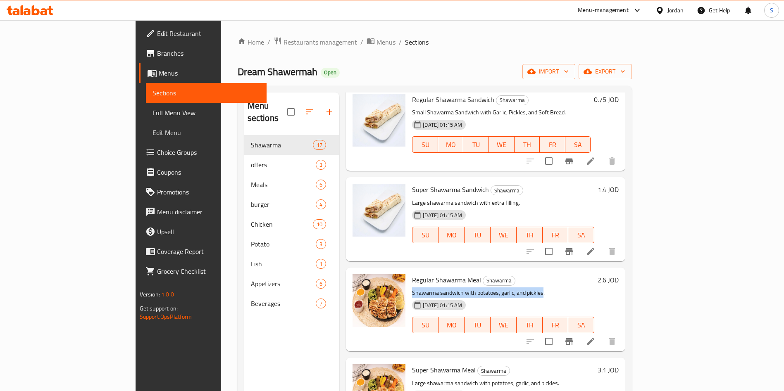
scroll to position [62, 0]
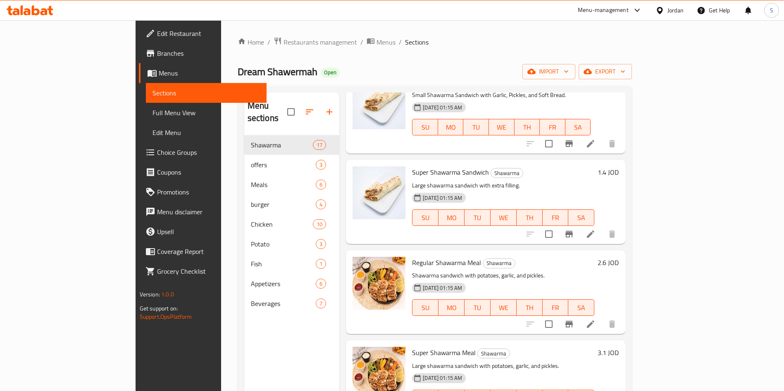
click at [515, 271] on p "Shawarma sandwich with potatoes, garlic, and pickles." at bounding box center [503, 276] width 182 height 10
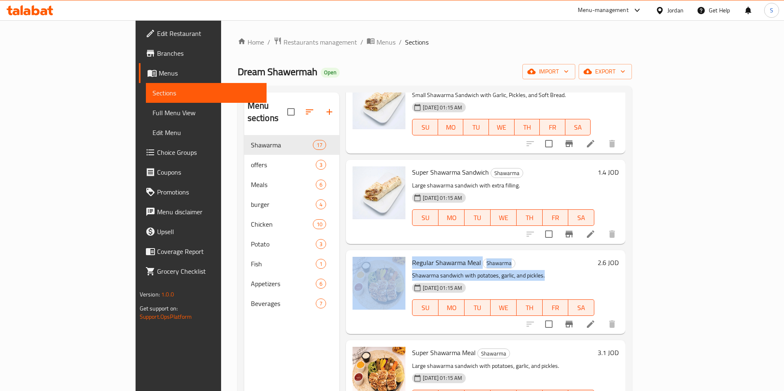
scroll to position [0, 0]
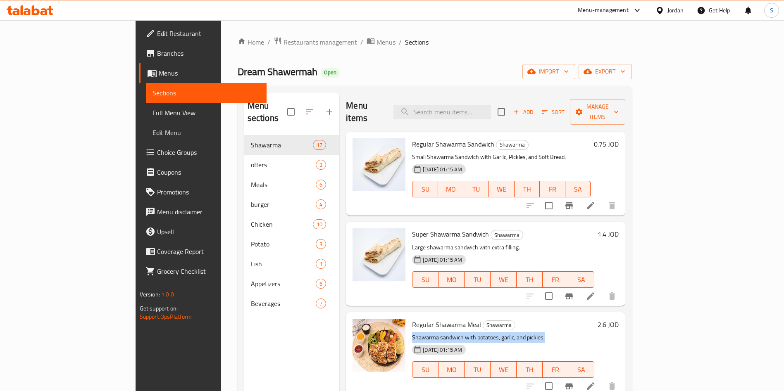
drag, startPoint x: 511, startPoint y: 260, endPoint x: 379, endPoint y: 327, distance: 148.6
click at [412, 333] on p "Shawarma sandwich with potatoes, garlic, and pickles." at bounding box center [503, 338] width 182 height 10
drag, startPoint x: 379, startPoint y: 327, endPoint x: 515, endPoint y: 326, distance: 136.8
click at [515, 333] on p "Shawarma sandwich with potatoes, garlic, and pickles." at bounding box center [503, 338] width 182 height 10
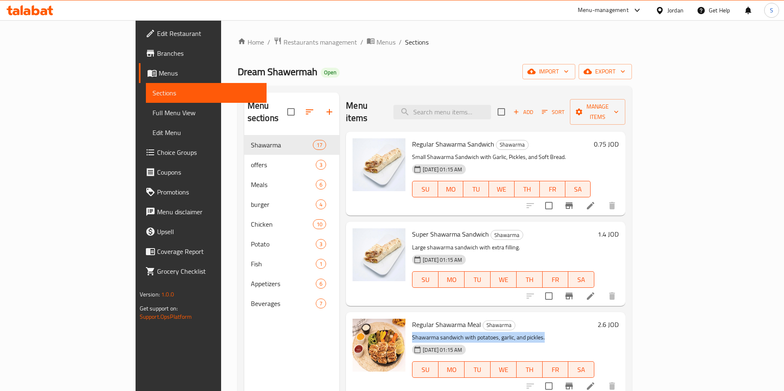
click at [508, 333] on p "Shawarma sandwich with potatoes, garlic, and pickles." at bounding box center [503, 338] width 182 height 10
drag, startPoint x: 508, startPoint y: 326, endPoint x: 501, endPoint y: 326, distance: 7.0
click at [501, 333] on p "Shawarma sandwich with potatoes, garlic, and pickles." at bounding box center [503, 338] width 182 height 10
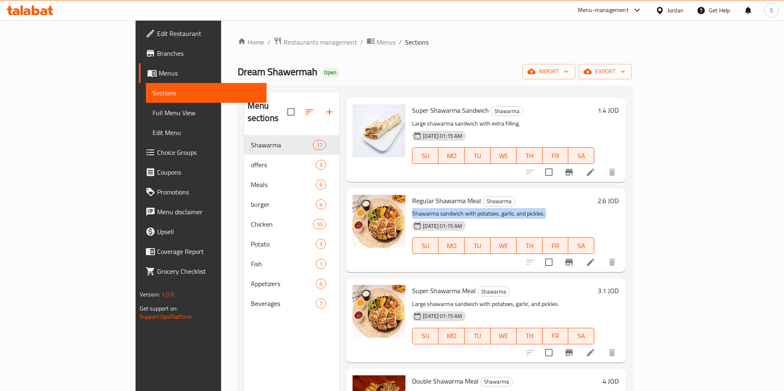
click at [450, 209] on p "Shawarma sandwich with potatoes, garlic, and pickles." at bounding box center [503, 214] width 182 height 10
click at [374, 200] on div at bounding box center [379, 230] width 60 height 77
drag, startPoint x: 384, startPoint y: 201, endPoint x: 511, endPoint y: 198, distance: 127.4
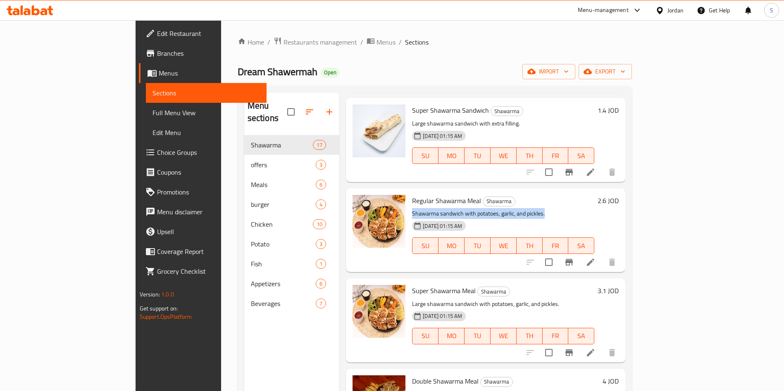
click at [511, 198] on div "Regular Shawarma Meal Shawarma Shawarma sandwich with potatoes, garlic, and pic…" at bounding box center [503, 230] width 189 height 77
click at [512, 209] on p "Shawarma sandwich with potatoes, garlic, and pickles." at bounding box center [503, 214] width 182 height 10
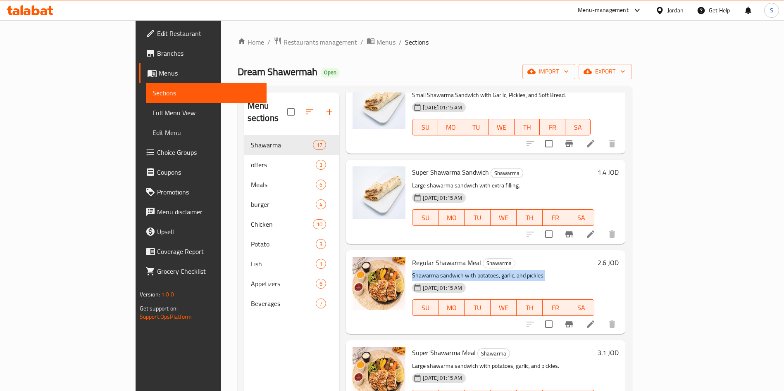
drag, startPoint x: 511, startPoint y: 200, endPoint x: 379, endPoint y: 262, distance: 145.9
click at [412, 271] on p "Shawarma sandwich with potatoes, garlic, and pickles." at bounding box center [503, 276] width 182 height 10
drag, startPoint x: 379, startPoint y: 262, endPoint x: 513, endPoint y: 266, distance: 134.8
click at [513, 271] on p "Shawarma sandwich with potatoes, garlic, and pickles." at bounding box center [503, 276] width 182 height 10
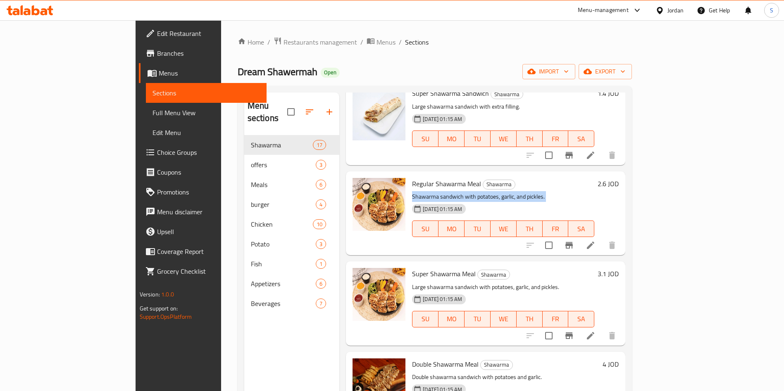
scroll to position [186, 0]
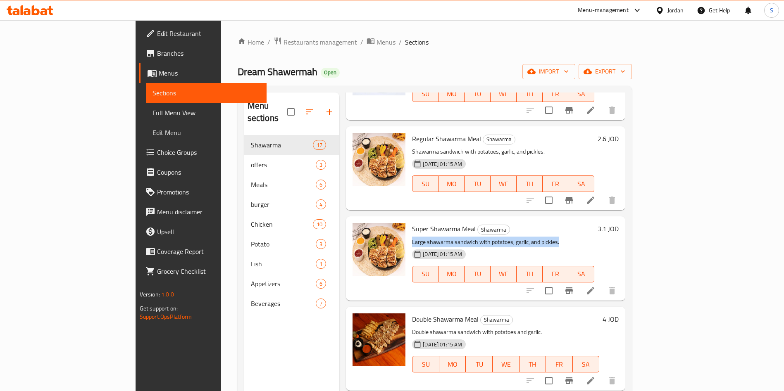
drag, startPoint x: 377, startPoint y: 226, endPoint x: 532, endPoint y: 227, distance: 155.0
click at [532, 227] on div "Super Shawarma Meal Shawarma Large shawarma sandwich with potatoes, garlic, and…" at bounding box center [503, 258] width 189 height 77
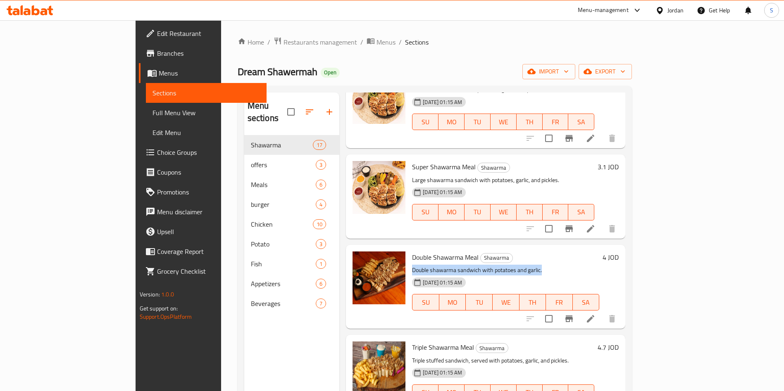
drag, startPoint x: 378, startPoint y: 256, endPoint x: 518, endPoint y: 258, distance: 140.1
click at [518, 258] on div "Double Shawarma Meal Shawarma Double shawarma sandwich with potatoes and garlic…" at bounding box center [506, 286] width 194 height 77
click at [505, 265] on p "Double shawarma sandwich with potatoes and garlic." at bounding box center [505, 270] width 187 height 10
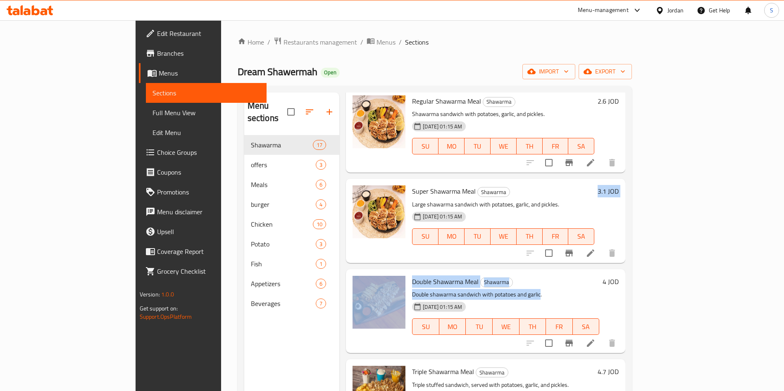
scroll to position [186, 0]
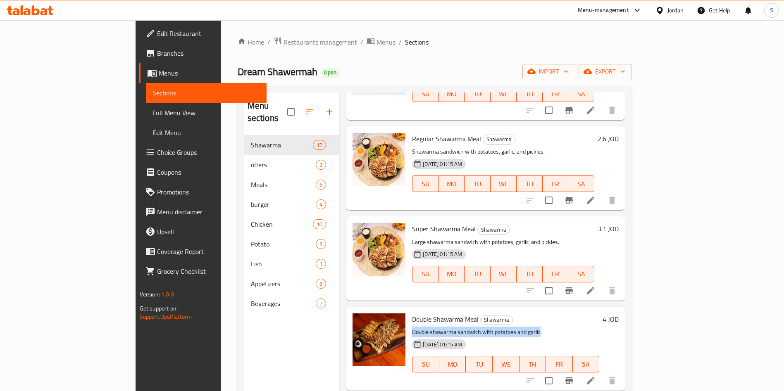
drag, startPoint x: 506, startPoint y: 258, endPoint x: 378, endPoint y: 318, distance: 141.3
click at [412, 327] on p "Double shawarma sandwich with potatoes and garlic." at bounding box center [505, 332] width 187 height 10
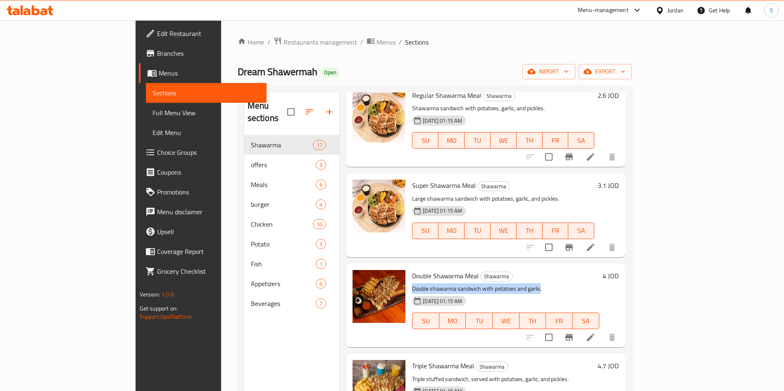
scroll to position [310, 0]
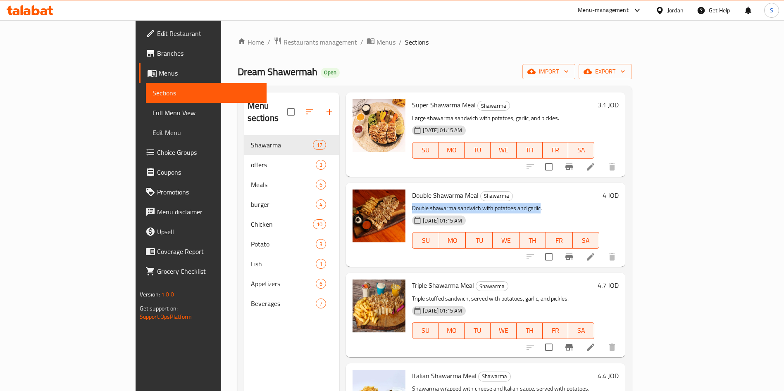
click at [412, 203] on p "Double shawarma sandwich with potatoes and garlic." at bounding box center [505, 208] width 187 height 10
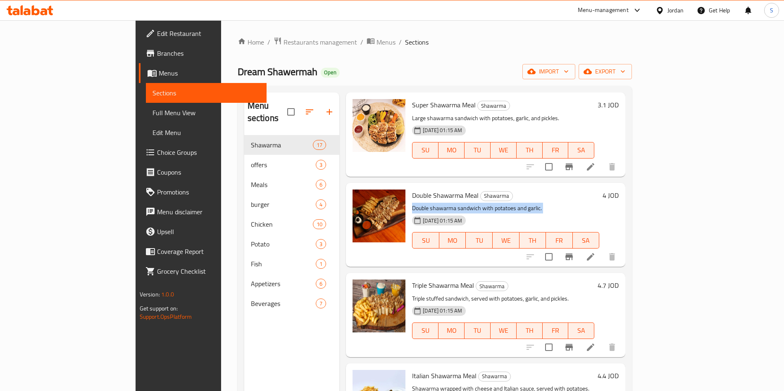
click at [412, 203] on p "Double shawarma sandwich with potatoes and garlic." at bounding box center [505, 208] width 187 height 10
drag, startPoint x: 527, startPoint y: 196, endPoint x: 379, endPoint y: 190, distance: 148.9
click at [412, 203] on p "Double shawarma sandwich with potatoes and garlic." at bounding box center [505, 208] width 187 height 10
drag, startPoint x: 379, startPoint y: 190, endPoint x: 511, endPoint y: 198, distance: 132.5
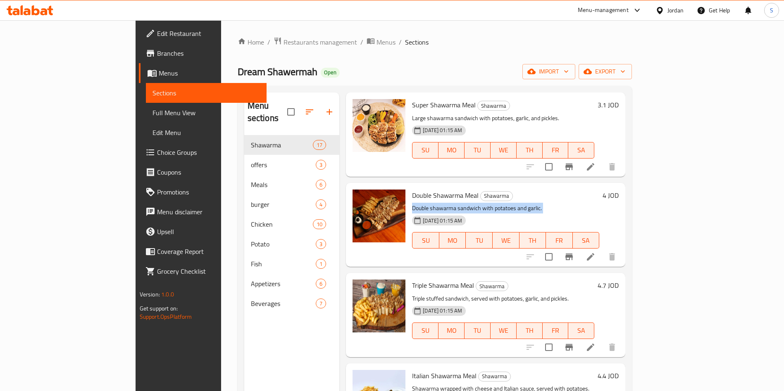
click at [511, 203] on p "Double shawarma sandwich with potatoes and garlic." at bounding box center [505, 208] width 187 height 10
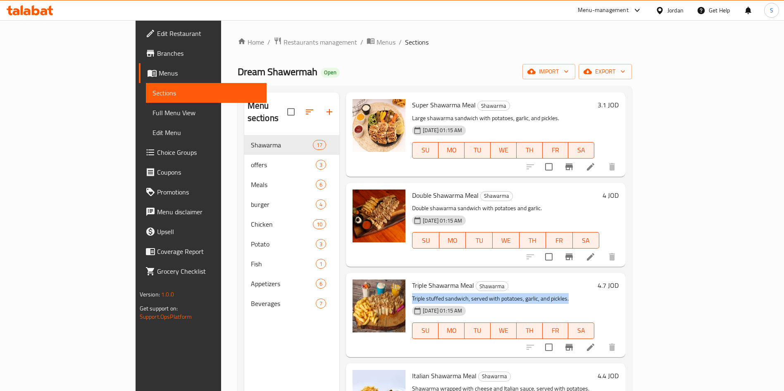
drag, startPoint x: 377, startPoint y: 287, endPoint x: 537, endPoint y: 287, distance: 159.1
click at [537, 287] on div "Triple Shawarma Meal Shawarma Triple stuffed sandwich, served with potatoes, ga…" at bounding box center [503, 315] width 189 height 77
click at [537, 294] on p "Triple stuffed sandwich, served with potatoes, garlic, and pickles." at bounding box center [503, 299] width 182 height 10
drag, startPoint x: 537, startPoint y: 287, endPoint x: 381, endPoint y: 282, distance: 155.9
click at [412, 294] on p "Triple stuffed sandwich, served with potatoes, garlic, and pickles." at bounding box center [503, 299] width 182 height 10
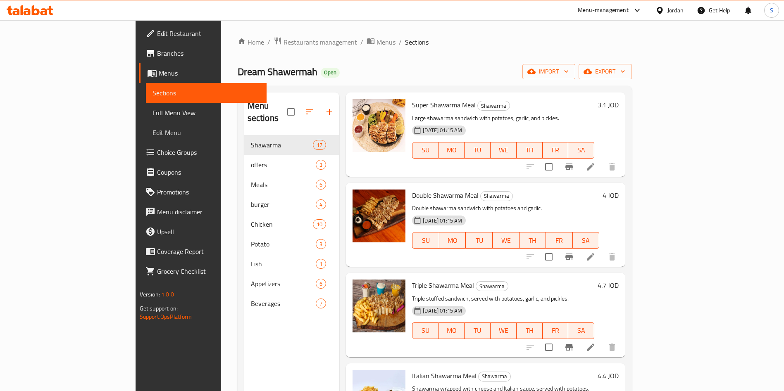
click at [551, 280] on h6 "Triple Shawarma Meal Shawarma" at bounding box center [503, 286] width 182 height 12
click at [539, 282] on div "Triple Shawarma Meal Shawarma Triple stuffed sandwich, served with potatoes, ga…" at bounding box center [503, 315] width 189 height 77
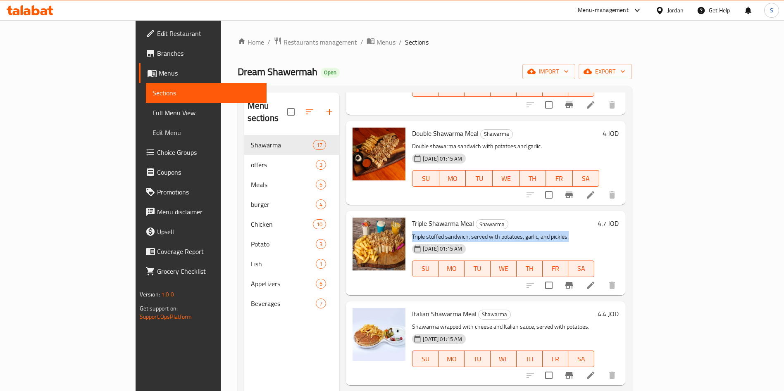
scroll to position [434, 0]
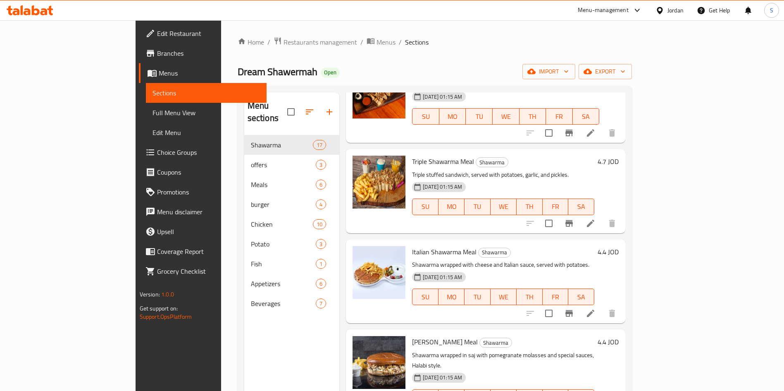
drag, startPoint x: 572, startPoint y: 246, endPoint x: 561, endPoint y: 246, distance: 10.3
click at [562, 246] on div "Italian Shawarma Meal Shawarma Shawarma wrapped with cheese and Italian sauce, …" at bounding box center [503, 281] width 189 height 77
drag, startPoint x: 561, startPoint y: 251, endPoint x: 376, endPoint y: 256, distance: 184.4
click at [409, 256] on div "Italian Shawarma Meal Shawarma Shawarma wrapped with cheese and Italian sauce, …" at bounding box center [503, 281] width 189 height 77
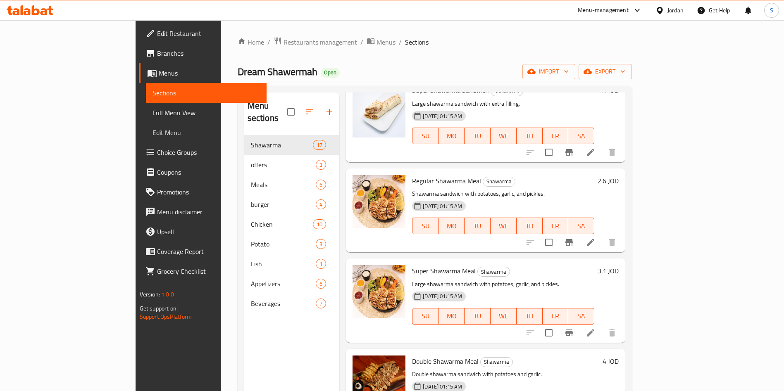
scroll to position [160, 0]
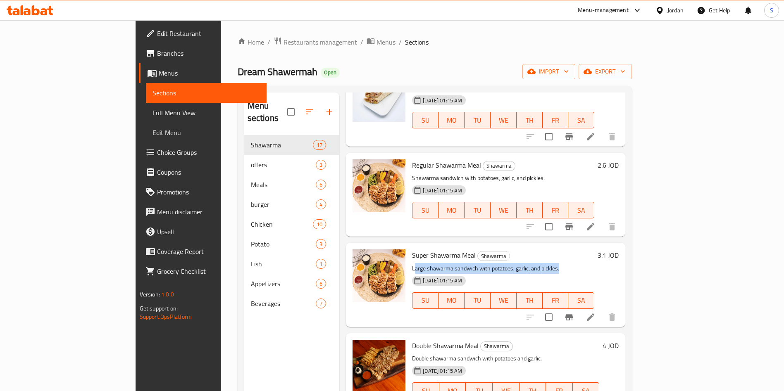
drag, startPoint x: 380, startPoint y: 255, endPoint x: 525, endPoint y: 253, distance: 144.7
click at [525, 264] on p "Large shawarma sandwich with potatoes, garlic, and pickles." at bounding box center [503, 269] width 182 height 10
drag, startPoint x: 526, startPoint y: 254, endPoint x: 377, endPoint y: 256, distance: 149.2
click at [409, 256] on div "Super Shawarma Meal Shawarma Large shawarma sandwich with potatoes, garlic, and…" at bounding box center [503, 284] width 189 height 77
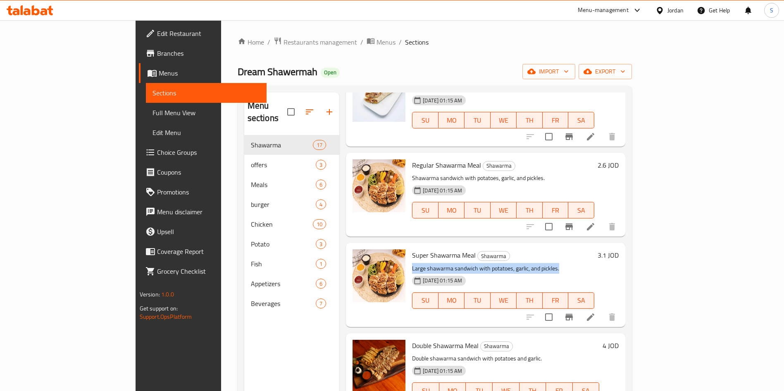
click at [409, 256] on div "Super Shawarma Meal Shawarma Large shawarma sandwich with potatoes, garlic, and…" at bounding box center [503, 284] width 189 height 77
drag, startPoint x: 377, startPoint y: 256, endPoint x: 520, endPoint y: 255, distance: 143.0
click at [520, 255] on div "Super Shawarma Meal Shawarma Large shawarma sandwich with potatoes, garlic, and…" at bounding box center [503, 284] width 189 height 77
click at [524, 264] on p "Large shawarma sandwich with potatoes, garlic, and pickles." at bounding box center [503, 269] width 182 height 10
drag, startPoint x: 523, startPoint y: 255, endPoint x: 383, endPoint y: 256, distance: 140.6
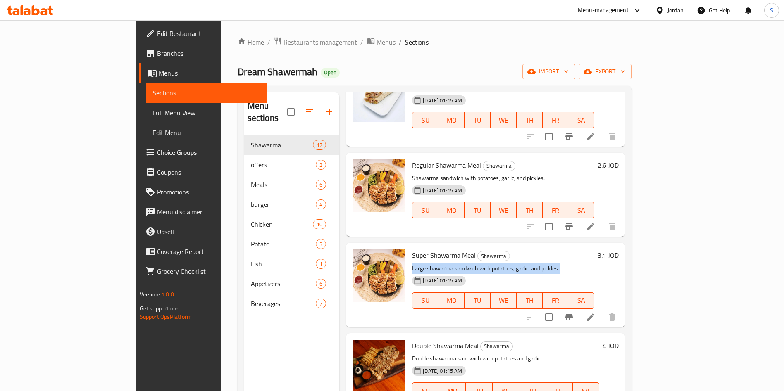
click at [412, 264] on p "Large shawarma sandwich with potatoes, garlic, and pickles." at bounding box center [503, 269] width 182 height 10
drag, startPoint x: 379, startPoint y: 256, endPoint x: 534, endPoint y: 251, distance: 155.5
click at [534, 251] on div "Super Shawarma Meal Shawarma Large shawarma sandwich with potatoes, garlic, and…" at bounding box center [503, 284] width 189 height 77
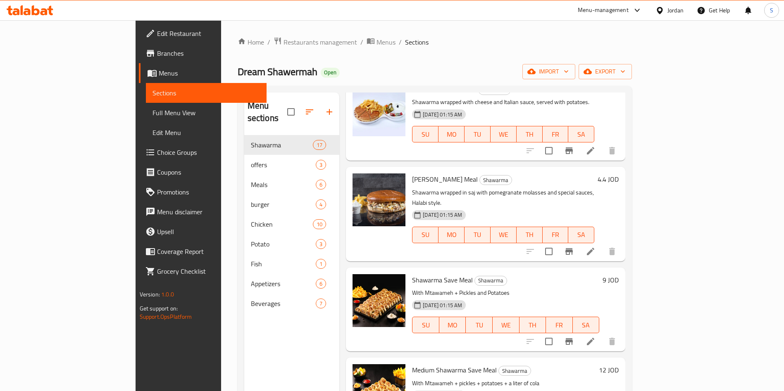
scroll to position [0, 0]
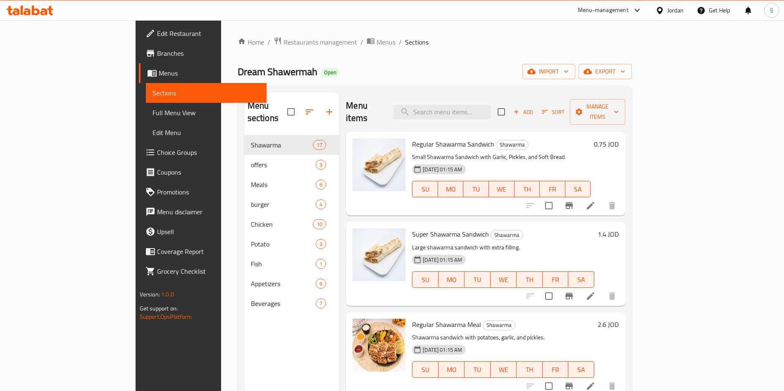
click at [622, 148] on div "Regular Shawarma Sandwich Shawarma Small Shawarma Sandwich with Garlic, Pickles…" at bounding box center [515, 173] width 213 height 77
drag, startPoint x: 746, startPoint y: 148, endPoint x: 746, endPoint y: 164, distance: 15.7
click at [622, 164] on div "Regular Shawarma Sandwich Shawarma Small Shawarma Sandwich with Garlic, Pickles…" at bounding box center [515, 173] width 213 height 77
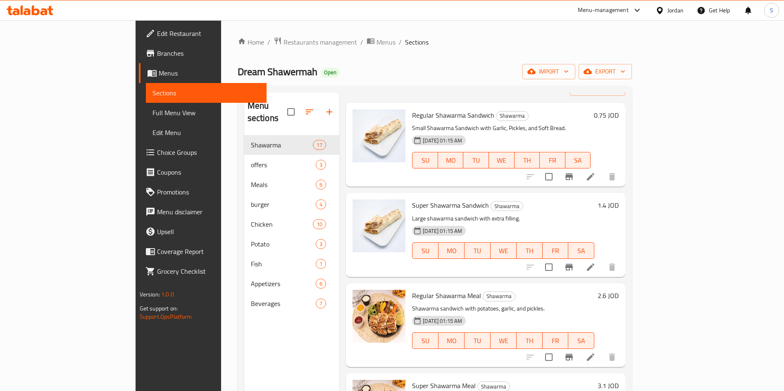
scroll to position [13, 0]
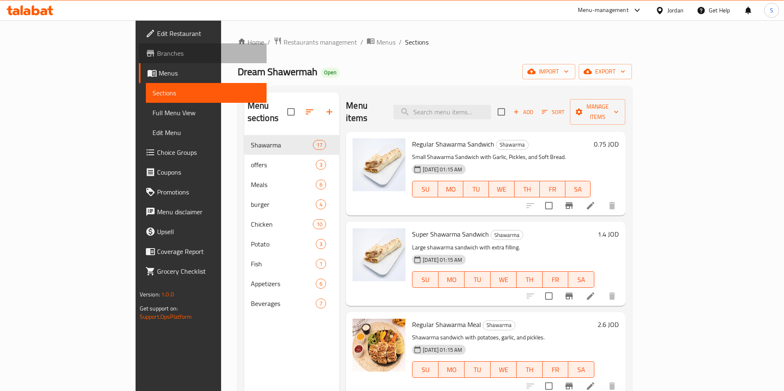
click at [157, 49] on span "Branches" at bounding box center [208, 53] width 103 height 10
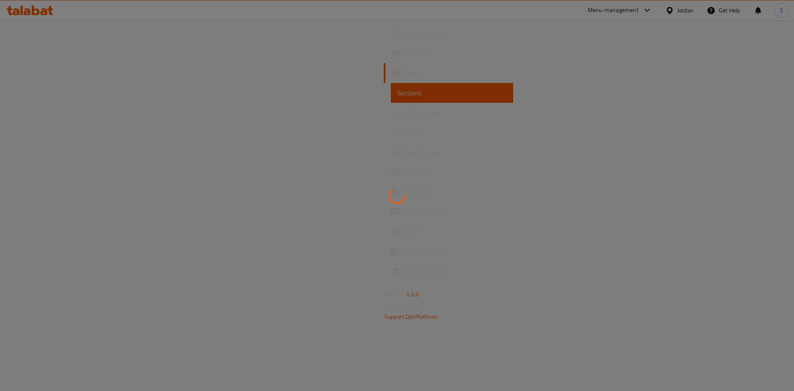
click at [609, 7] on div at bounding box center [397, 195] width 794 height 391
click at [609, 11] on div at bounding box center [397, 195] width 794 height 391
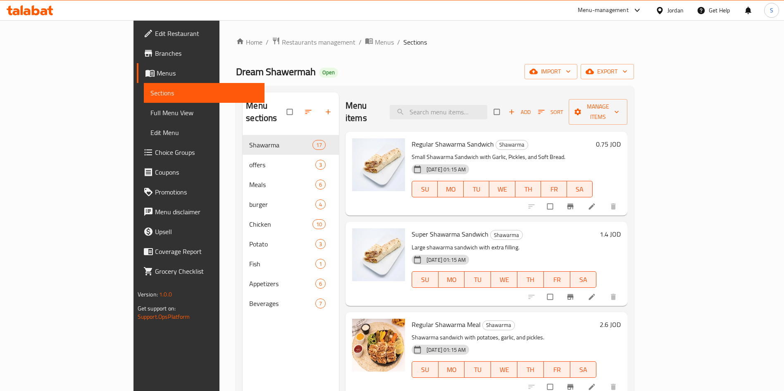
click at [627, 11] on div "Menu-management" at bounding box center [603, 10] width 51 height 10
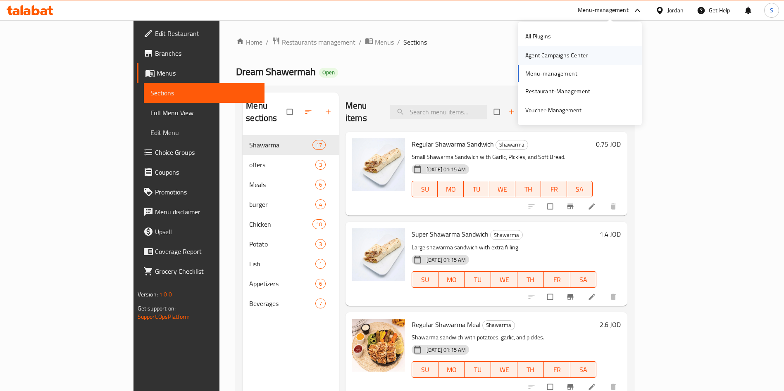
click at [584, 47] on div "Agent Campaigns Center" at bounding box center [557, 55] width 76 height 19
